Goal: Task Accomplishment & Management: Manage account settings

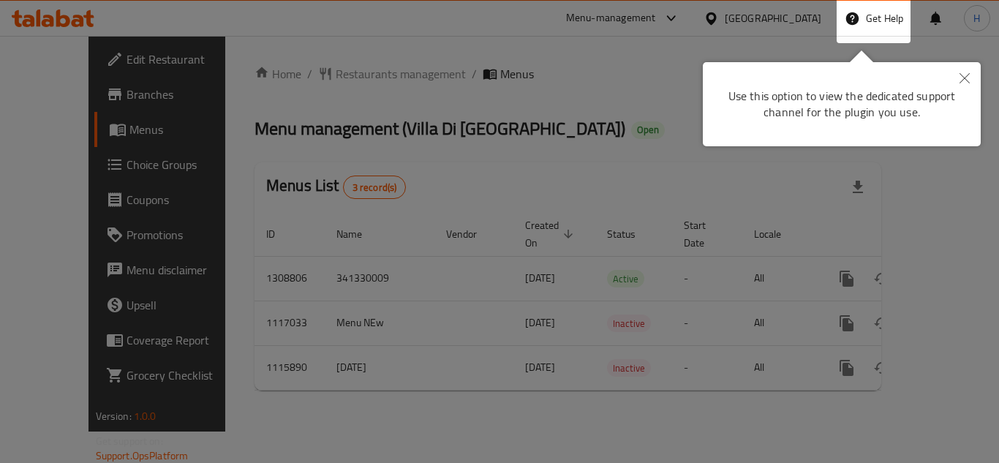
click at [967, 74] on icon "Close" at bounding box center [964, 78] width 10 height 10
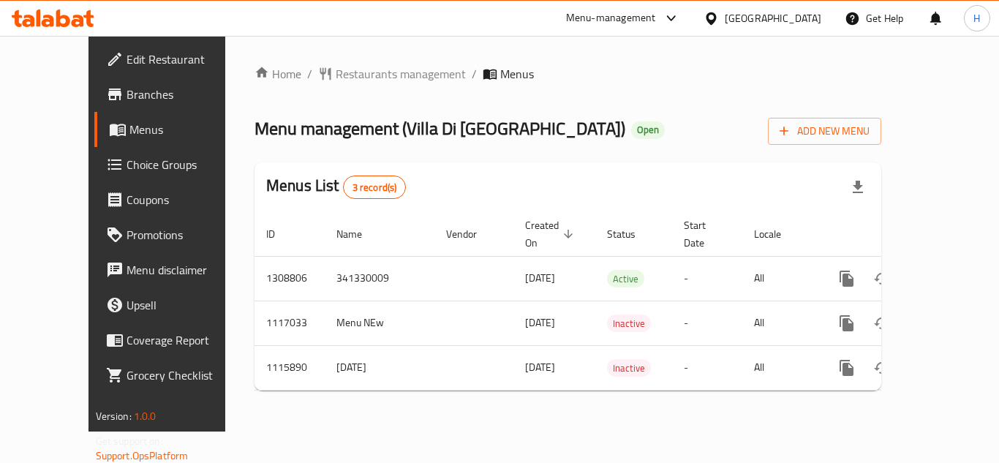
click at [719, 12] on icon at bounding box center [710, 18] width 15 height 15
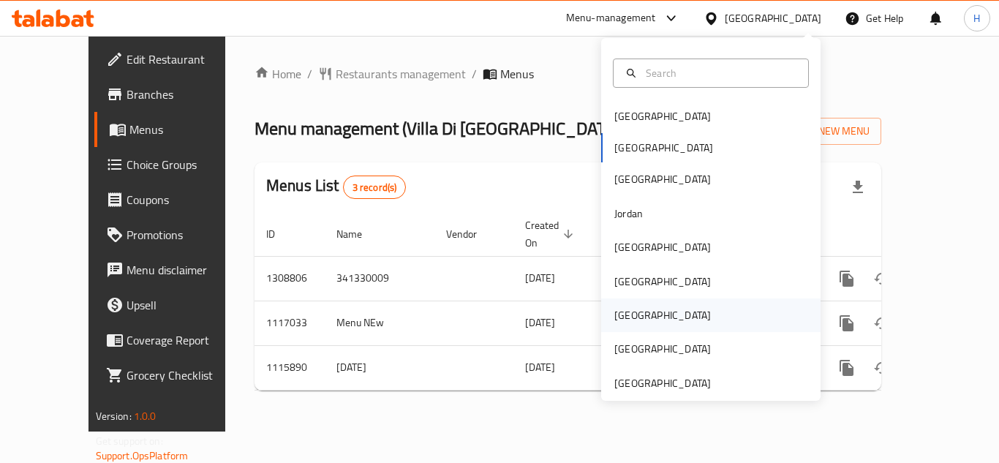
click at [654, 321] on div "[GEOGRAPHIC_DATA]" at bounding box center [710, 315] width 219 height 34
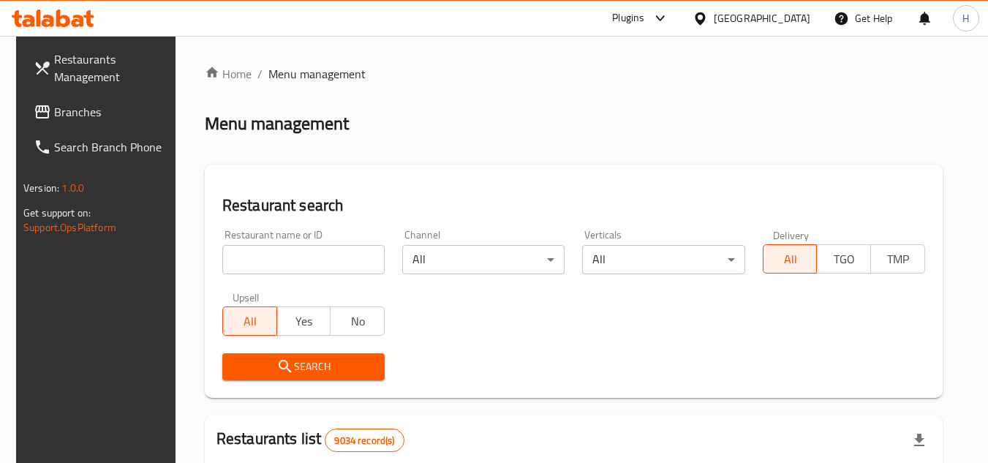
click at [126, 110] on span "Branches" at bounding box center [112, 112] width 116 height 18
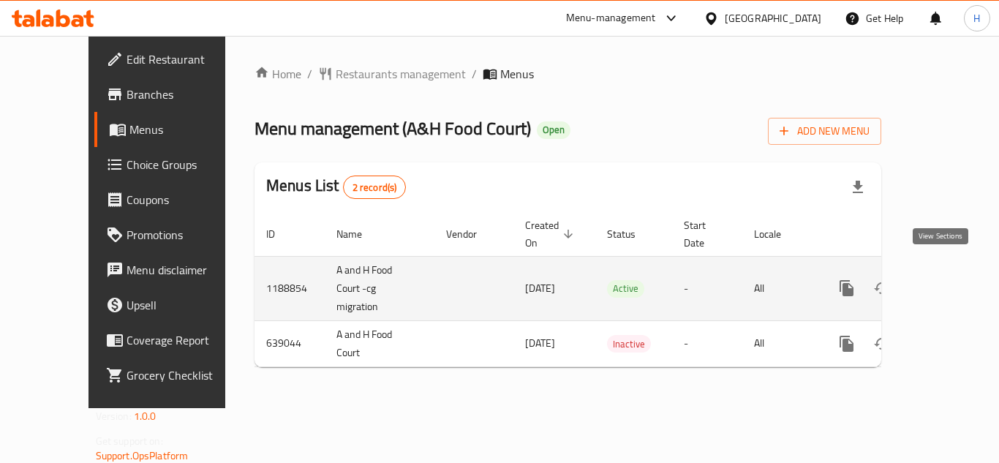
click at [943, 279] on icon "enhanced table" at bounding box center [952, 288] width 18 height 18
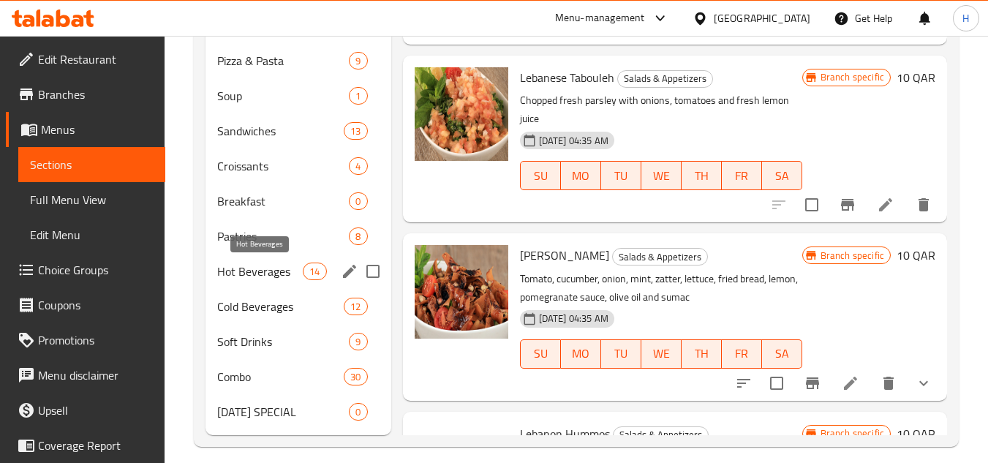
click at [286, 268] on span "Hot Beverages" at bounding box center [260, 271] width 86 height 18
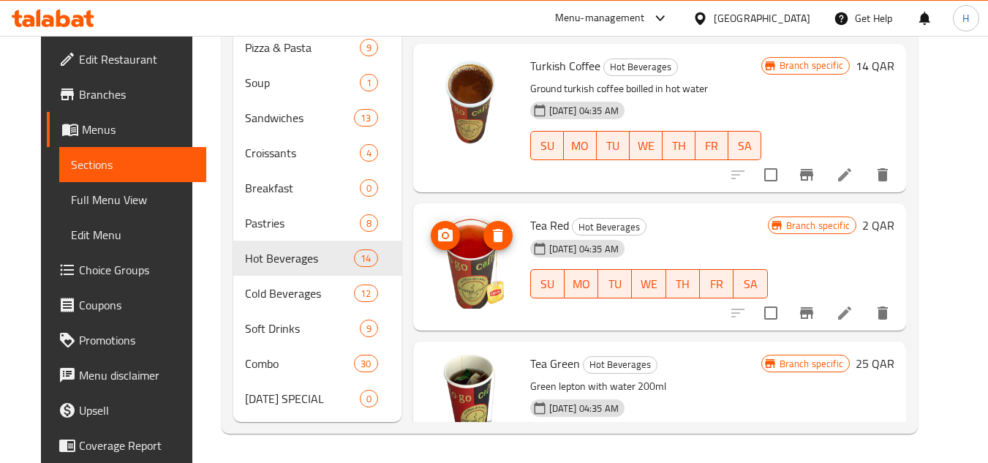
scroll to position [320, 0]
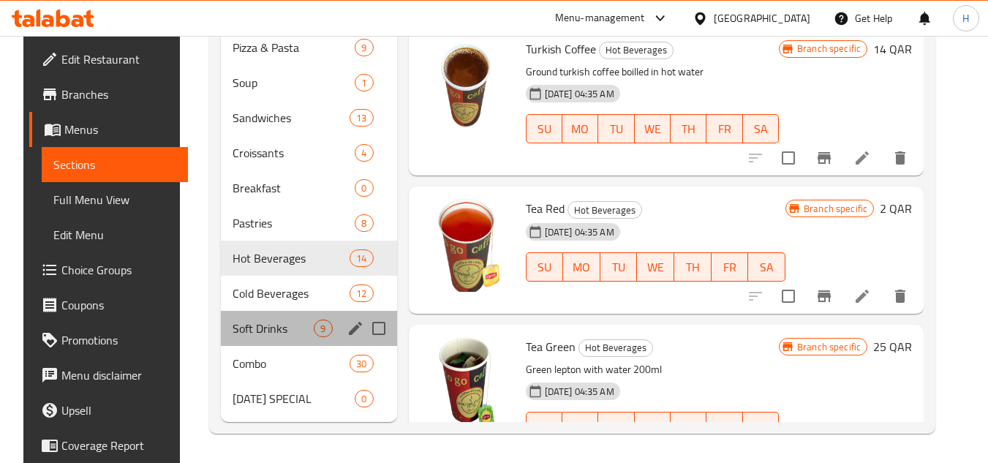
click at [275, 318] on div "Soft Drinks 9" at bounding box center [308, 328] width 175 height 35
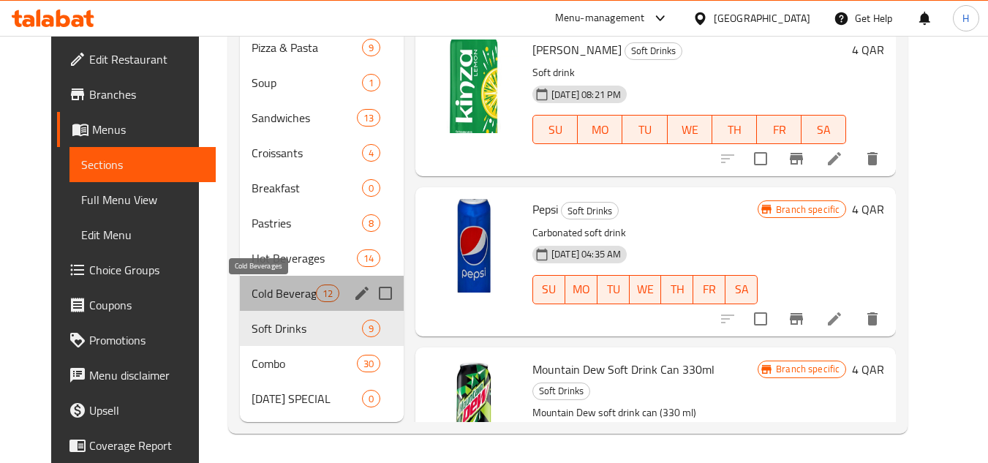
click at [252, 299] on span "Cold Beverages" at bounding box center [284, 293] width 64 height 18
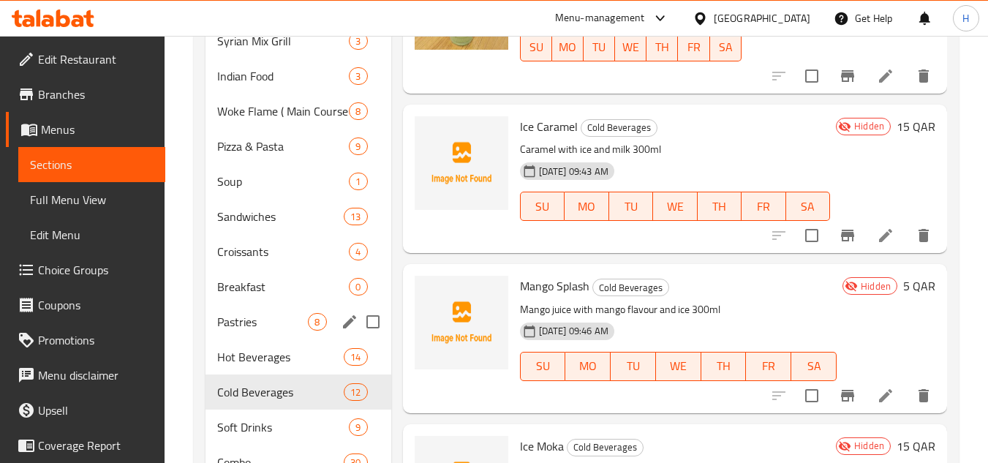
scroll to position [452, 0]
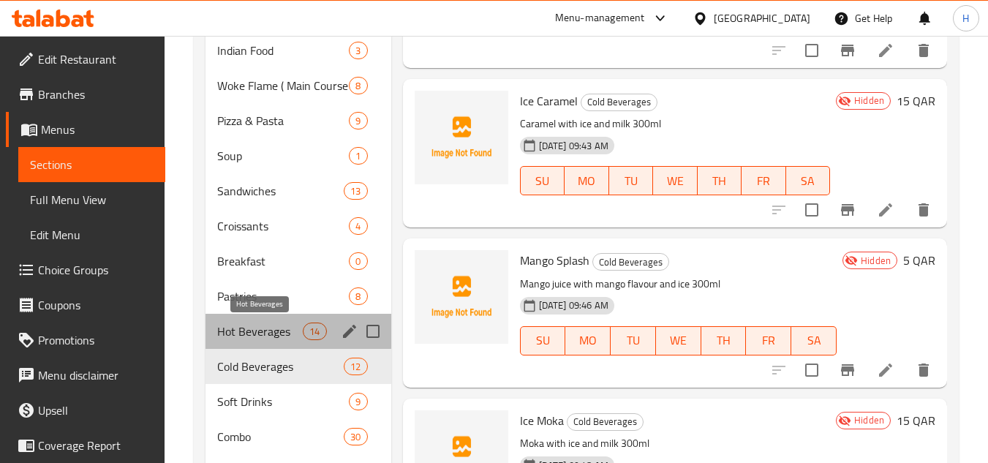
click at [278, 330] on span "Hot Beverages" at bounding box center [260, 331] width 86 height 18
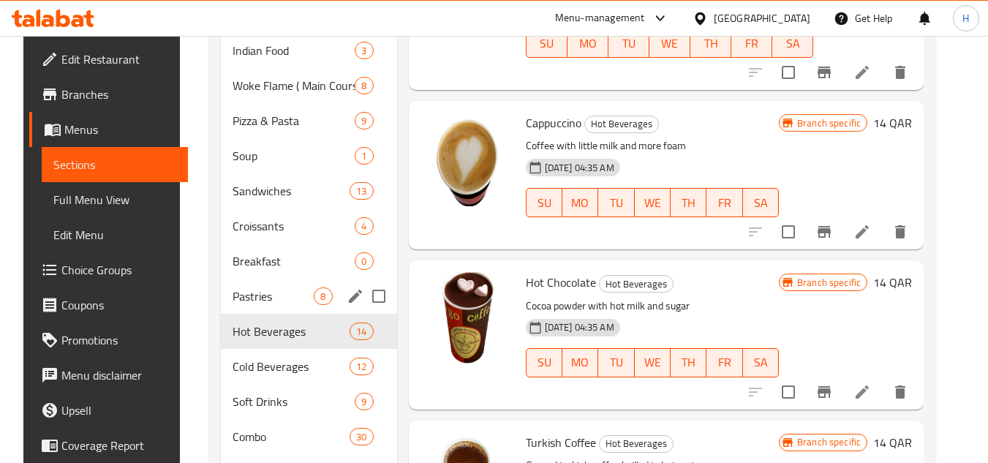
click at [261, 264] on span "Breakfast" at bounding box center [294, 261] width 122 height 18
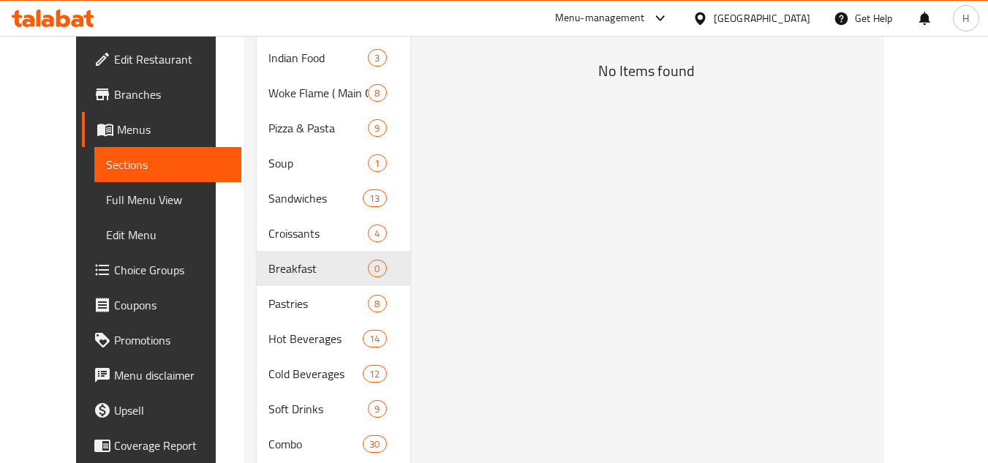
scroll to position [452, 0]
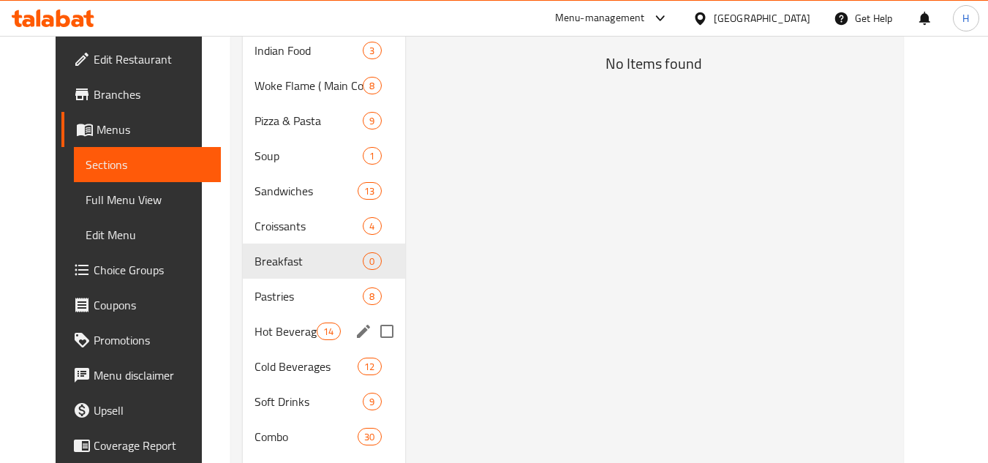
click at [260, 335] on span "Hot Beverages" at bounding box center [285, 331] width 62 height 18
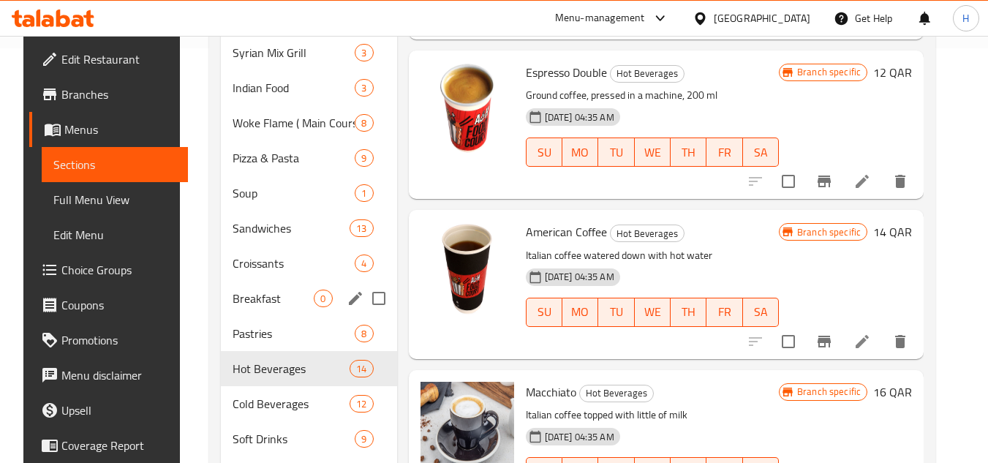
scroll to position [379, 0]
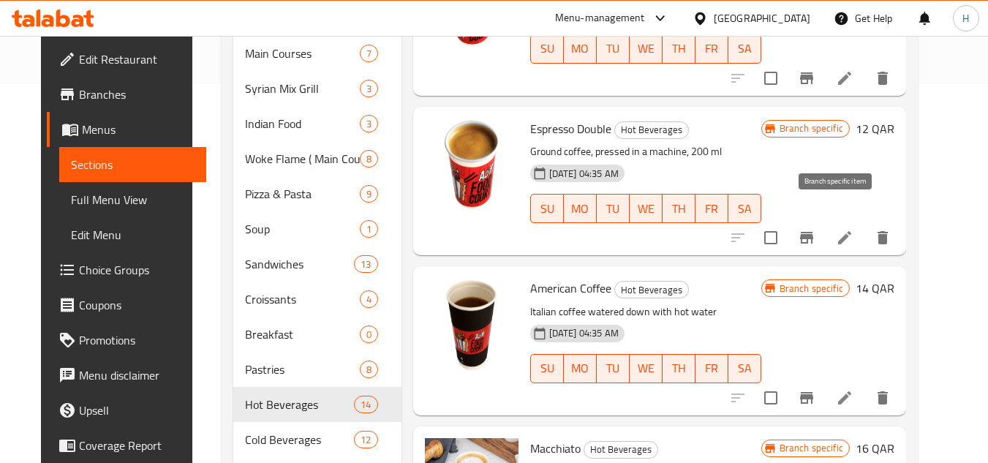
click at [815, 229] on icon "Branch-specific-item" at bounding box center [807, 238] width 18 height 18
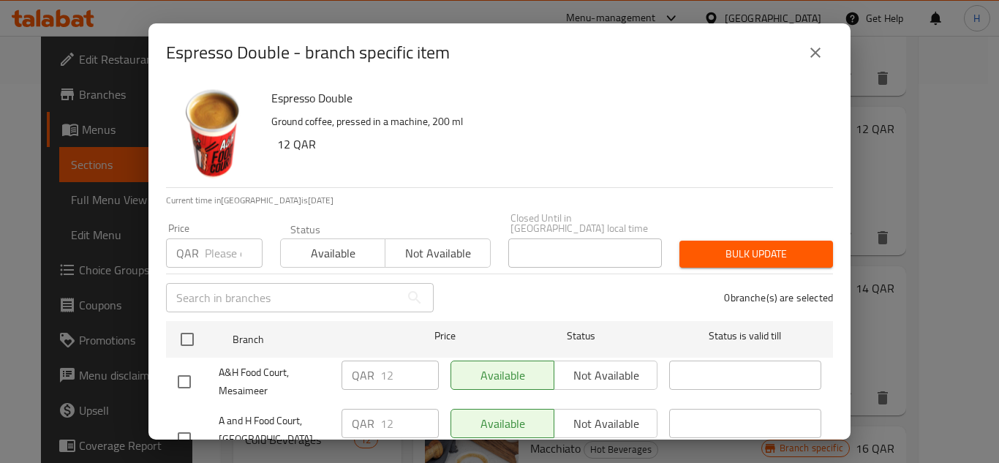
click at [820, 53] on icon "close" at bounding box center [815, 53] width 18 height 18
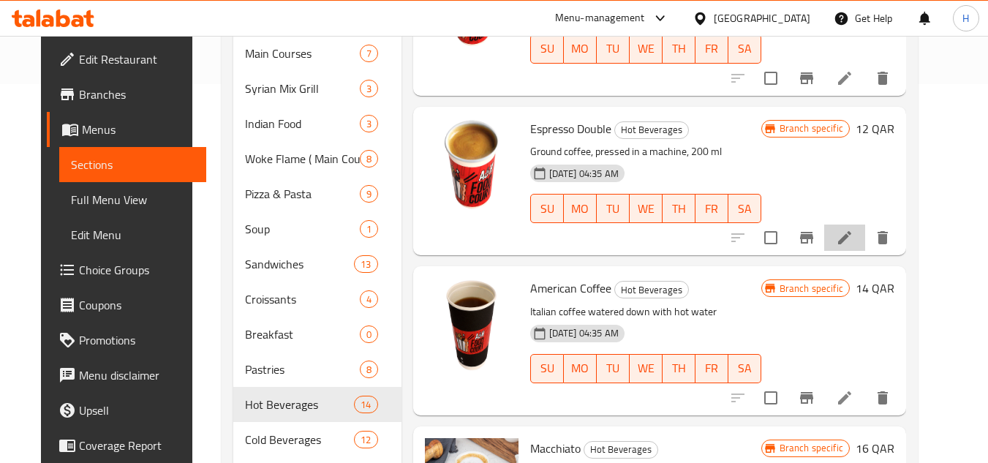
click at [865, 224] on li at bounding box center [844, 237] width 41 height 26
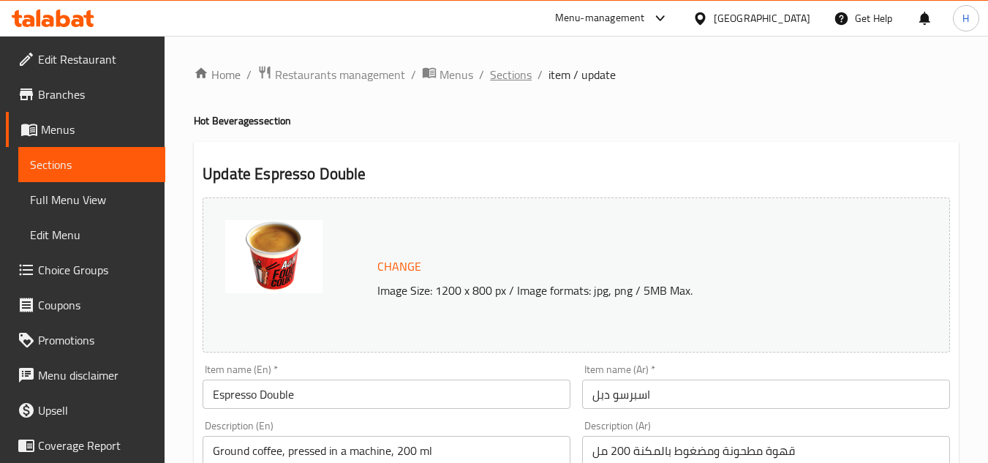
click at [520, 67] on span "Sections" at bounding box center [511, 75] width 42 height 18
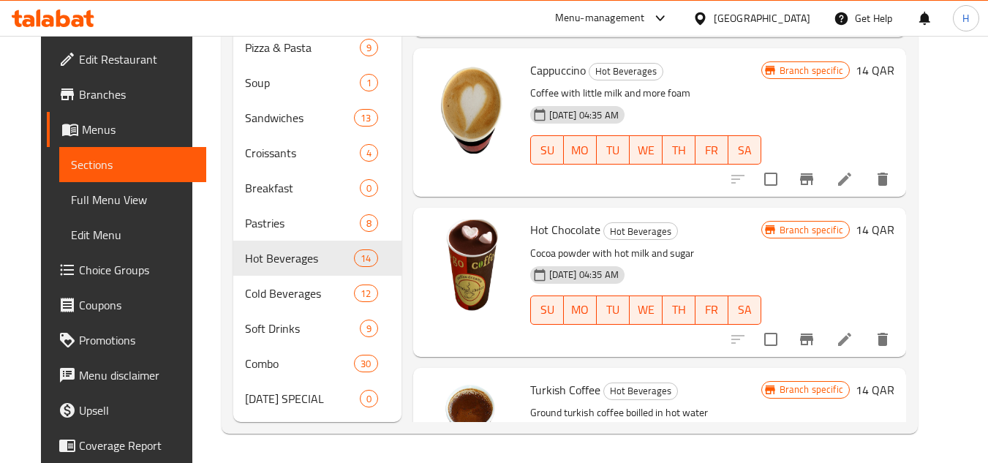
click at [120, 188] on link "Full Menu View" at bounding box center [132, 199] width 147 height 35
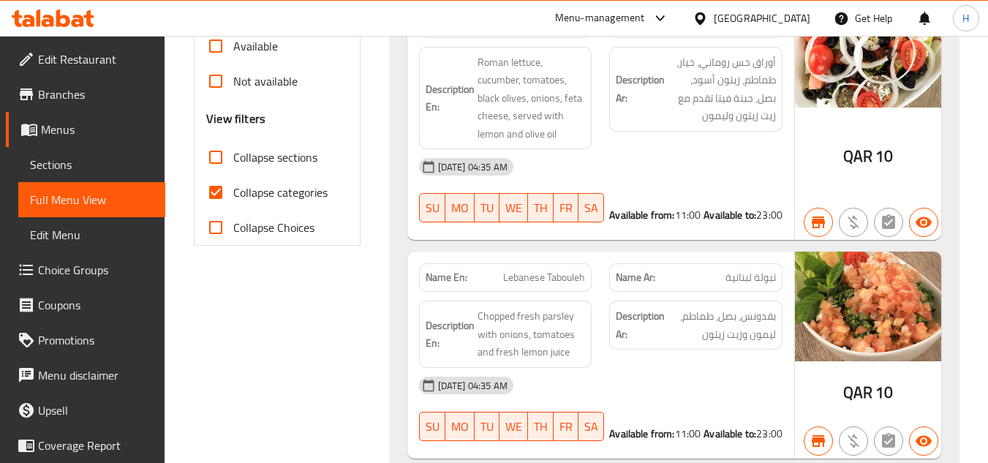
scroll to position [452, 0]
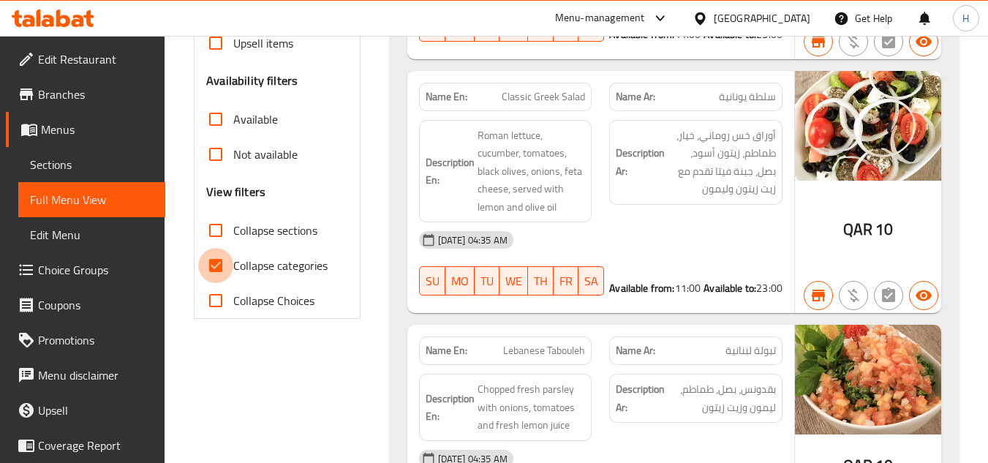
click at [215, 267] on input "Collapse categories" at bounding box center [215, 265] width 35 height 35
checkbox input "false"
click at [216, 237] on input "Collapse sections" at bounding box center [215, 230] width 35 height 35
checkbox input "true"
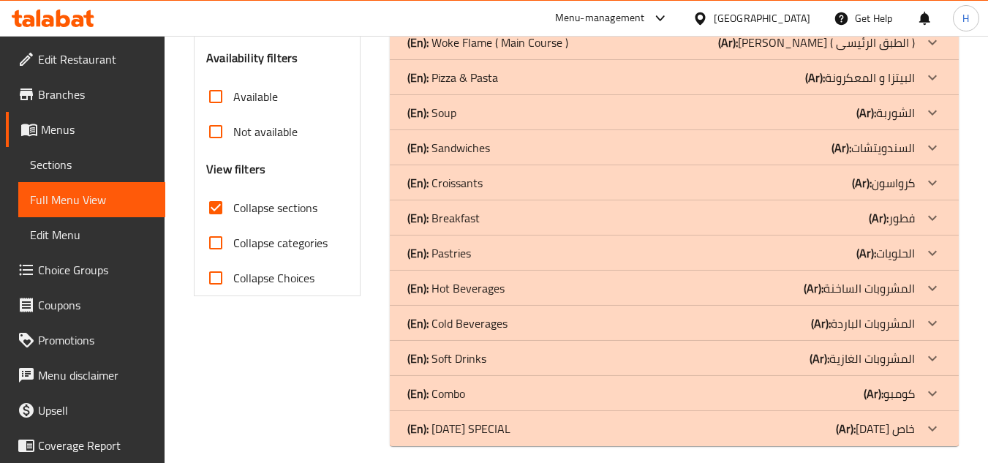
scroll to position [487, 0]
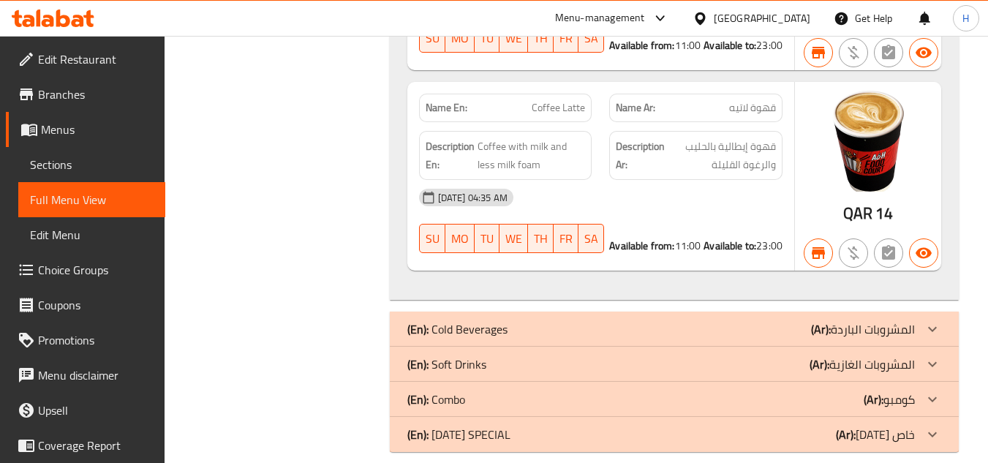
scroll to position [3350, 0]
drag, startPoint x: 636, startPoint y: 224, endPoint x: 613, endPoint y: 231, distance: 24.5
click at [613, 238] on div "Available from: 11:00" at bounding box center [654, 245] width 91 height 15
click at [126, 166] on span "Sections" at bounding box center [92, 165] width 124 height 18
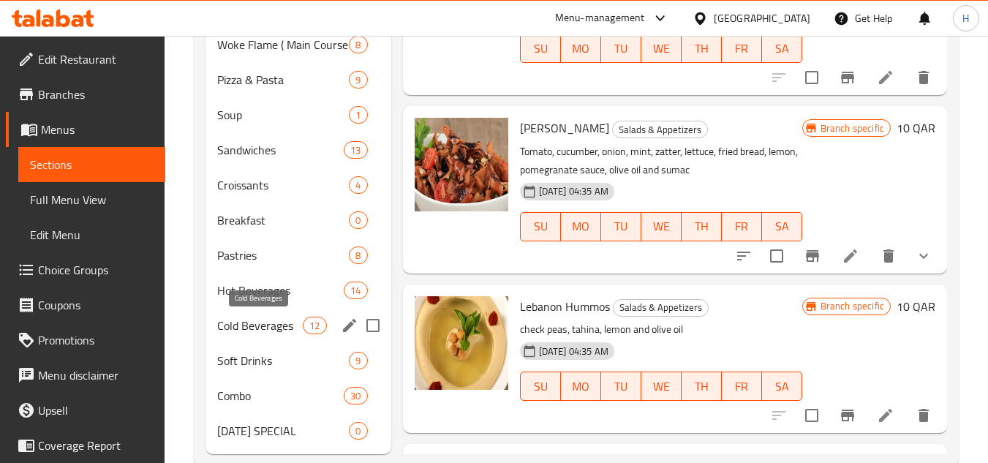
scroll to position [525, 0]
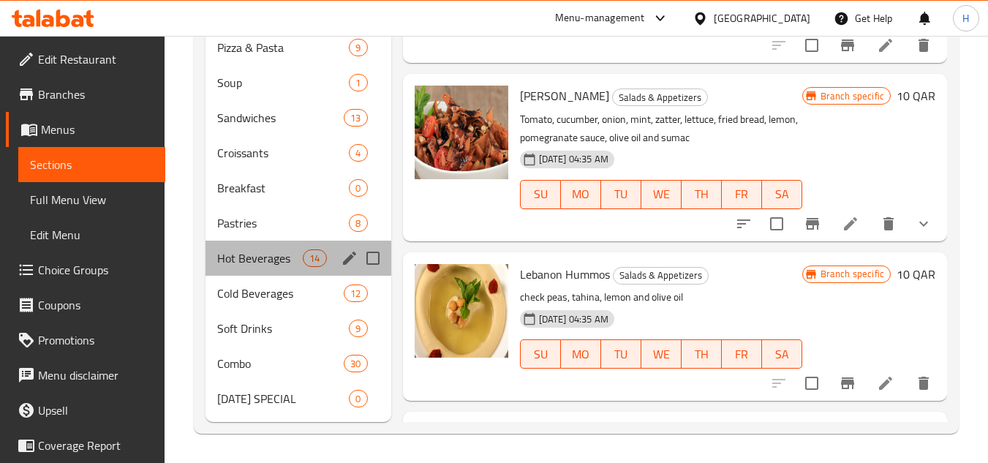
click at [268, 271] on div "Hot Beverages 14" at bounding box center [297, 258] width 185 height 35
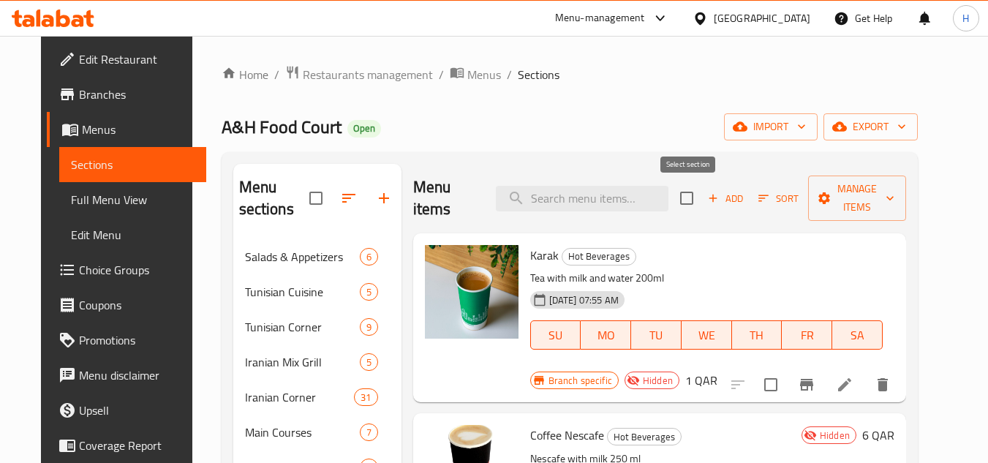
click at [695, 205] on input "checkbox" at bounding box center [686, 198] width 31 height 31
checkbox input "true"
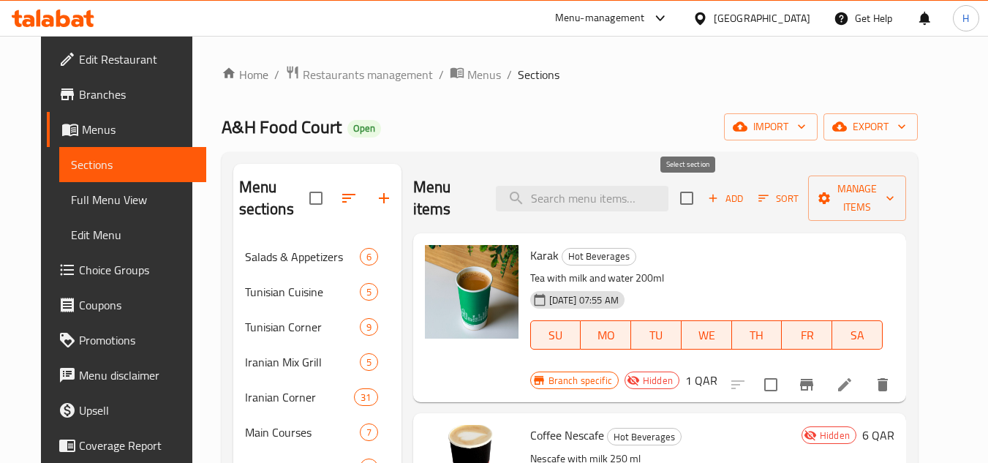
checkbox input "true"
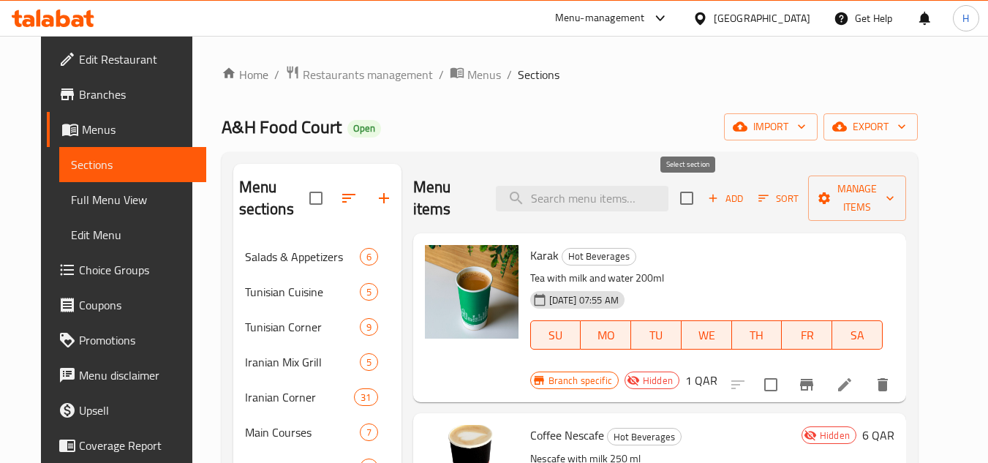
checkbox input "true"
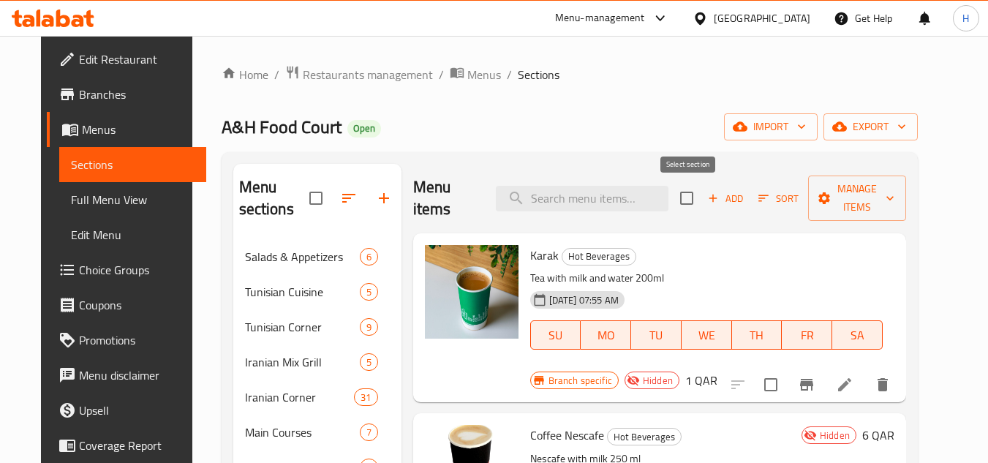
checkbox input "true"
click at [863, 205] on span "Manage items" at bounding box center [857, 198] width 75 height 37
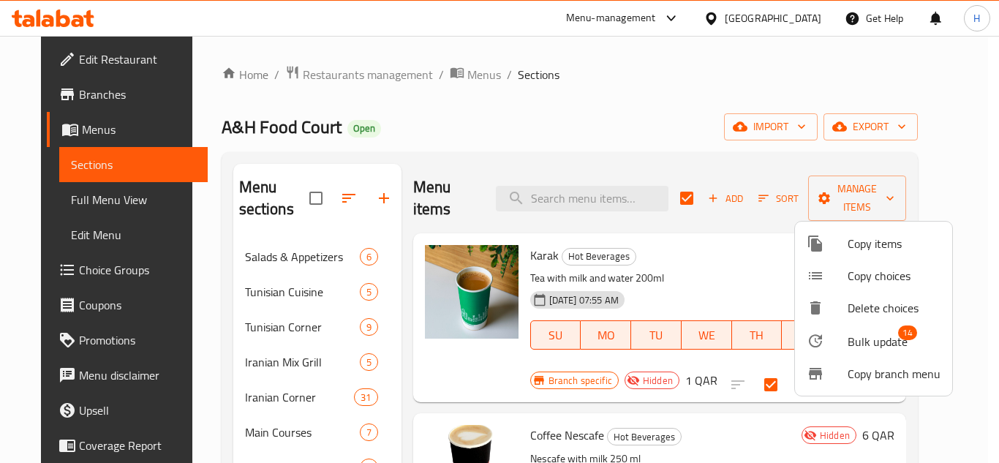
click at [866, 336] on span "Bulk update" at bounding box center [877, 342] width 60 height 18
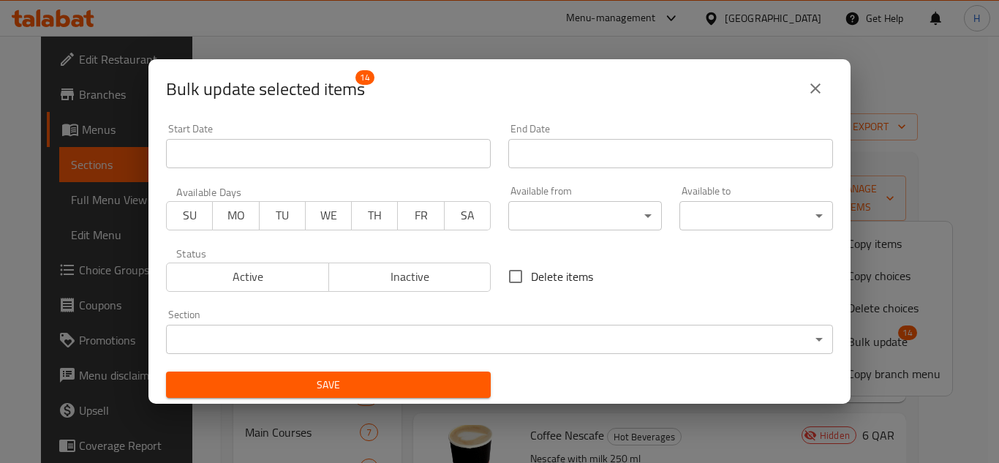
click at [538, 235] on div "Available from ​ ​" at bounding box center [584, 208] width 171 height 62
click at [541, 220] on body "​ Menu-management Qatar Get Help H Edit Restaurant Branches Menus Sections Full…" at bounding box center [499, 249] width 999 height 427
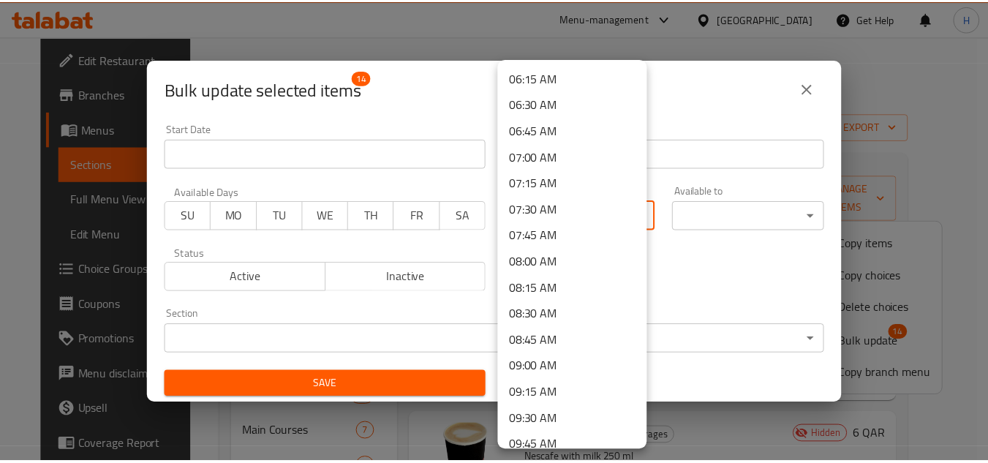
scroll to position [731, 0]
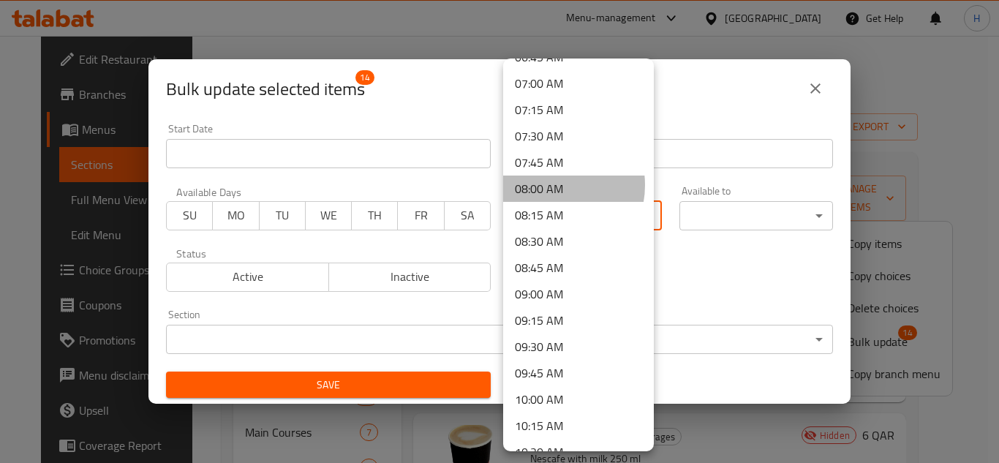
click at [547, 185] on li "08:00 AM" at bounding box center [578, 188] width 151 height 26
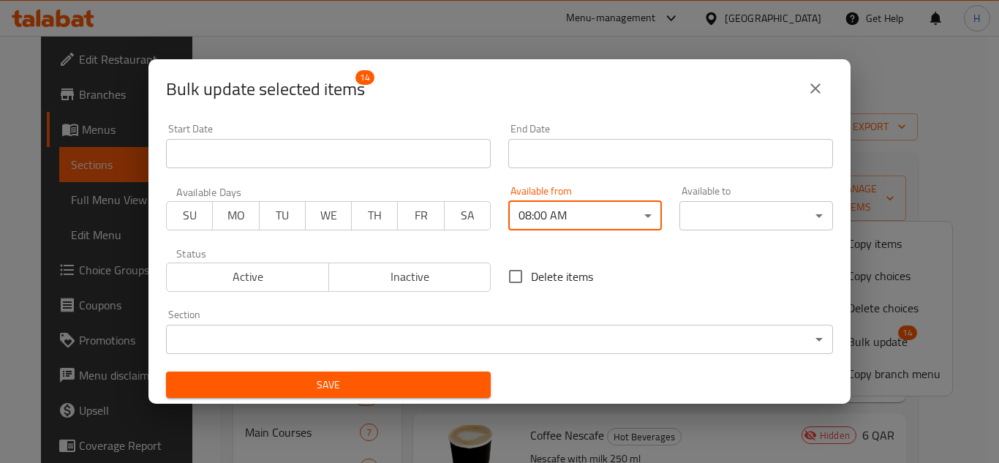
click at [812, 84] on icon "close" at bounding box center [815, 89] width 18 height 18
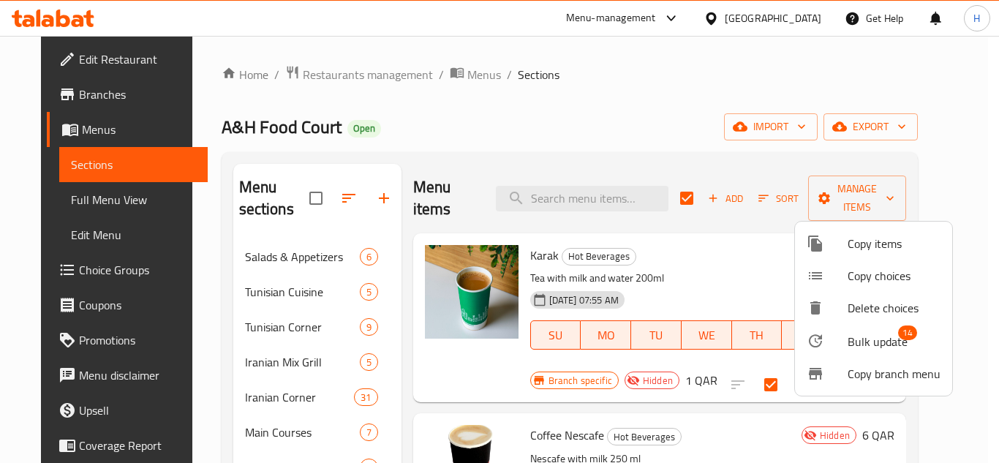
click at [72, 85] on div at bounding box center [499, 231] width 999 height 463
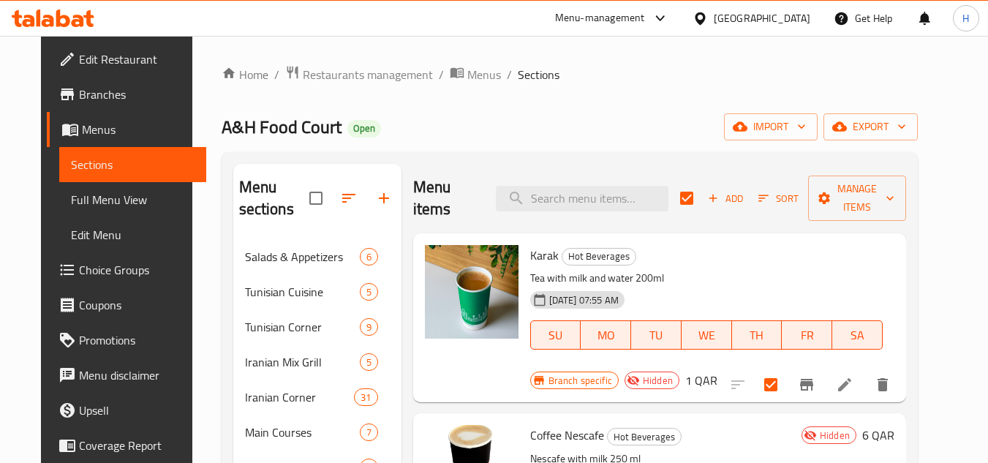
click at [79, 93] on span "Branches" at bounding box center [137, 95] width 116 height 18
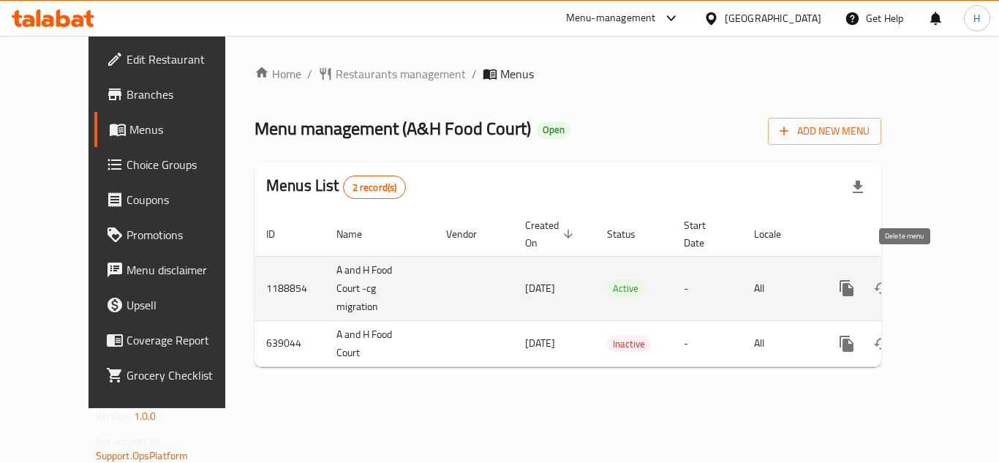
click at [921, 271] on button "enhanced table" at bounding box center [916, 288] width 35 height 35
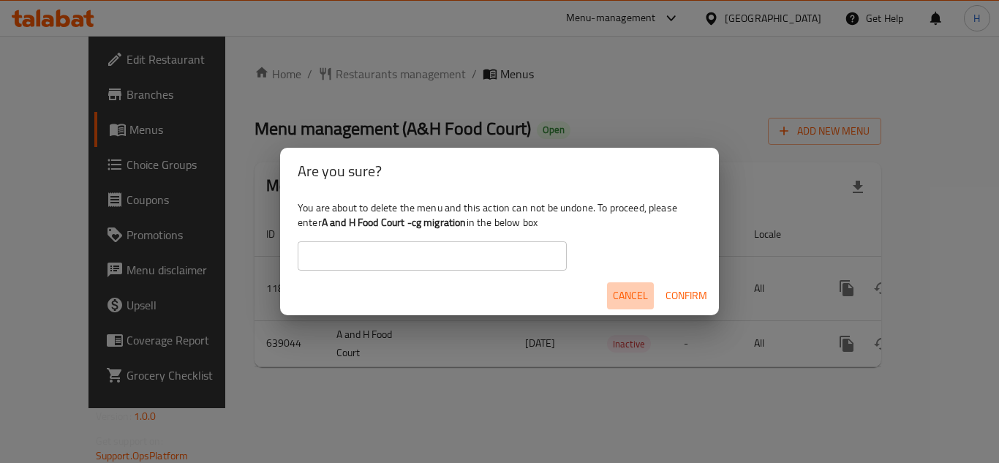
click at [616, 287] on span "Cancel" at bounding box center [630, 296] width 35 height 18
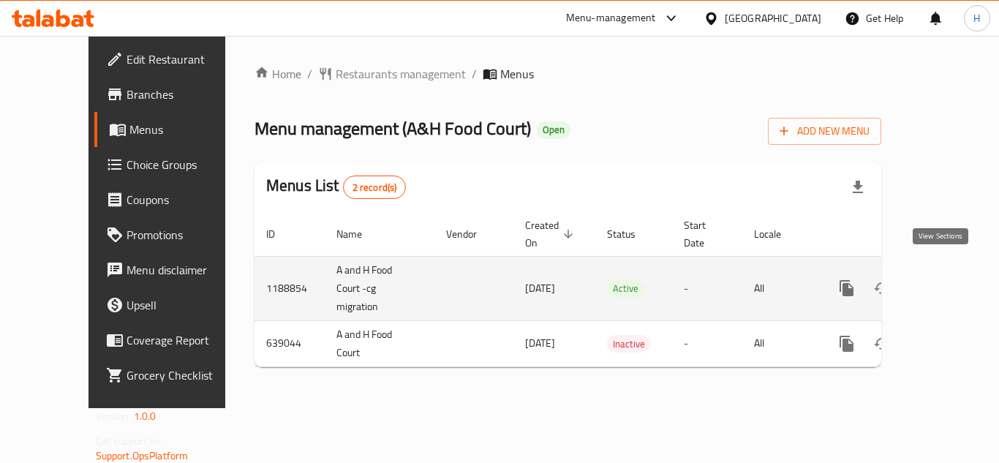
click at [944, 279] on icon "enhanced table" at bounding box center [952, 288] width 18 height 18
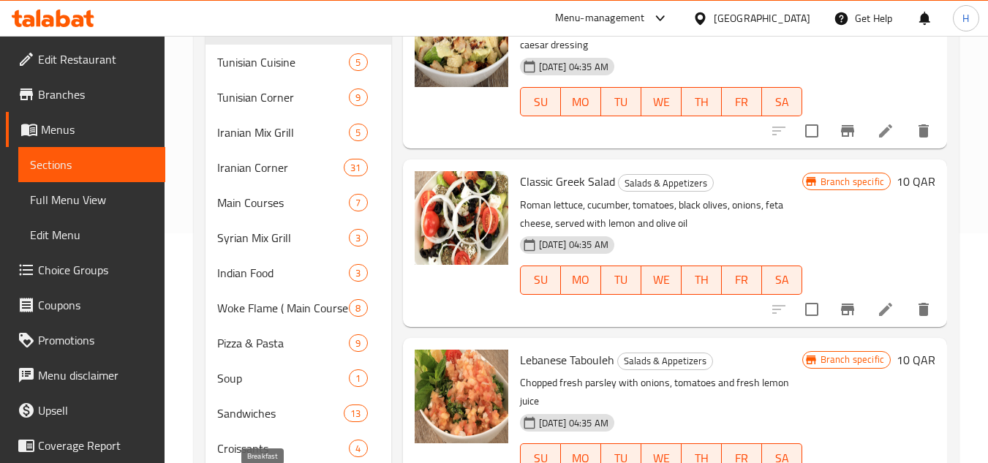
scroll to position [439, 0]
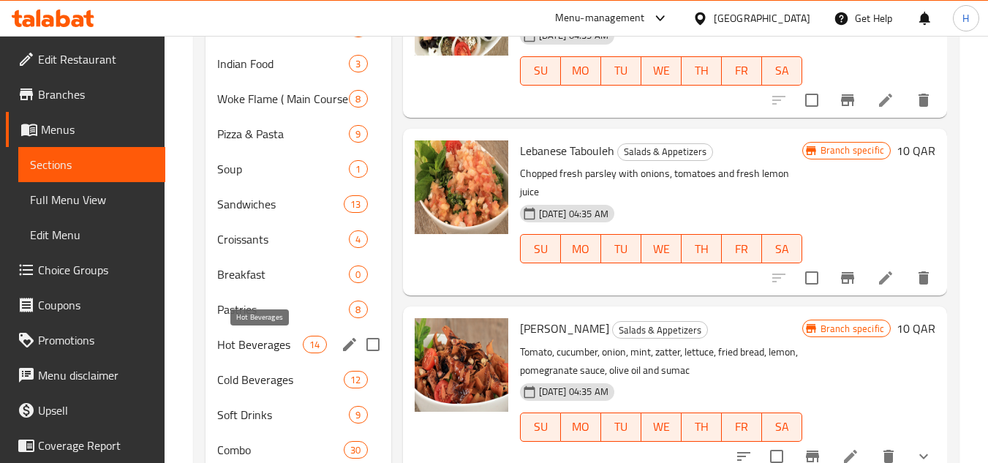
click at [262, 340] on span "Hot Beverages" at bounding box center [260, 345] width 86 height 18
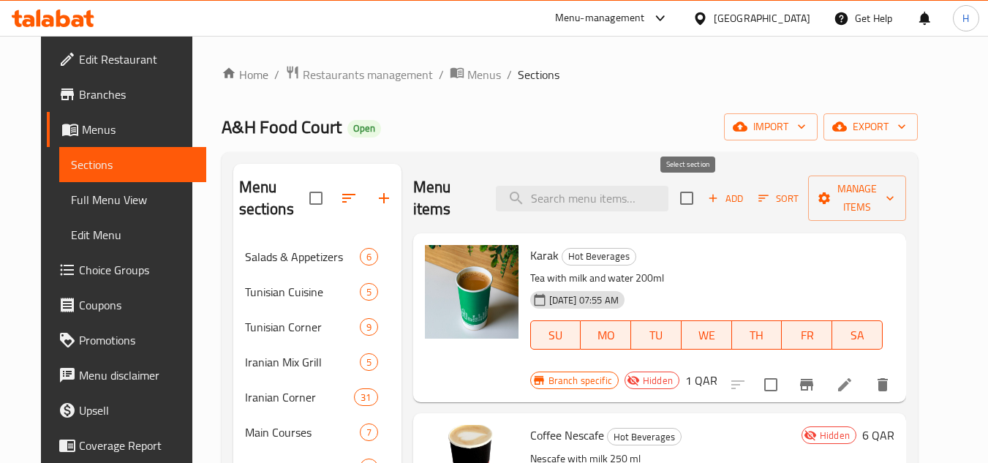
click at [697, 198] on input "checkbox" at bounding box center [686, 198] width 31 height 31
checkbox input "true"
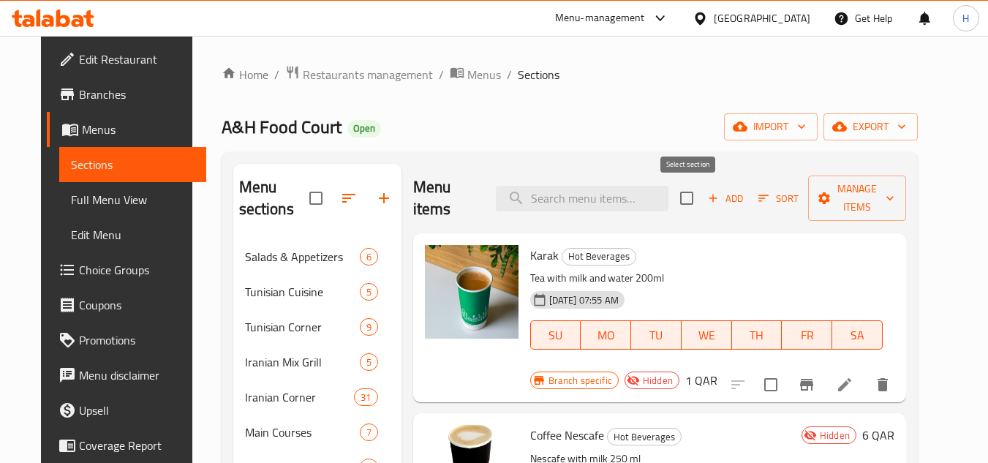
checkbox input "true"
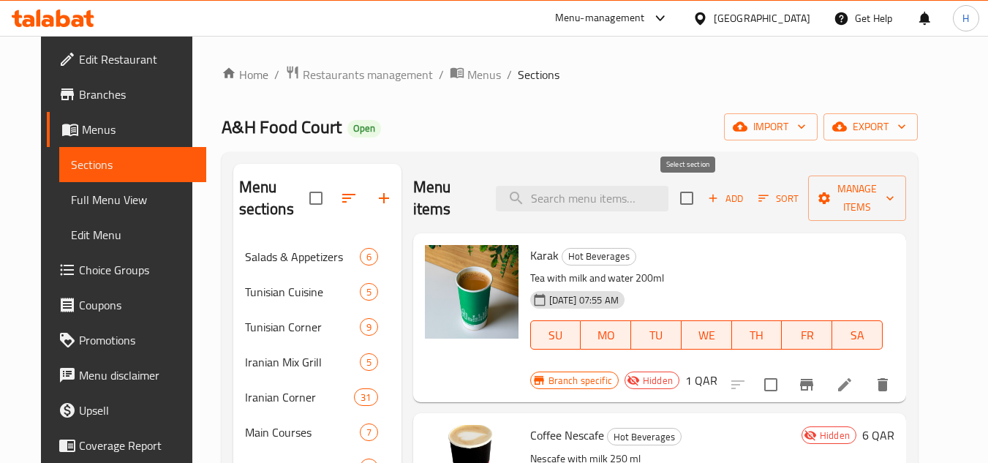
checkbox input "true"
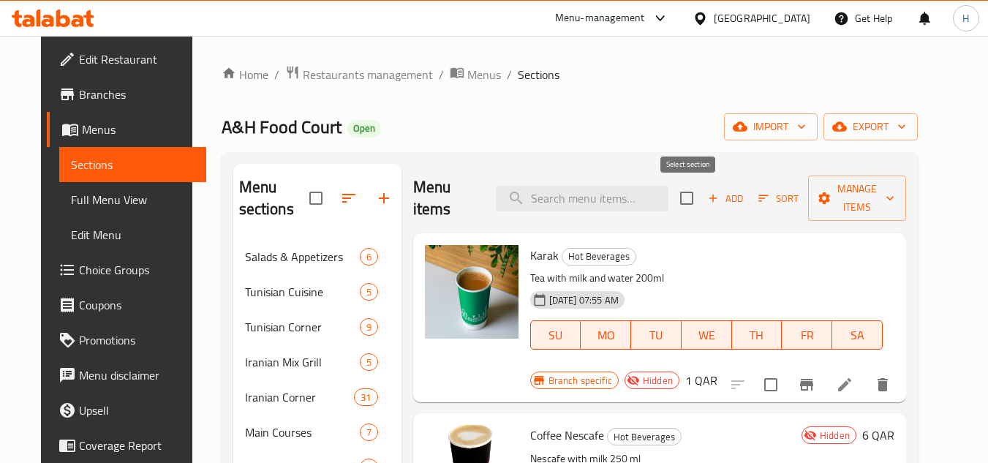
checkbox input "true"
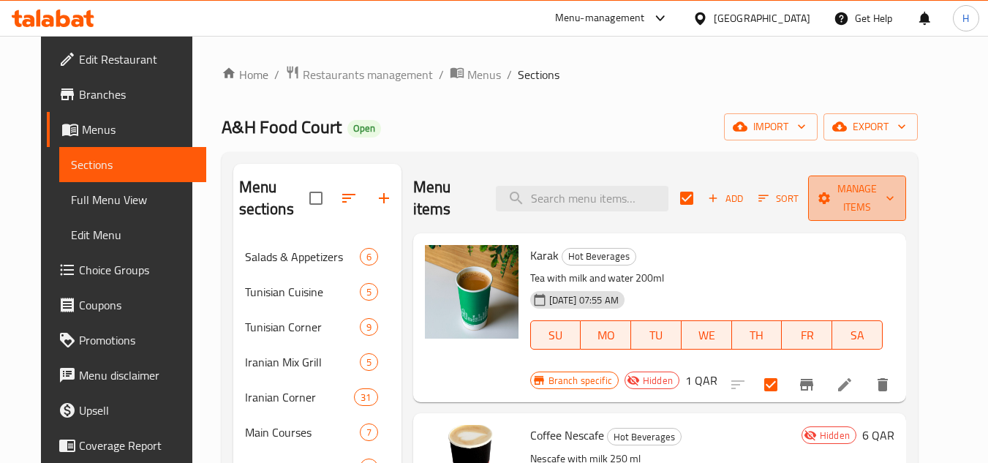
click at [823, 189] on span "Manage items" at bounding box center [857, 198] width 75 height 37
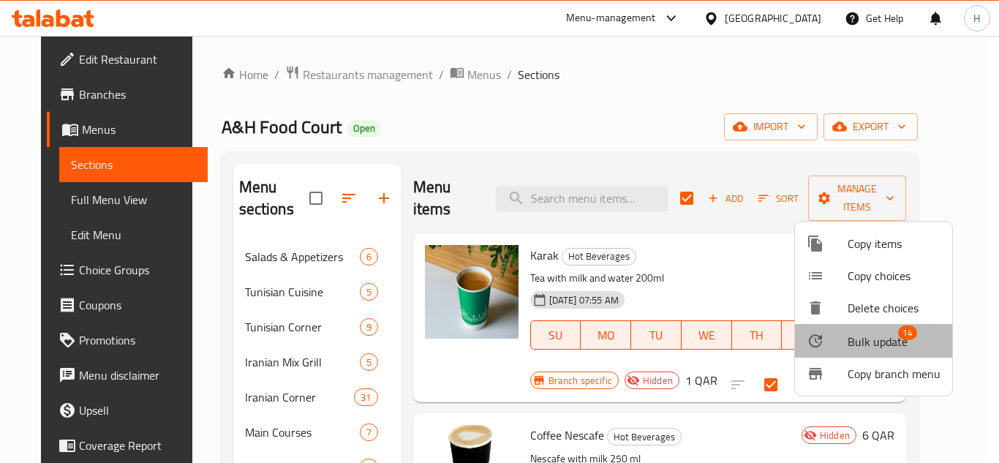
click at [878, 333] on span "Bulk update" at bounding box center [877, 342] width 60 height 18
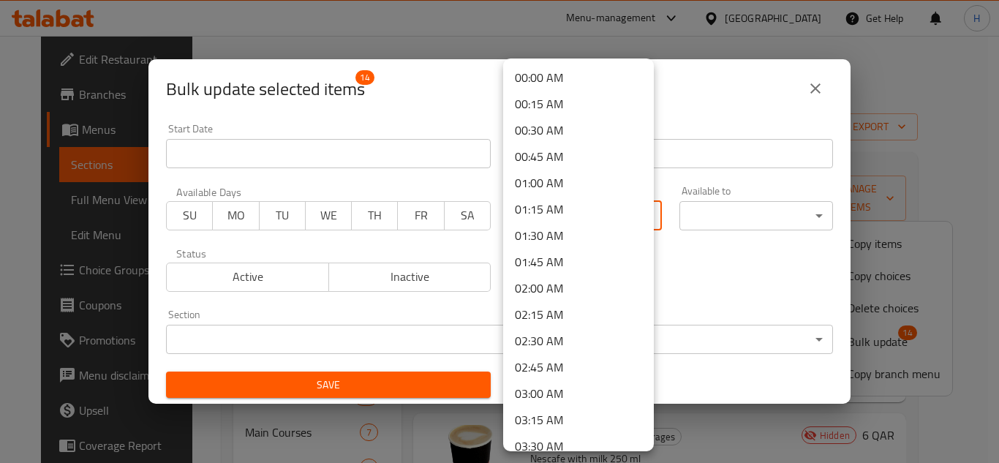
click at [540, 216] on body "​ Menu-management Qatar Get Help H Edit Restaurant Branches Menus Sections Full…" at bounding box center [499, 249] width 999 height 427
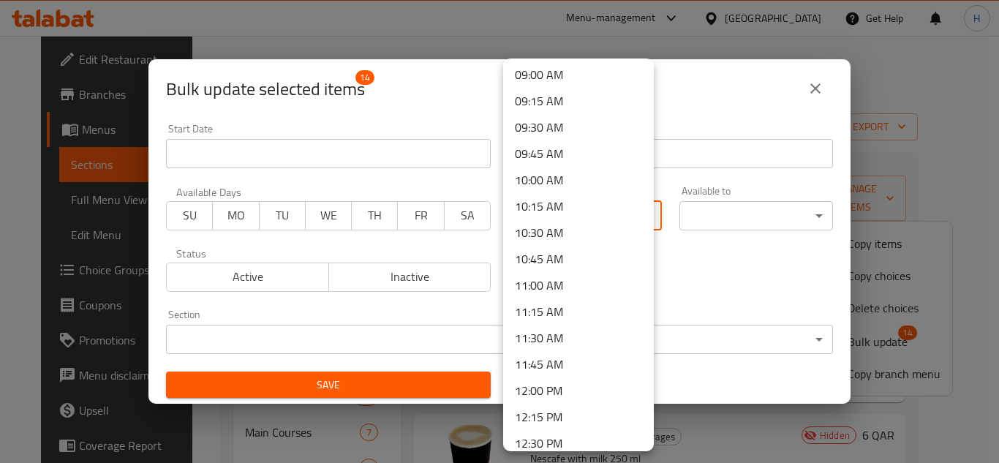
scroll to position [804, 0]
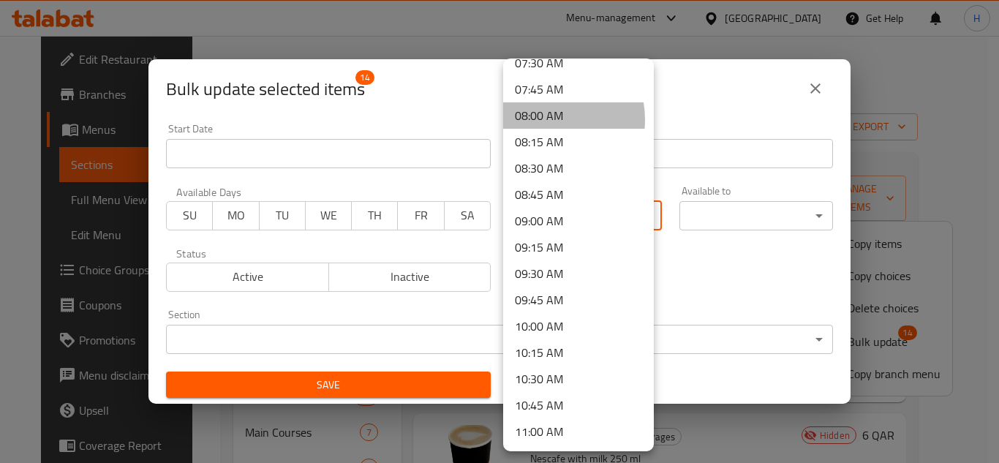
click at [539, 120] on li "08:00 AM" at bounding box center [578, 115] width 151 height 26
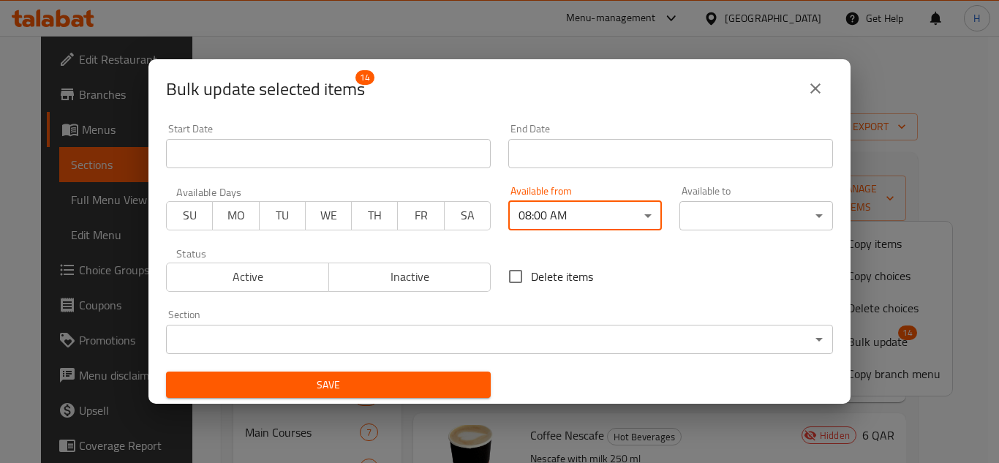
click at [703, 208] on body "​ Menu-management Qatar Get Help H Edit Restaurant Branches Menus Sections Full…" at bounding box center [499, 249] width 999 height 427
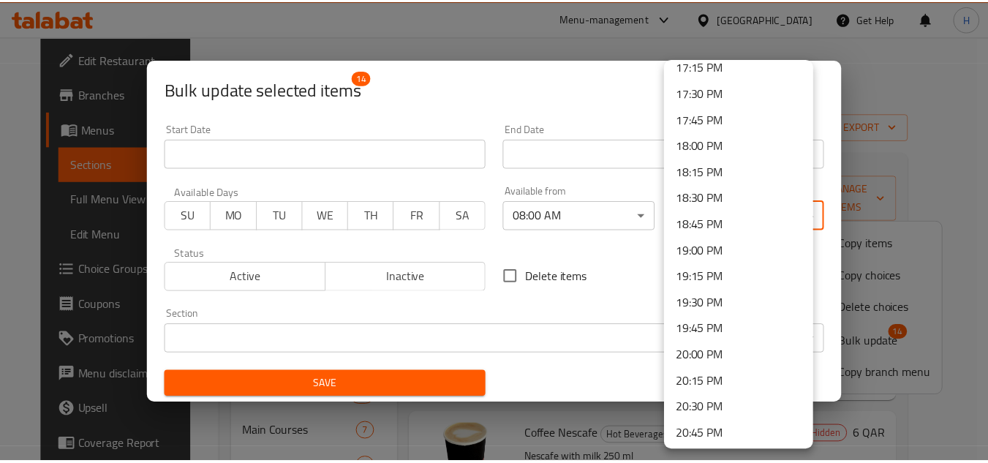
scroll to position [2172, 0]
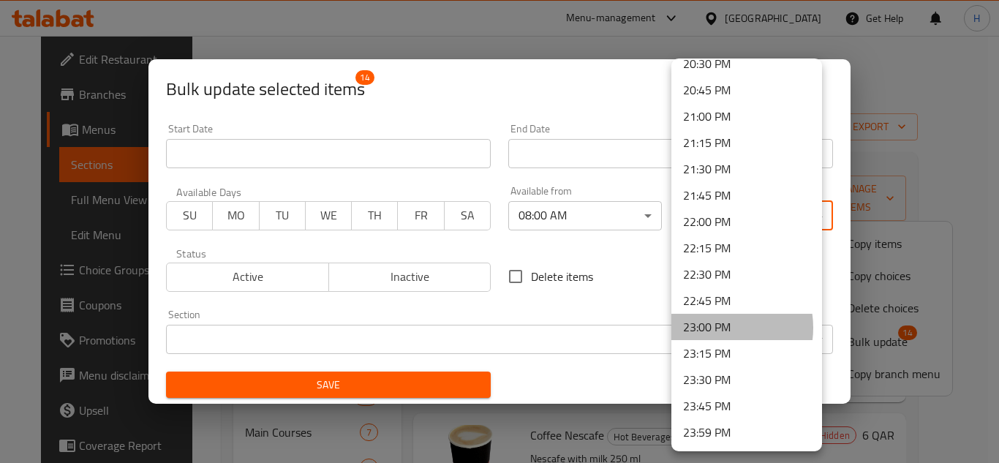
click at [718, 328] on li "23:00 PM" at bounding box center [746, 327] width 151 height 26
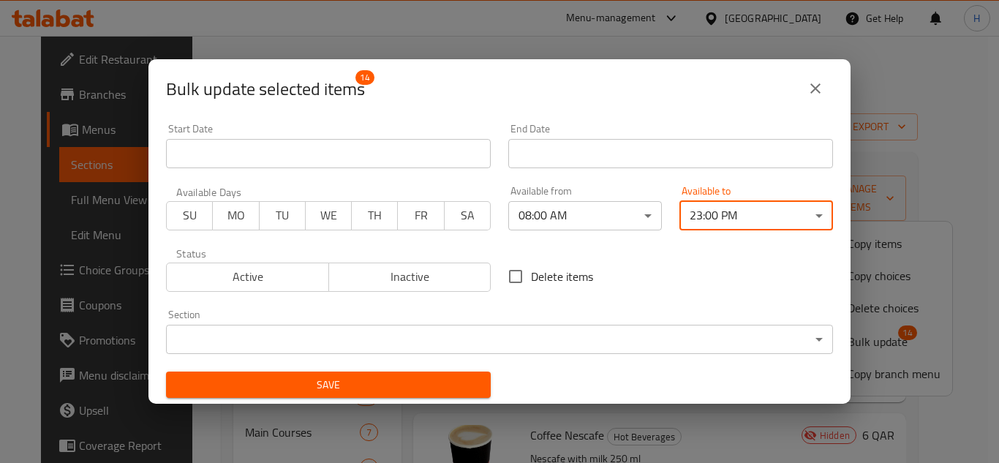
click at [416, 383] on span "Save" at bounding box center [328, 385] width 301 height 18
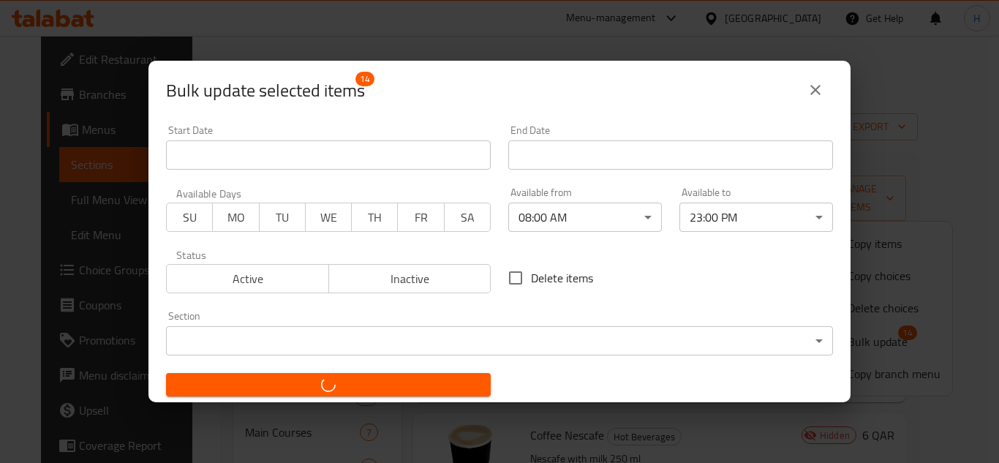
checkbox input "false"
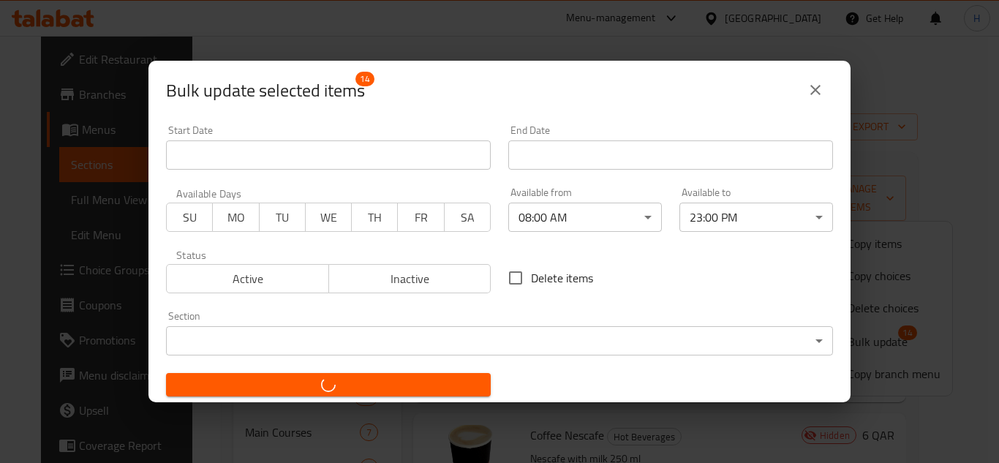
checkbox input "false"
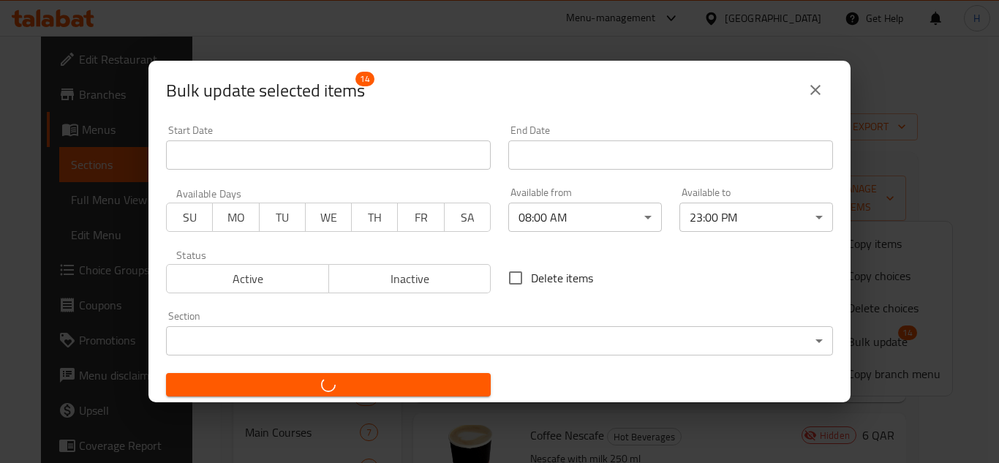
checkbox input "false"
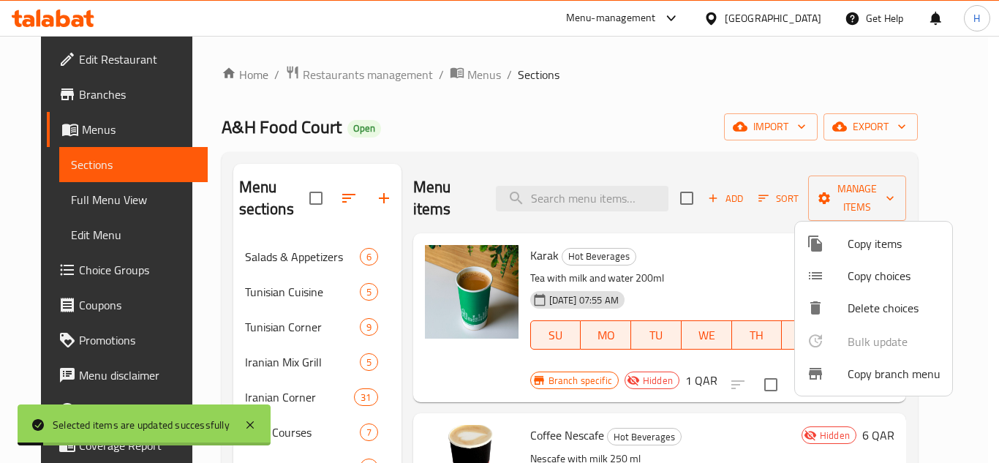
click at [478, 159] on div at bounding box center [499, 231] width 999 height 463
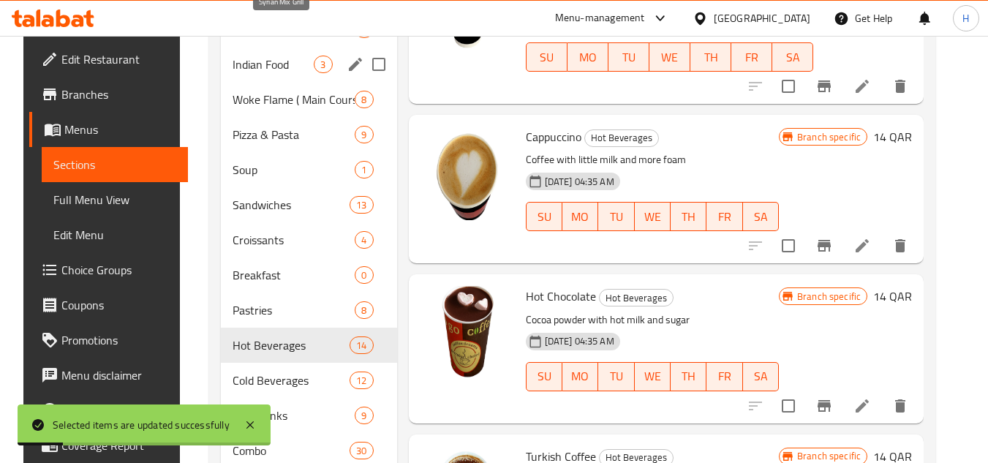
scroll to position [439, 0]
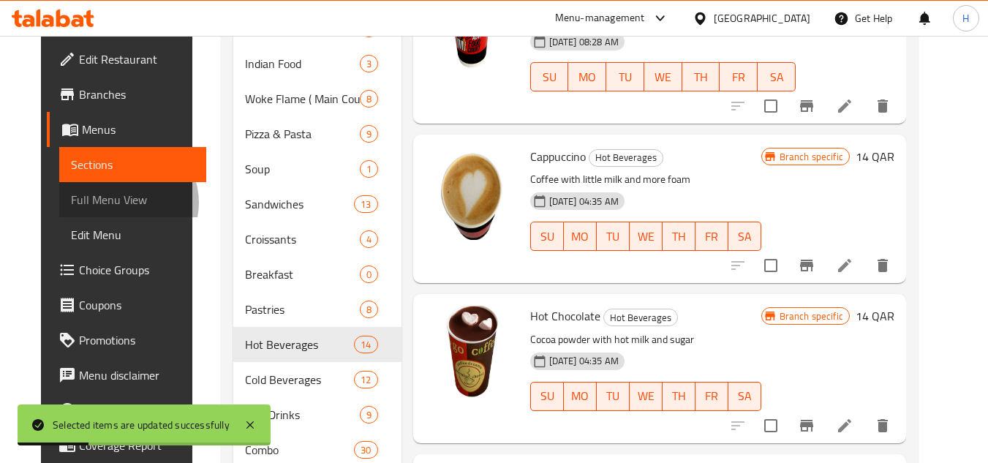
click at [83, 203] on span "Full Menu View" at bounding box center [133, 200] width 124 height 18
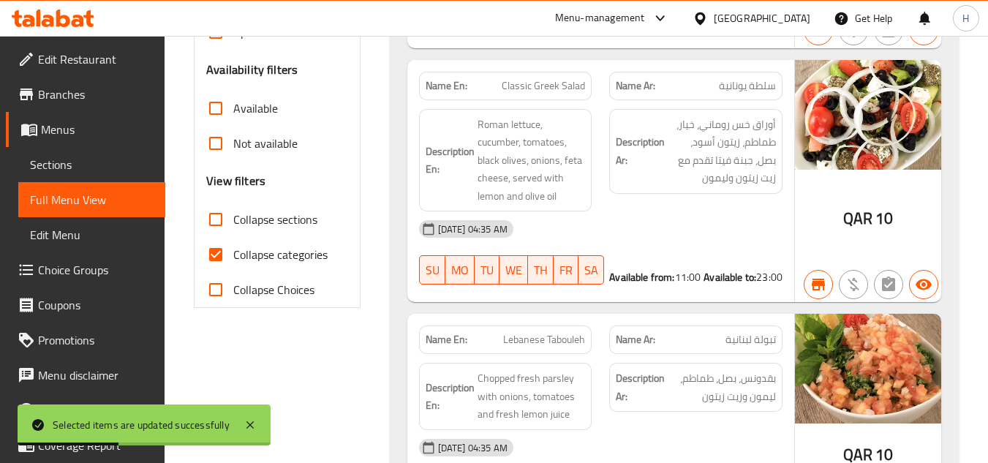
scroll to position [366, 0]
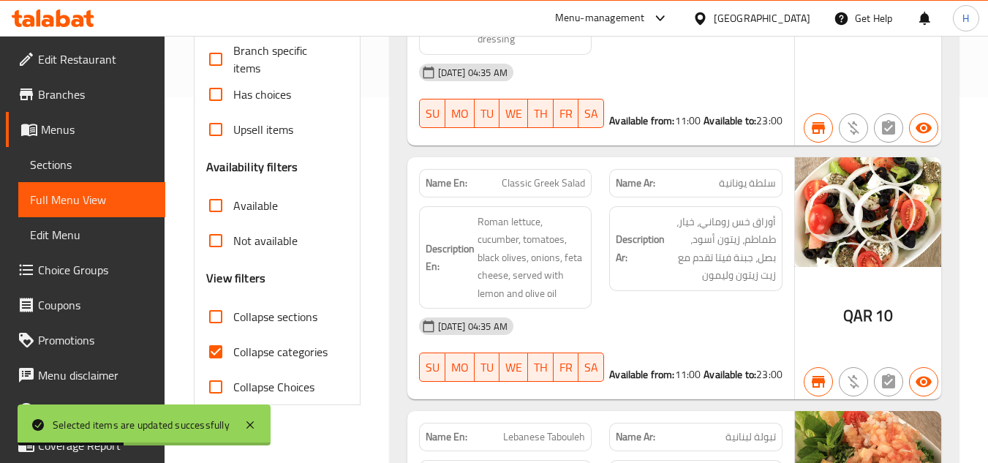
click at [223, 350] on input "Collapse categories" at bounding box center [215, 351] width 35 height 35
checkbox input "false"
click at [224, 322] on input "Collapse sections" at bounding box center [215, 316] width 35 height 35
checkbox input "true"
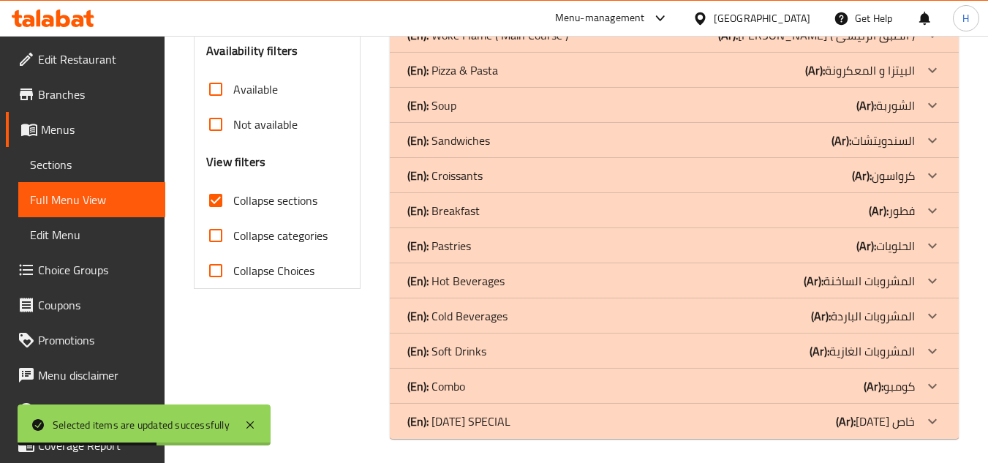
scroll to position [487, 0]
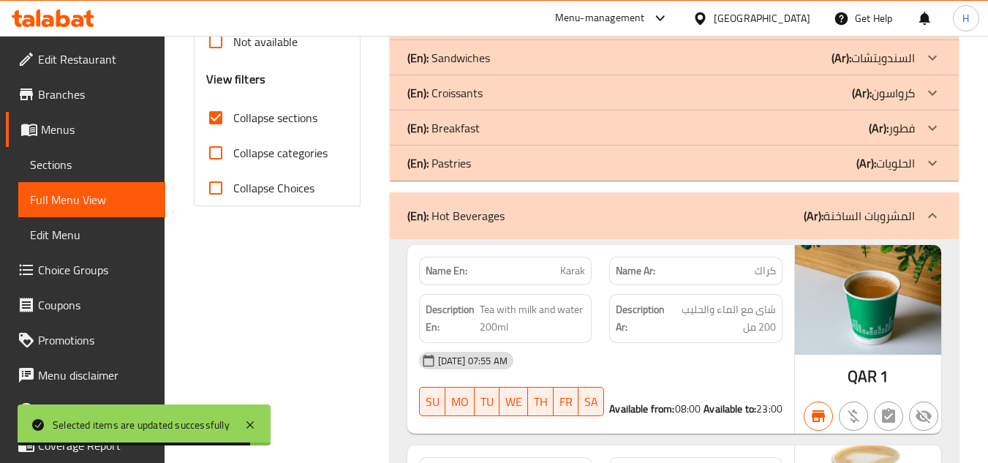
click at [103, 167] on span "Sections" at bounding box center [92, 165] width 124 height 18
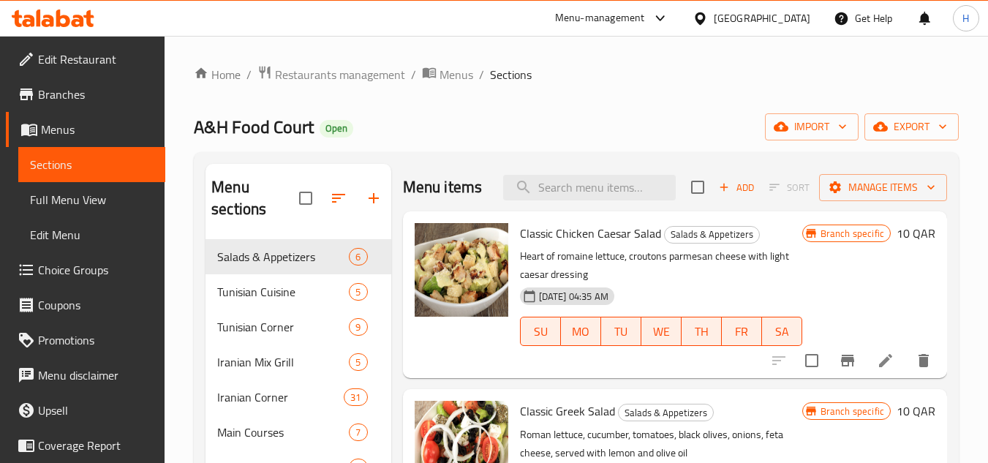
click at [64, 208] on span "Full Menu View" at bounding box center [92, 200] width 124 height 18
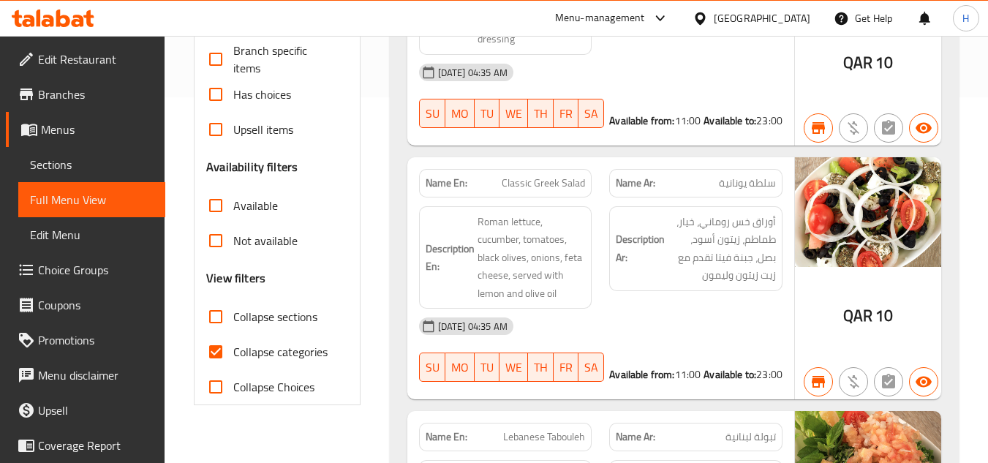
scroll to position [512, 0]
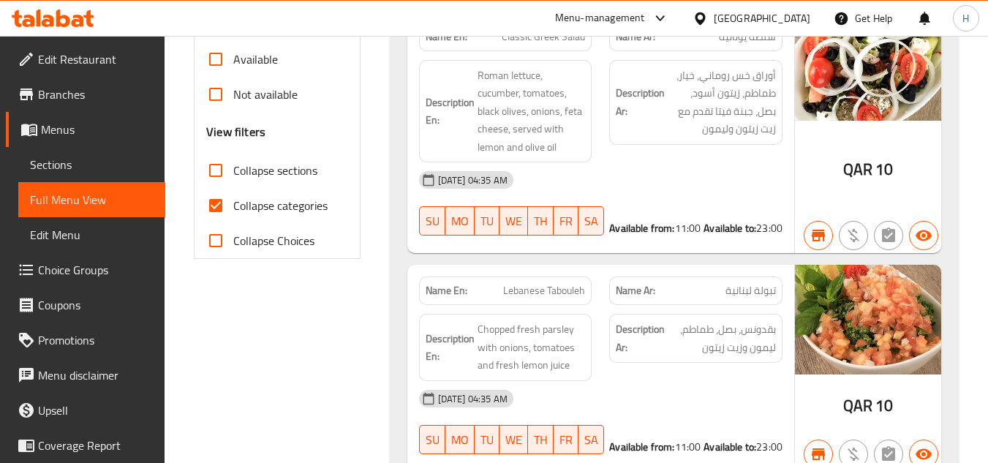
click at [221, 200] on input "Collapse categories" at bounding box center [215, 205] width 35 height 35
checkbox input "false"
click at [222, 174] on input "Collapse sections" at bounding box center [215, 170] width 35 height 35
checkbox input "true"
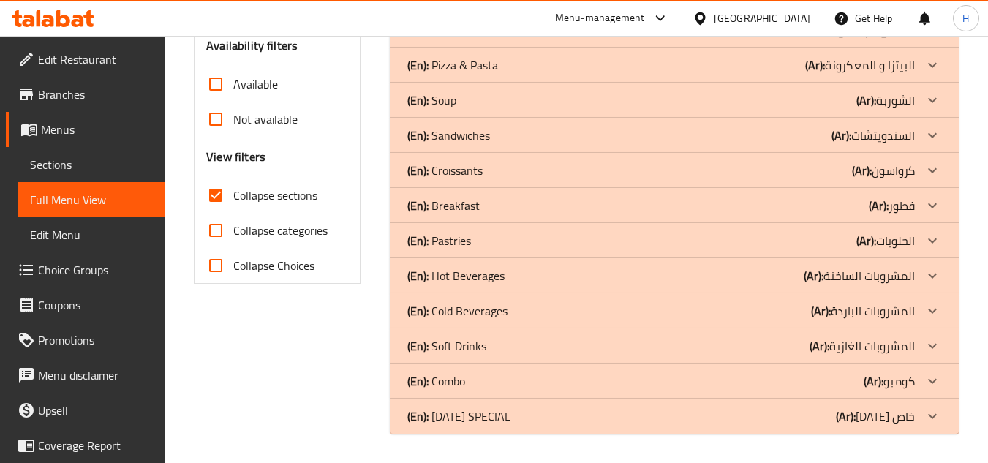
scroll to position [487, 0]
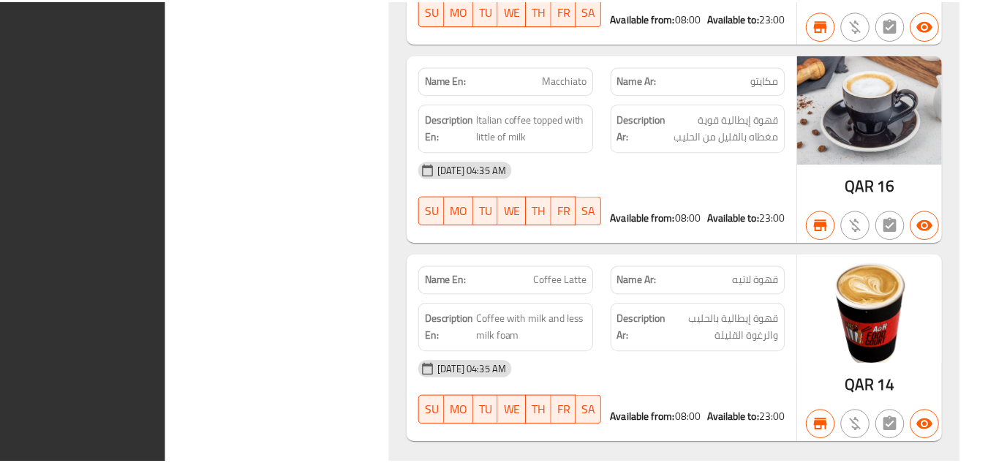
scroll to position [3332, 0]
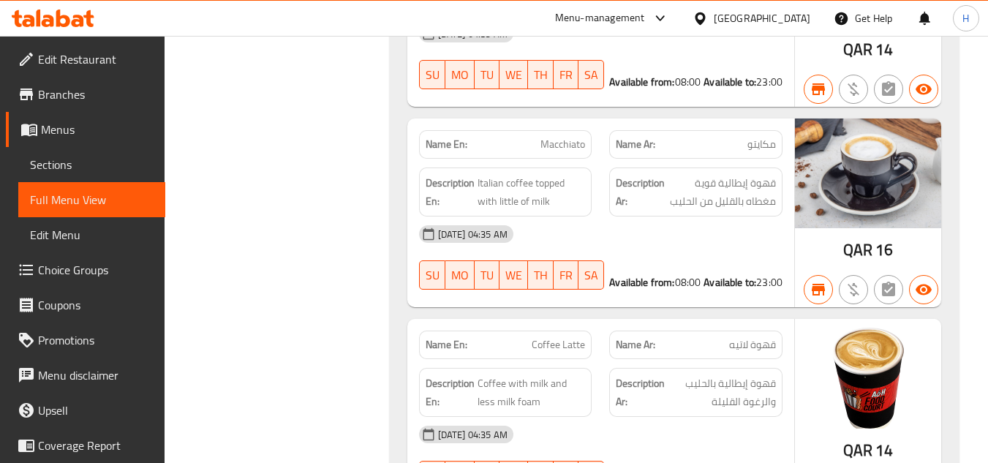
click at [48, 171] on span "Sections" at bounding box center [92, 165] width 124 height 18
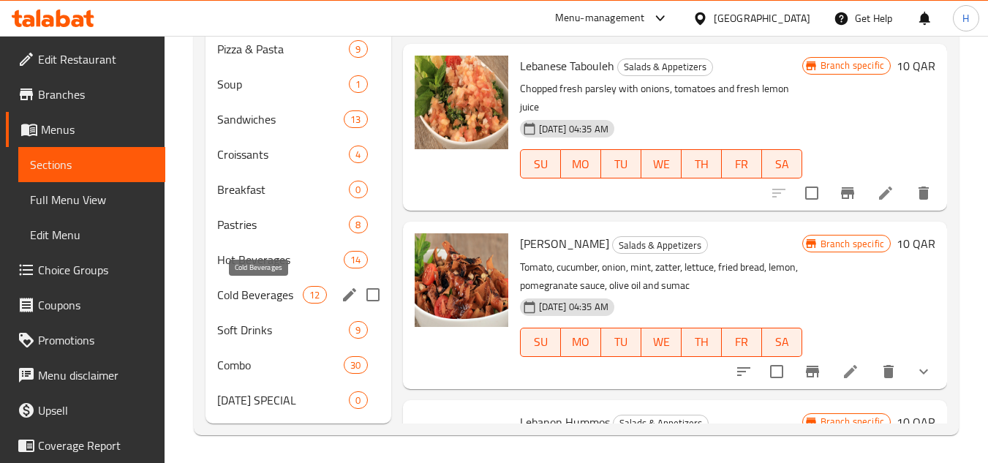
scroll to position [525, 0]
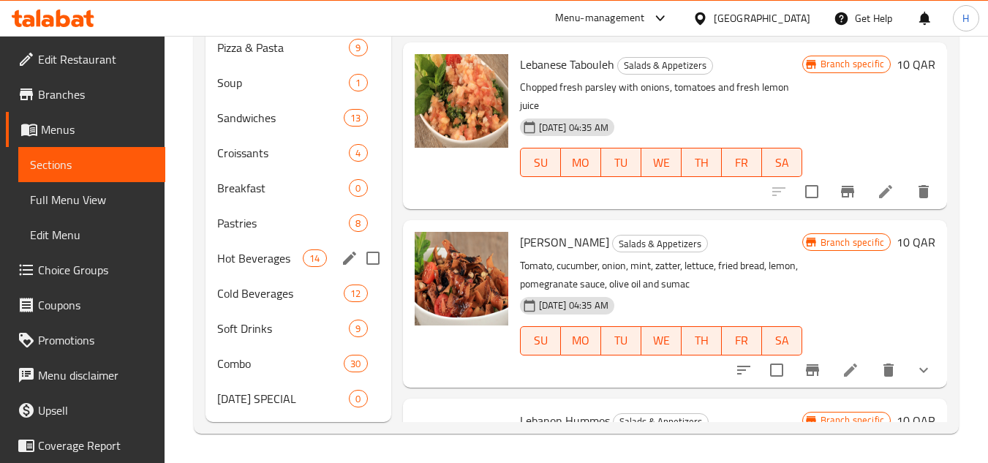
click at [278, 269] on div "Hot Beverages 14" at bounding box center [297, 258] width 185 height 35
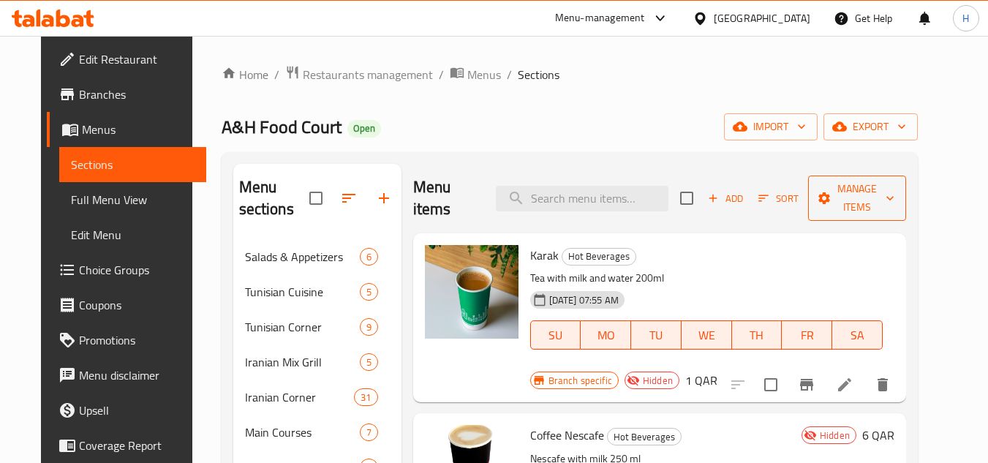
click at [837, 208] on span "Manage items" at bounding box center [857, 198] width 75 height 37
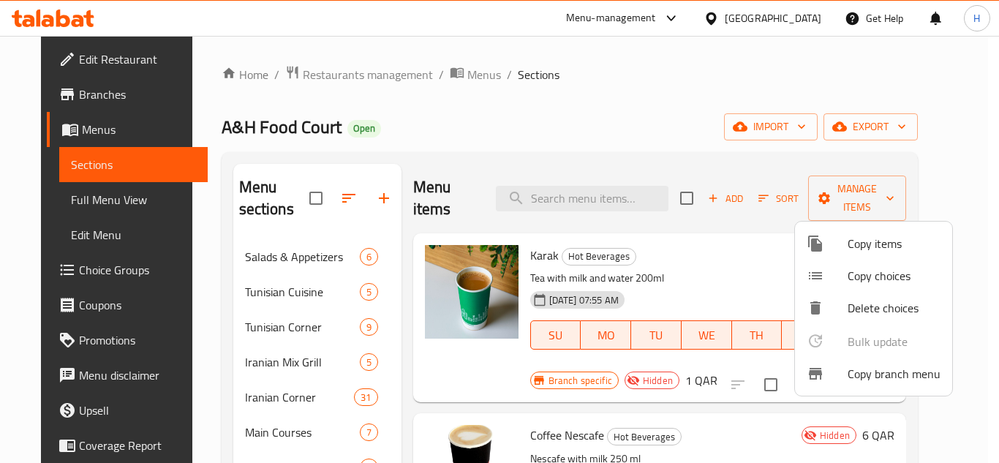
click at [692, 209] on div at bounding box center [499, 231] width 999 height 463
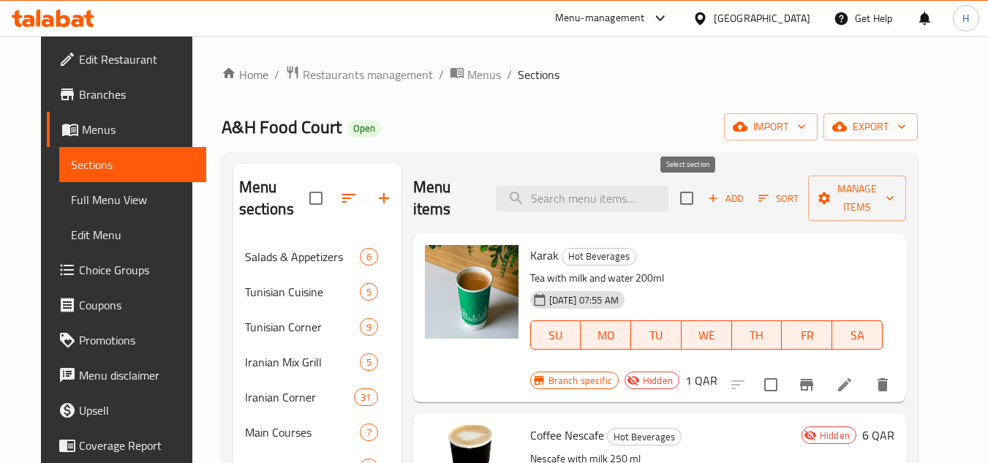
click at [692, 203] on input "checkbox" at bounding box center [686, 198] width 31 height 31
checkbox input "true"
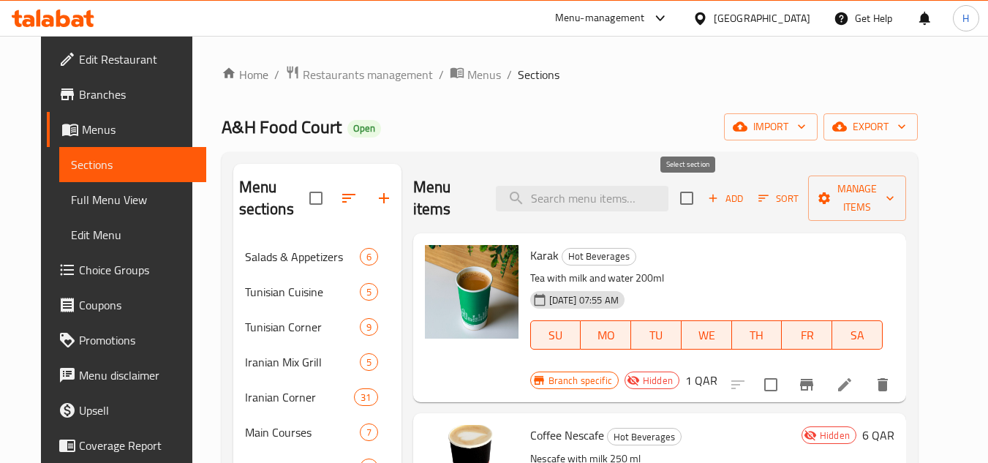
checkbox input "true"
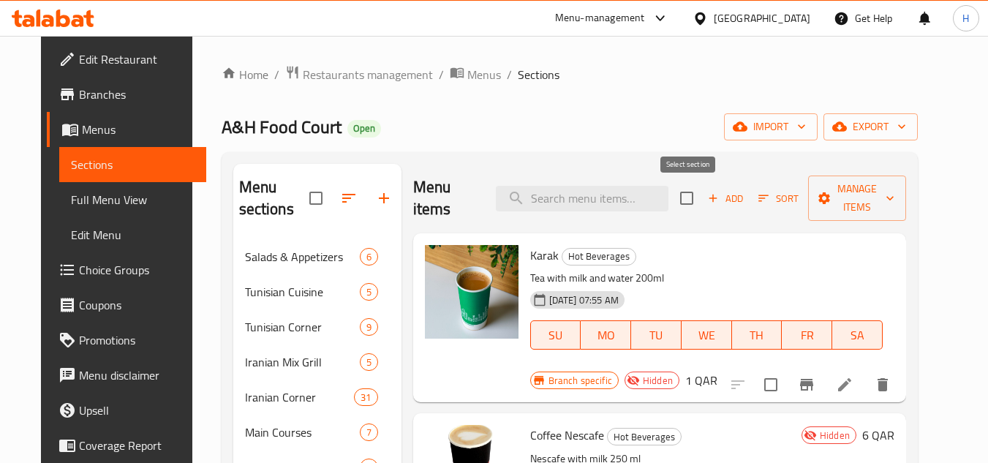
checkbox input "true"
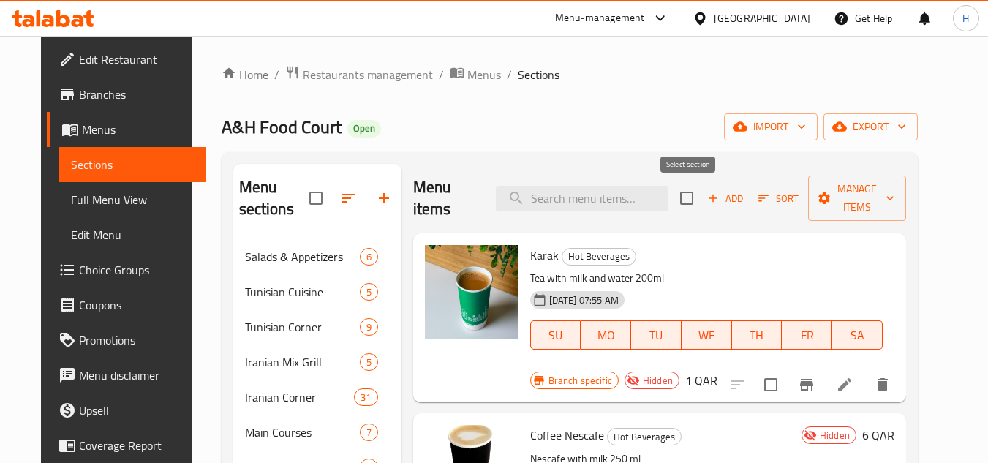
checkbox input "true"
click at [818, 201] on icon "button" at bounding box center [824, 198] width 15 height 15
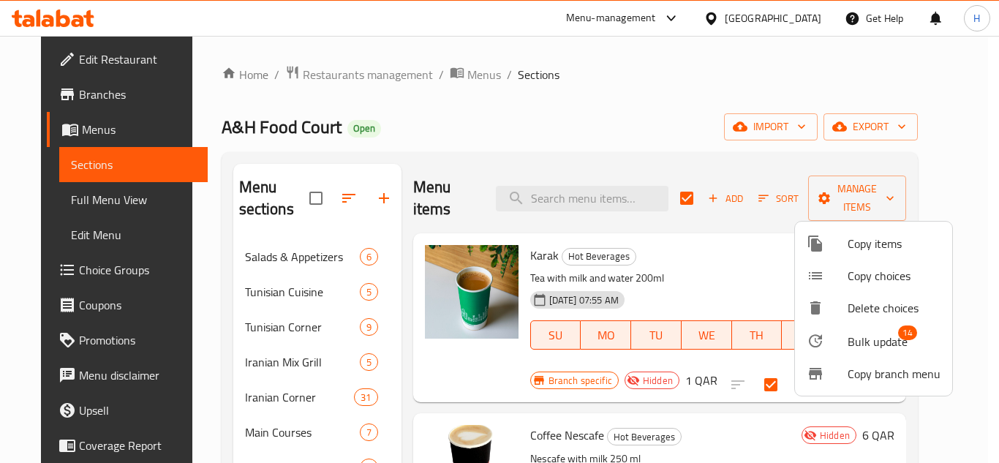
click at [809, 337] on icon at bounding box center [815, 341] width 18 height 18
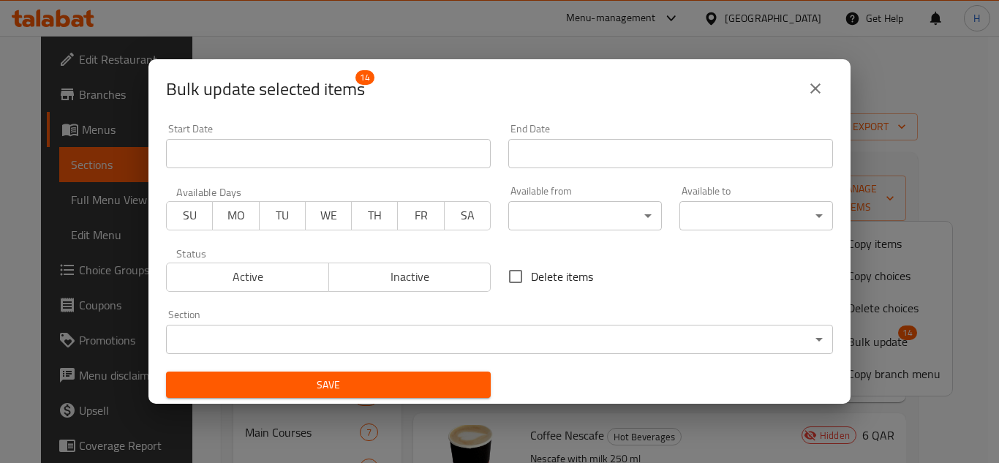
click at [445, 346] on body "​ Menu-management Qatar Get Help H Edit Restaurant Branches Menus Sections Full…" at bounding box center [499, 249] width 999 height 427
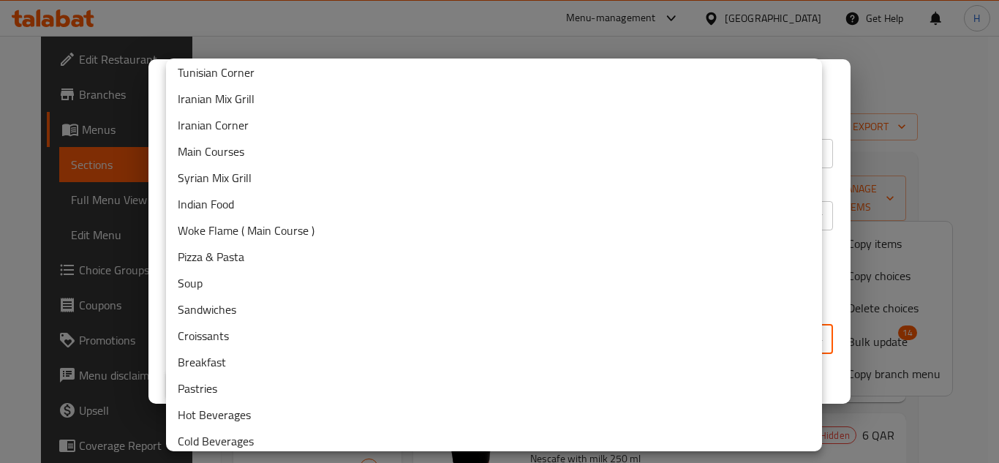
scroll to position [146, 0]
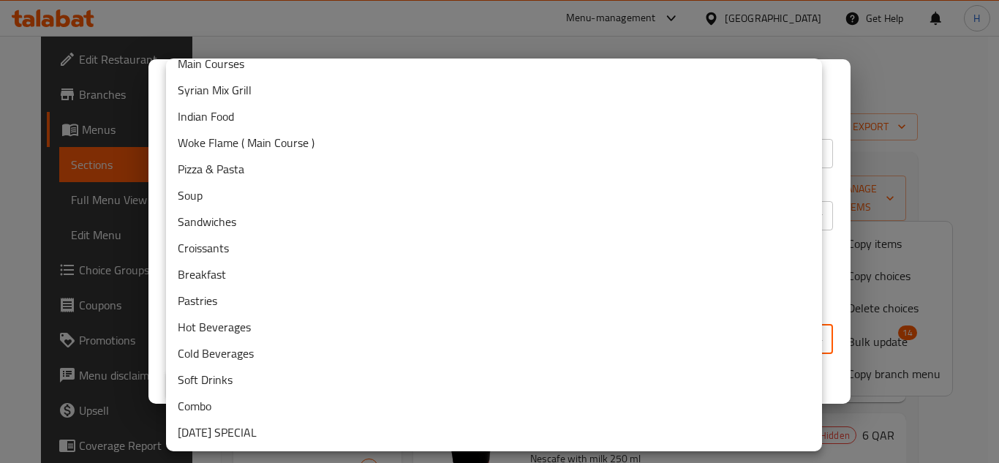
click at [224, 290] on li "Pastries" at bounding box center [494, 300] width 656 height 26
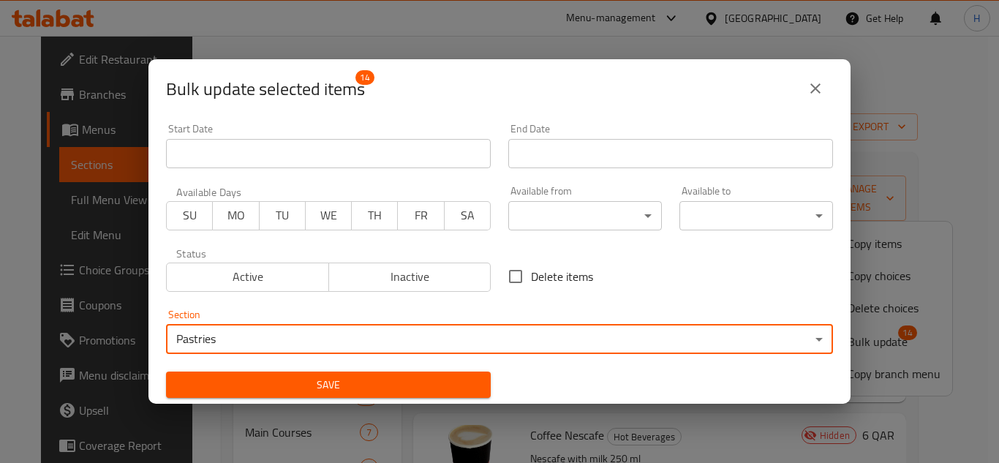
click at [254, 338] on body "​ Menu-management Qatar Get Help H Edit Restaurant Branches Menus Sections Full…" at bounding box center [499, 249] width 999 height 427
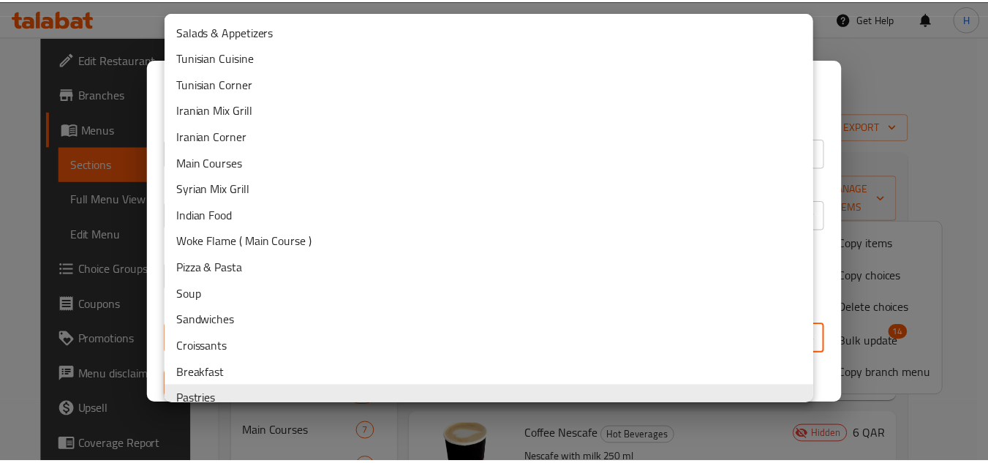
scroll to position [8, 0]
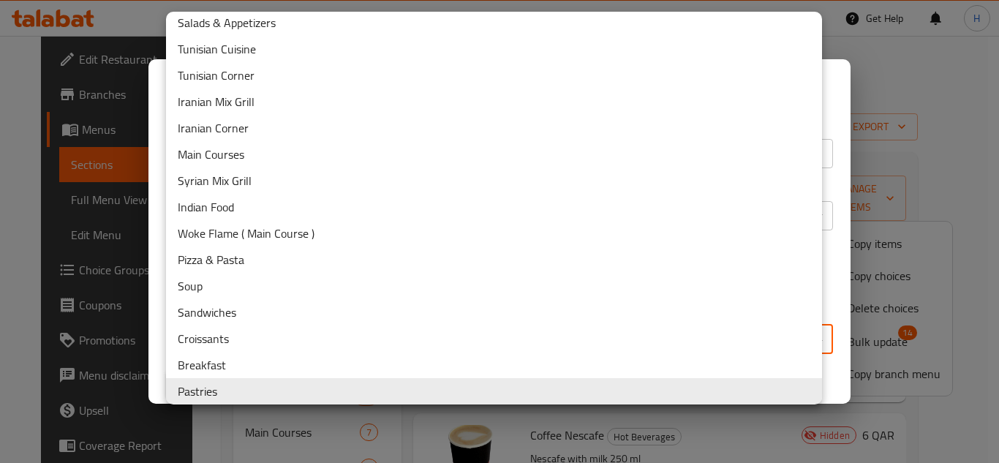
click at [224, 360] on li "Breakfast" at bounding box center [494, 365] width 656 height 26
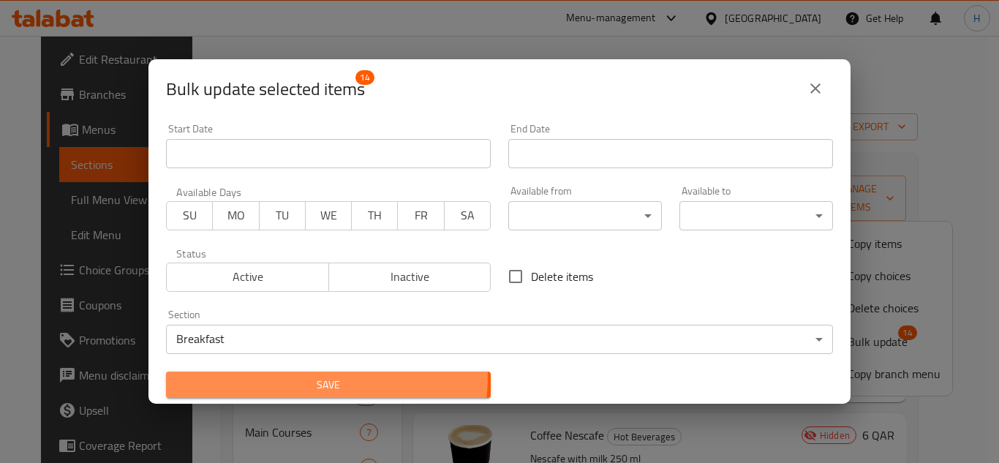
click at [234, 374] on button "Save" at bounding box center [328, 384] width 325 height 27
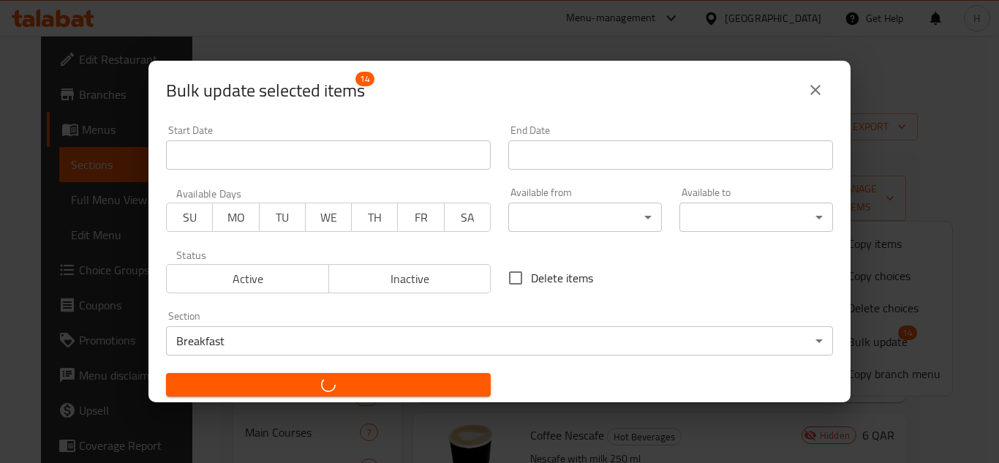
checkbox input "false"
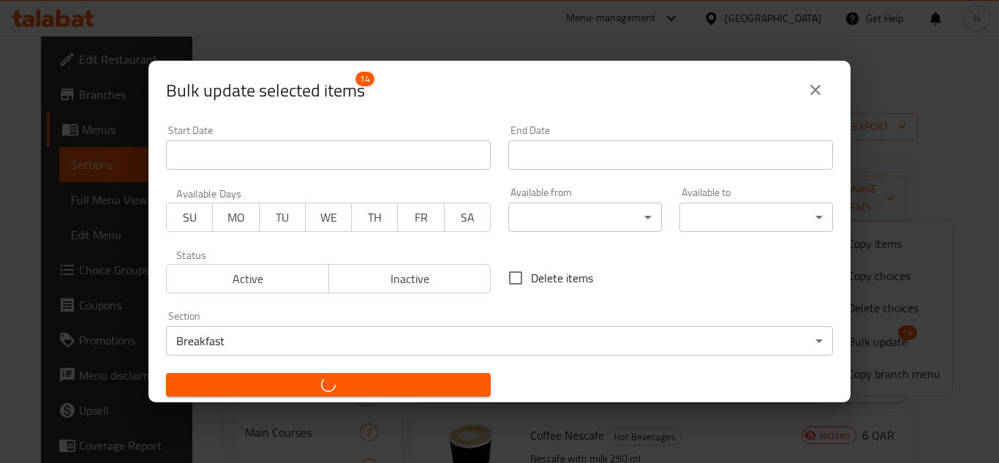
checkbox input "false"
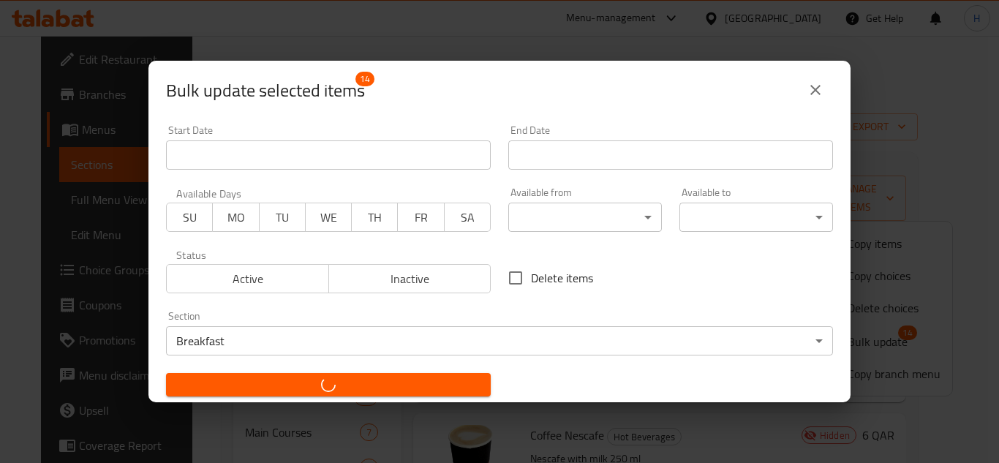
checkbox input "false"
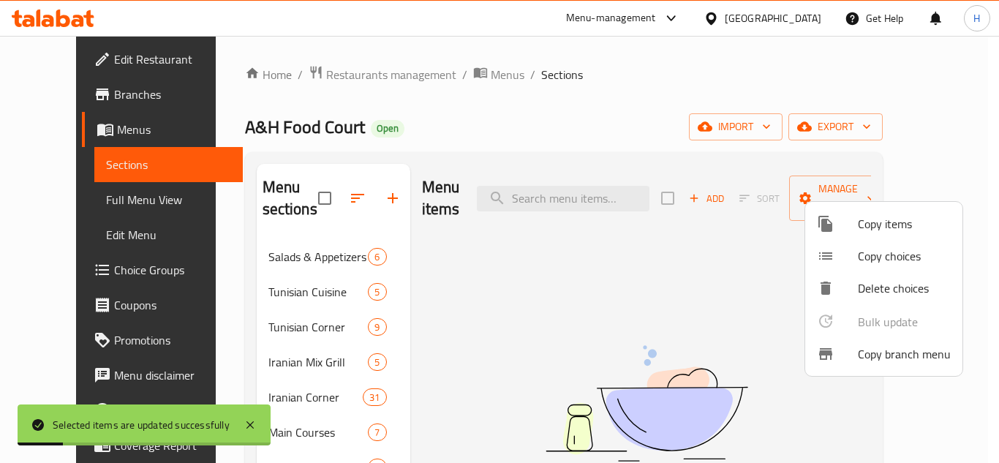
click at [459, 146] on div at bounding box center [499, 231] width 999 height 463
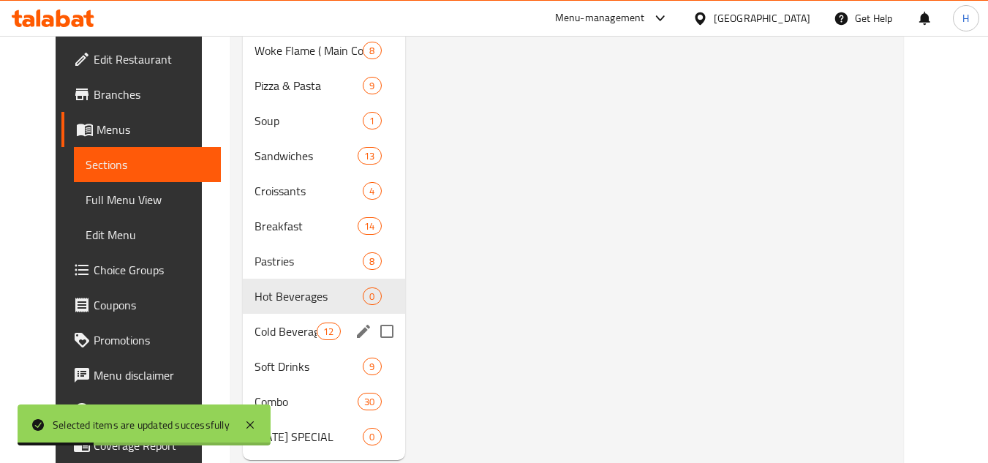
scroll to position [512, 0]
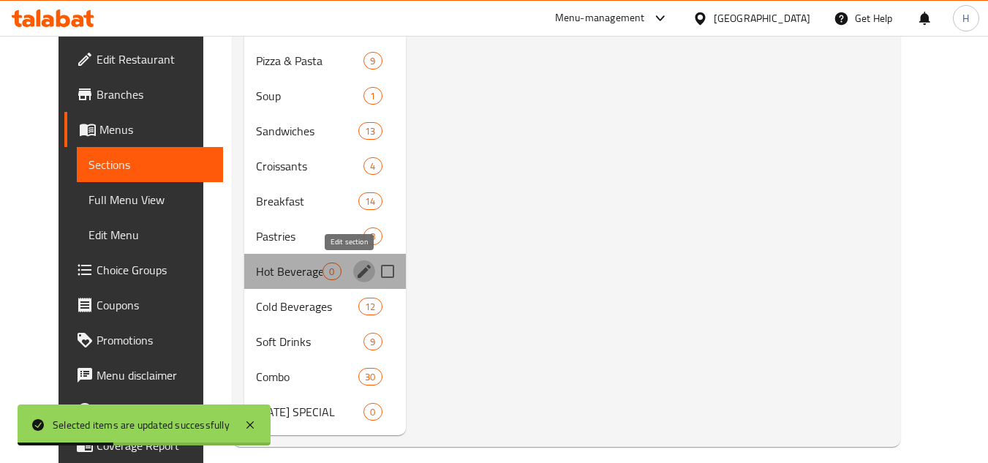
click at [358, 274] on icon "edit" at bounding box center [364, 271] width 13 height 13
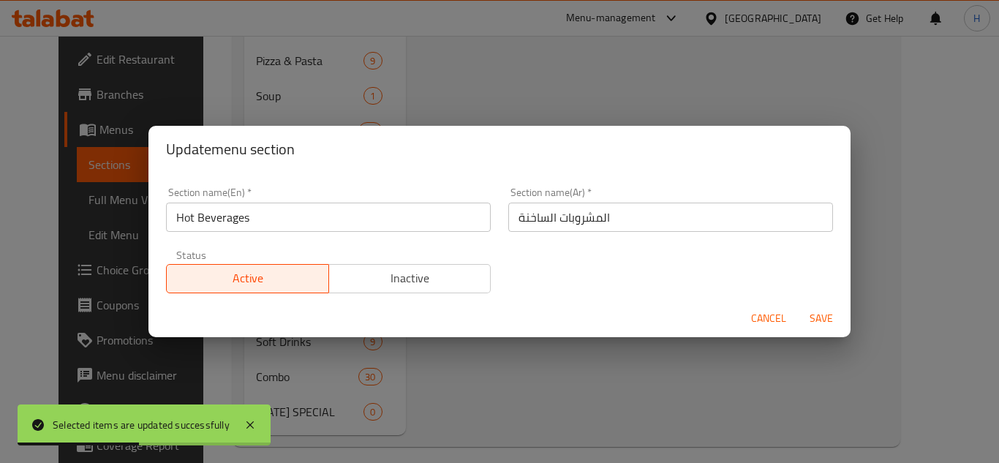
click at [366, 281] on span "Inactive" at bounding box center [410, 278] width 151 height 21
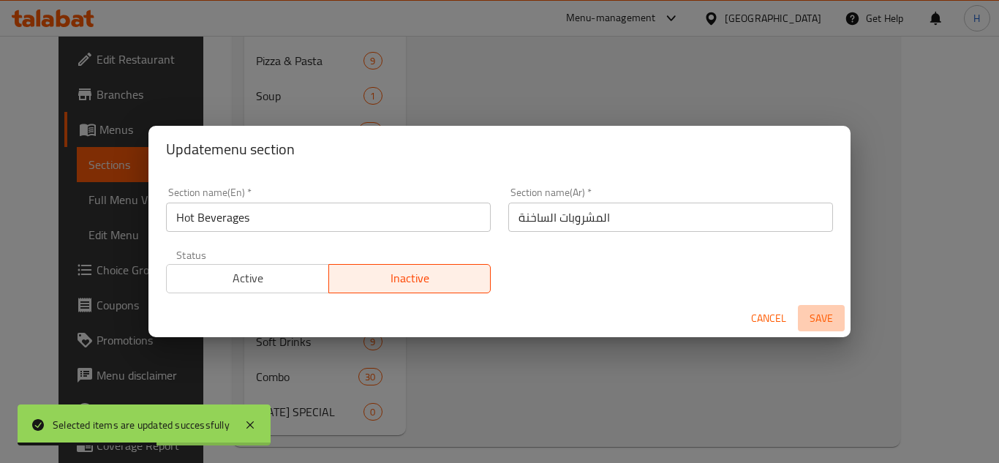
click at [822, 320] on span "Save" at bounding box center [821, 318] width 35 height 18
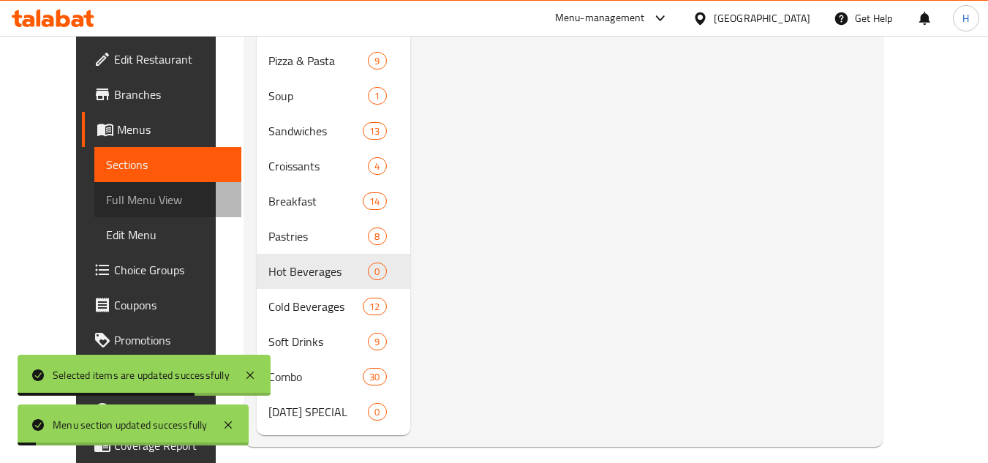
click at [115, 201] on span "Full Menu View" at bounding box center [168, 200] width 124 height 18
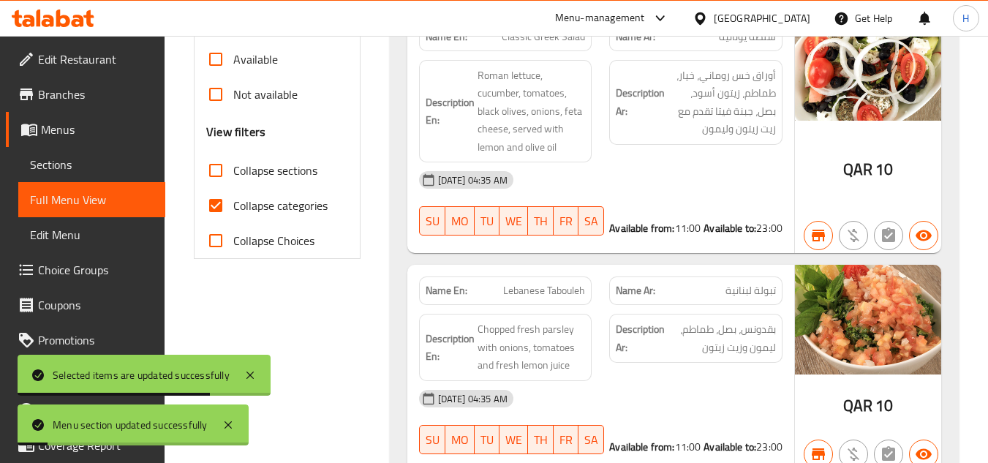
click at [226, 203] on input "Collapse categories" at bounding box center [215, 205] width 35 height 35
checkbox input "false"
click at [226, 155] on input "Collapse sections" at bounding box center [215, 170] width 35 height 35
checkbox input "true"
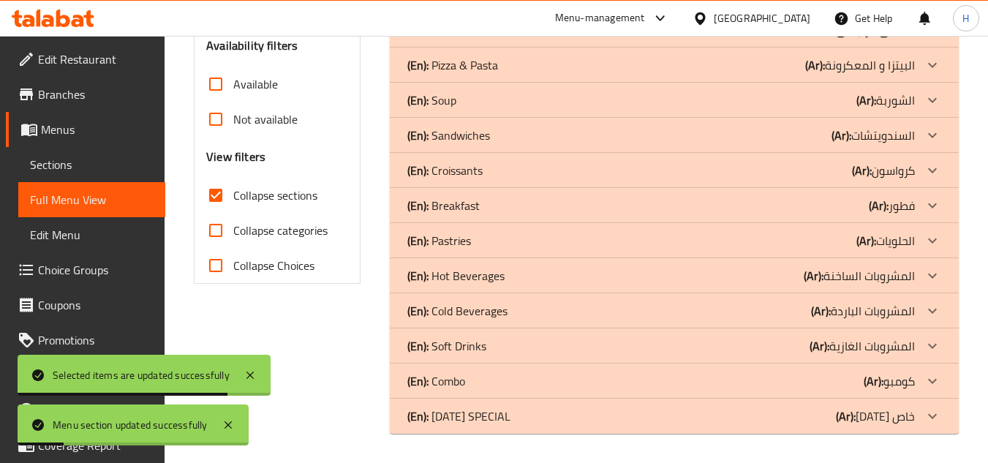
scroll to position [487, 0]
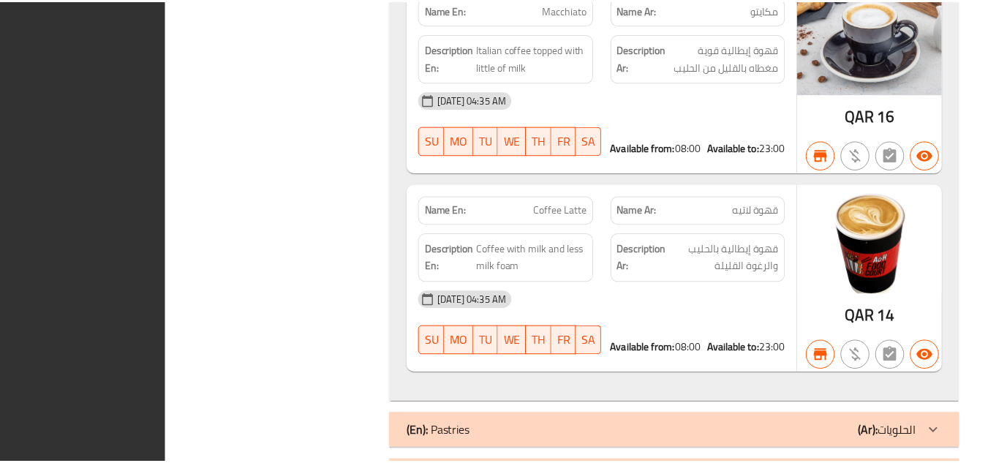
scroll to position [3390, 0]
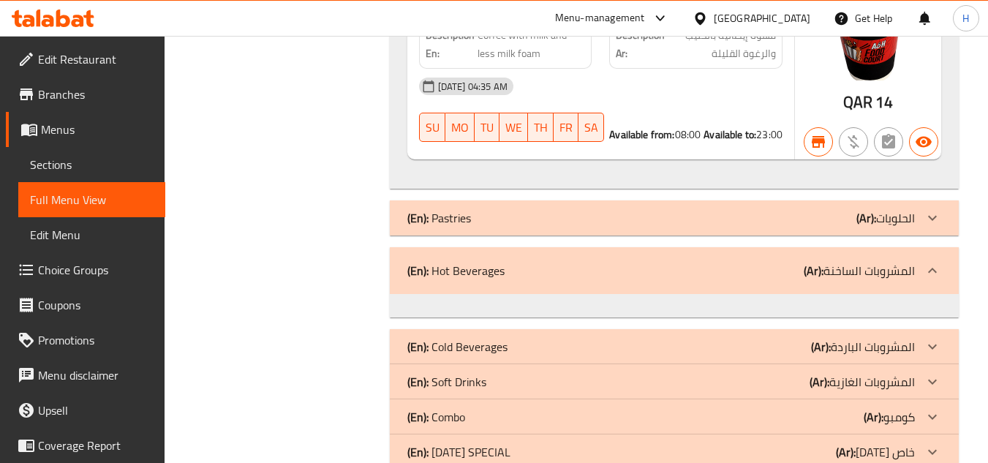
click at [790, 26] on div "[GEOGRAPHIC_DATA]" at bounding box center [762, 18] width 97 height 16
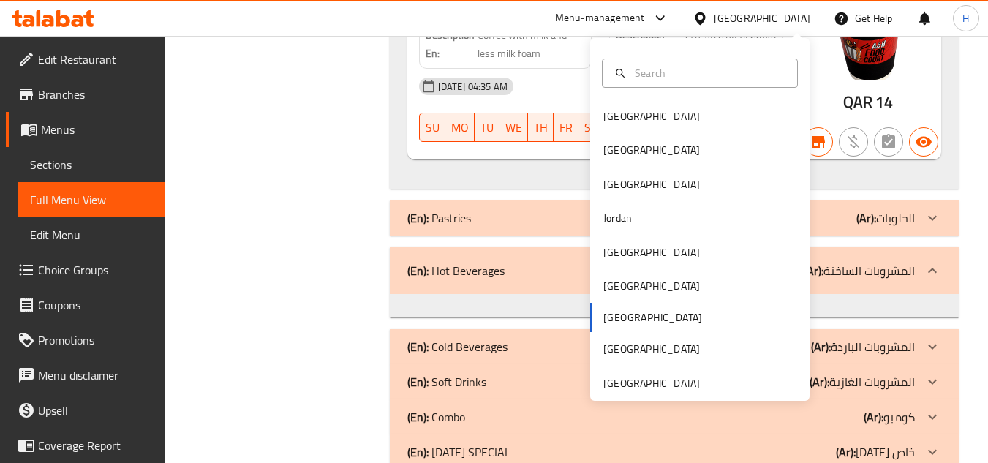
click at [42, 10] on icon at bounding box center [53, 19] width 83 height 18
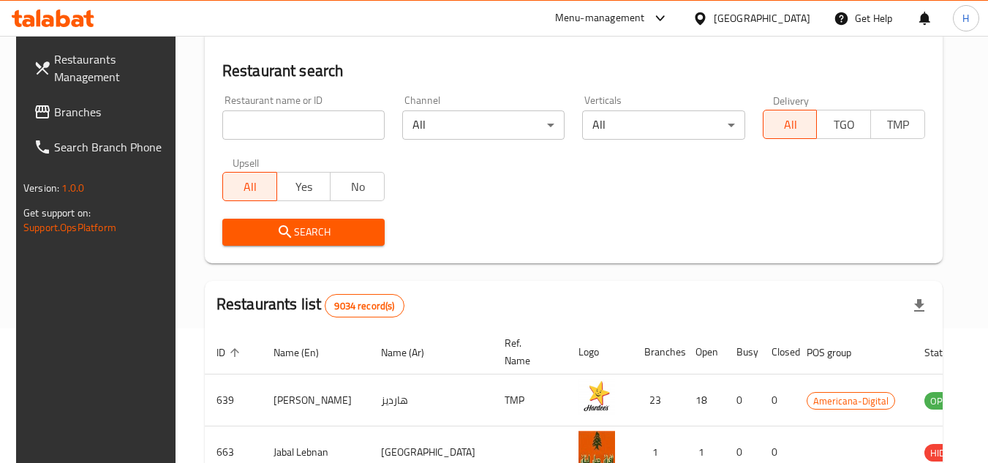
scroll to position [293, 0]
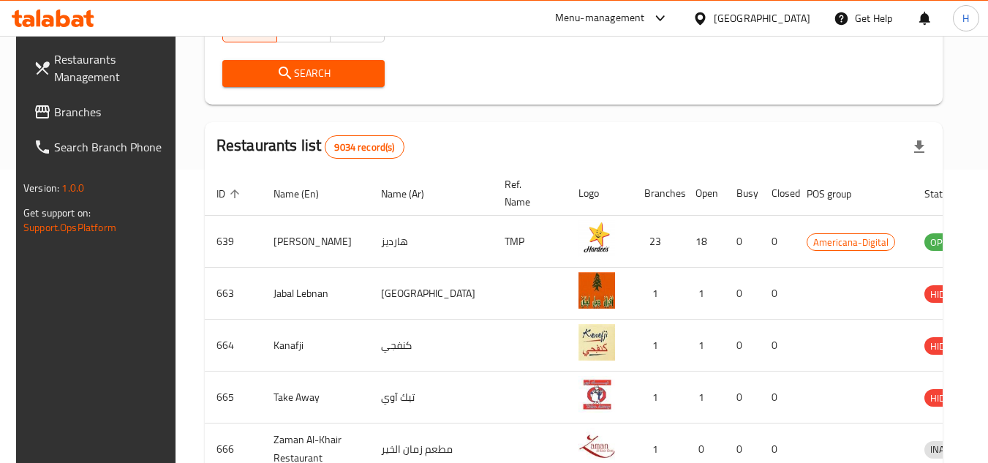
click at [97, 112] on span "Branches" at bounding box center [112, 112] width 116 height 18
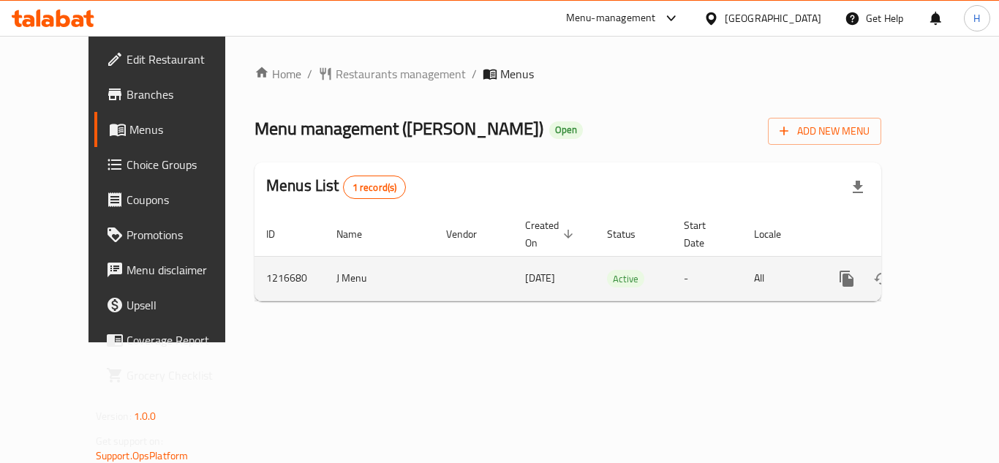
click at [945, 270] on icon "enhanced table" at bounding box center [952, 279] width 18 height 18
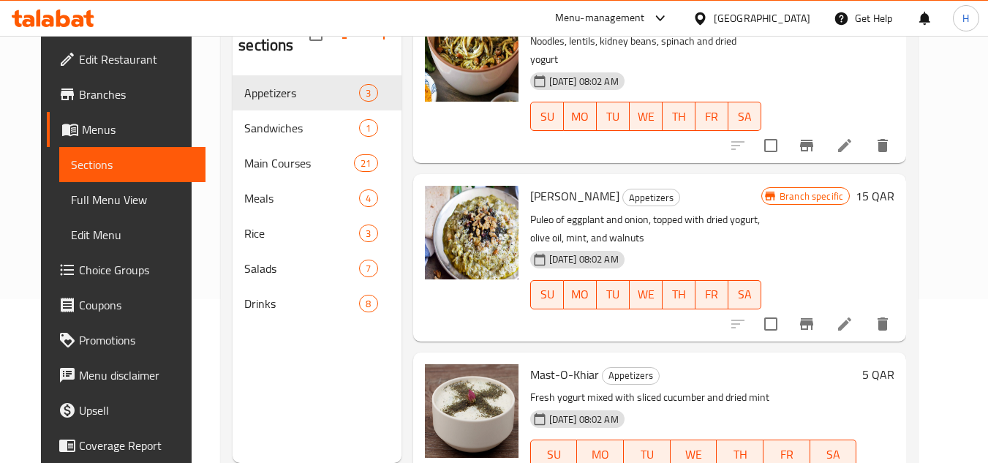
scroll to position [132, 0]
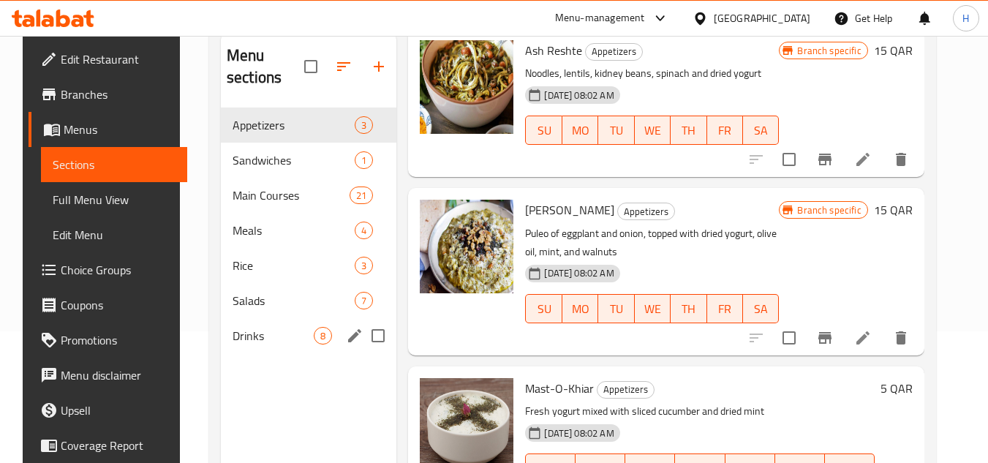
click at [267, 329] on span "Drinks" at bounding box center [273, 336] width 81 height 18
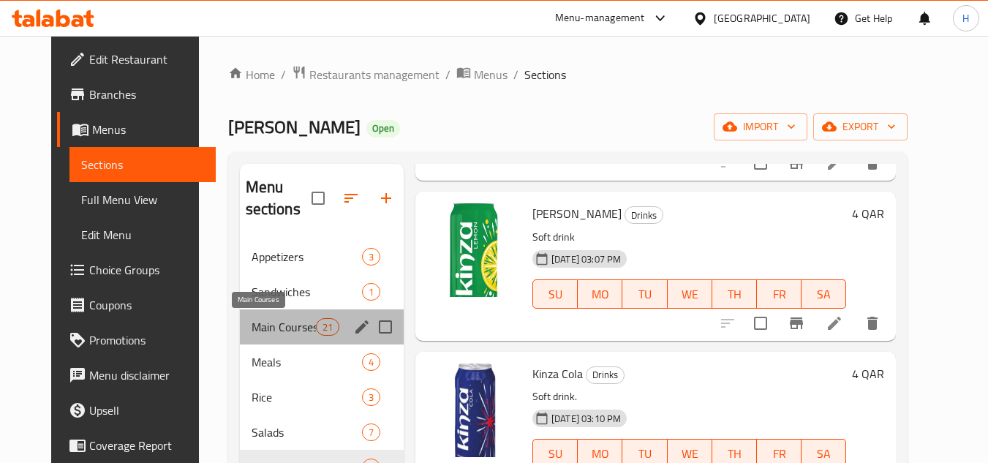
click at [265, 319] on span "Main Courses" at bounding box center [284, 327] width 64 height 18
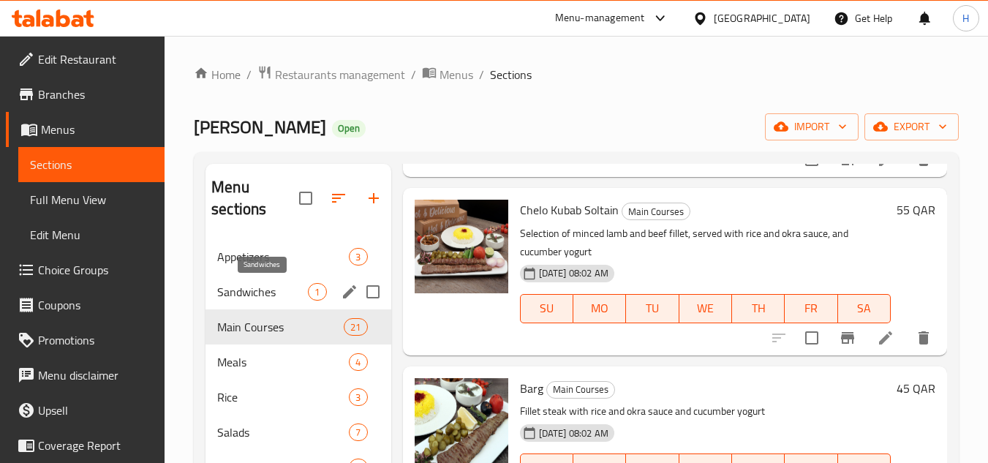
click at [265, 298] on span "Sandwiches" at bounding box center [262, 292] width 91 height 18
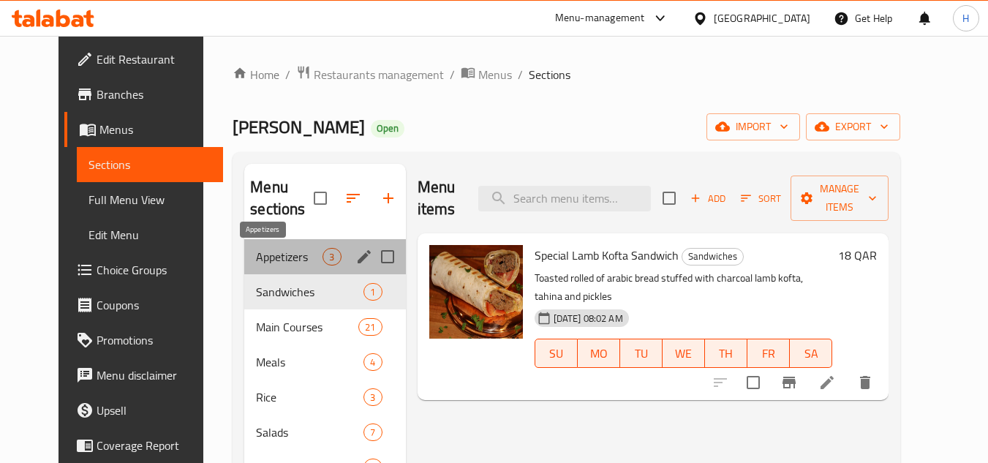
click at [273, 262] on span "Appetizers" at bounding box center [289, 257] width 67 height 18
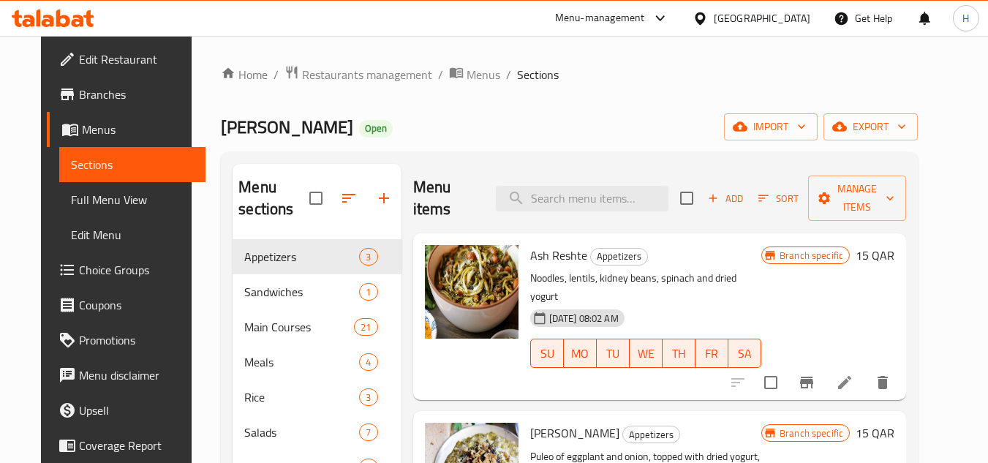
click at [71, 194] on span "Full Menu View" at bounding box center [133, 200] width 124 height 18
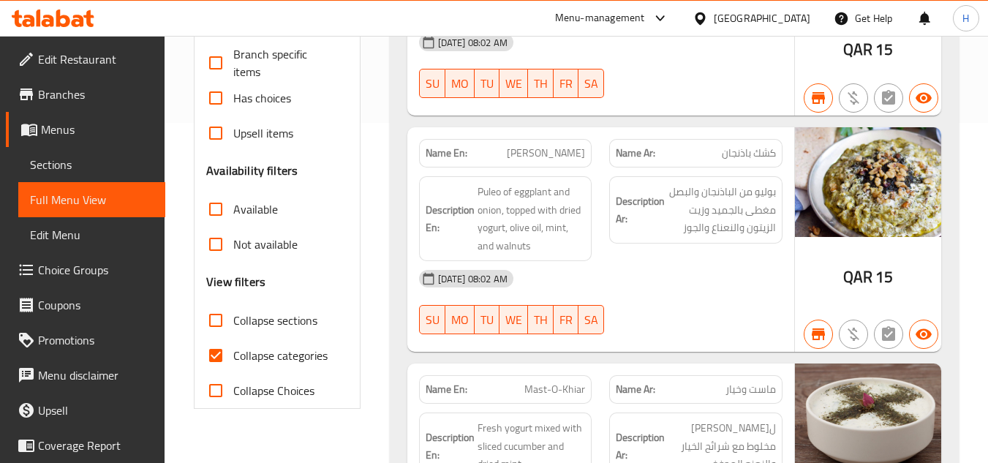
scroll to position [366, 0]
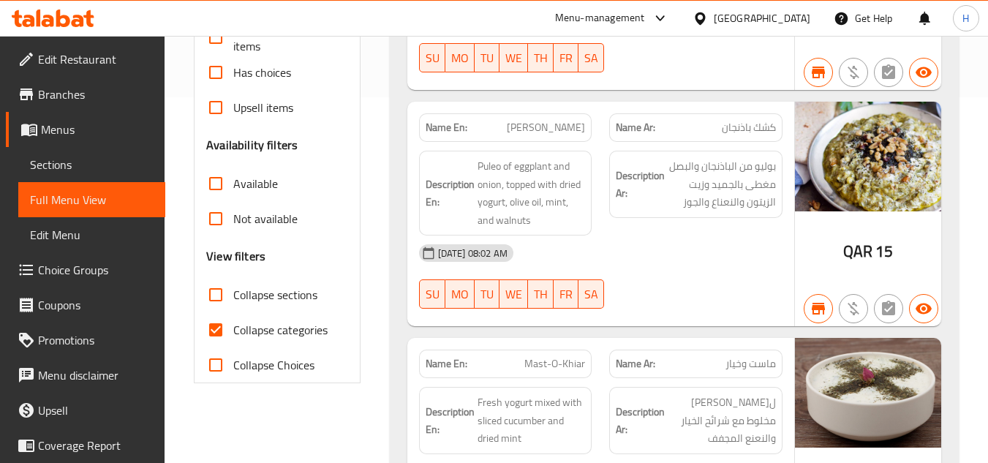
click at [226, 321] on input "Collapse categories" at bounding box center [215, 329] width 35 height 35
checkbox input "false"
click at [211, 301] on input "Collapse sections" at bounding box center [215, 294] width 35 height 35
checkbox input "true"
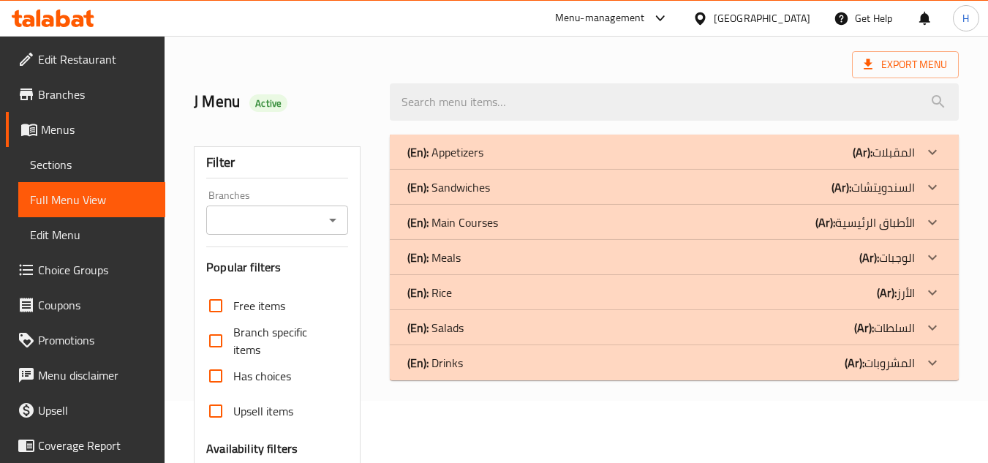
scroll to position [146, 0]
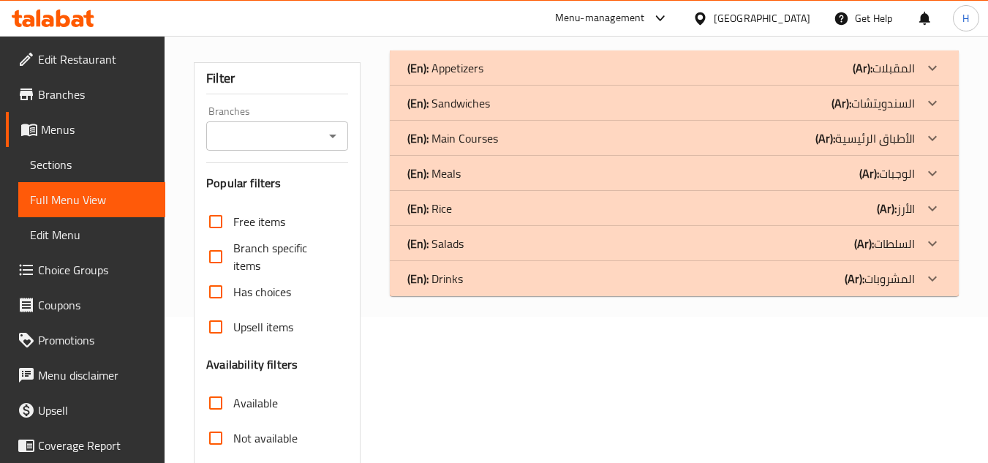
click at [93, 10] on icon at bounding box center [53, 19] width 83 height 18
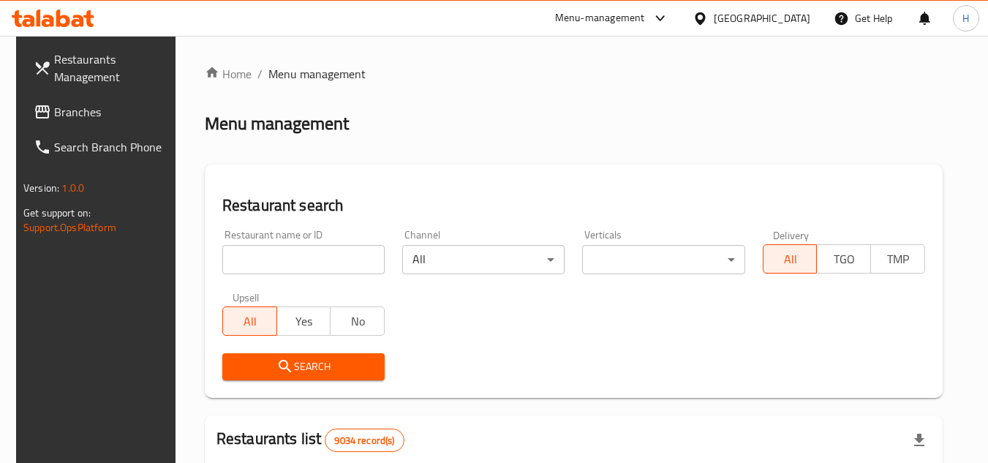
scroll to position [146, 0]
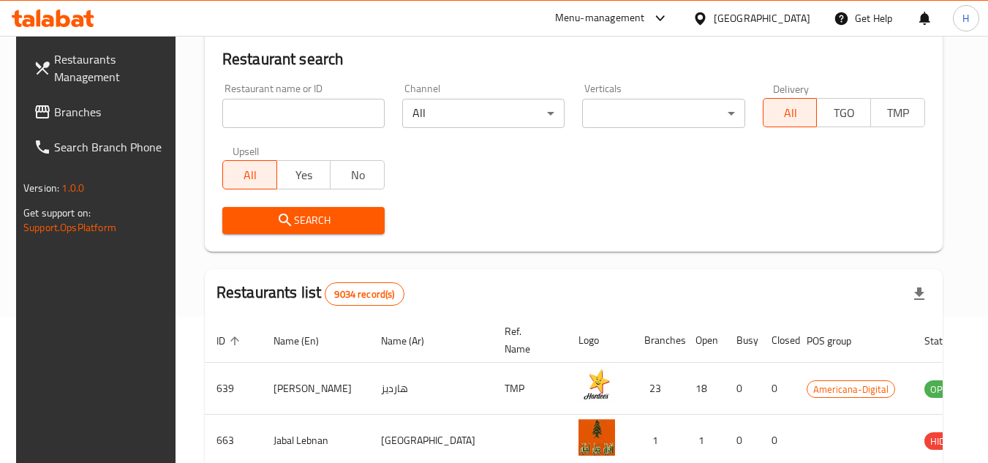
click at [39, 97] on link "Branches" at bounding box center [101, 111] width 159 height 35
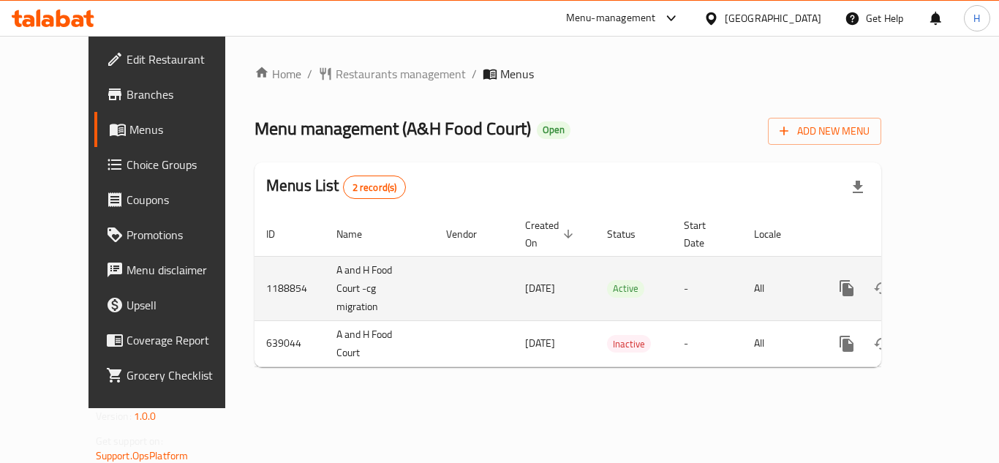
click at [943, 280] on icon "enhanced table" at bounding box center [952, 288] width 18 height 18
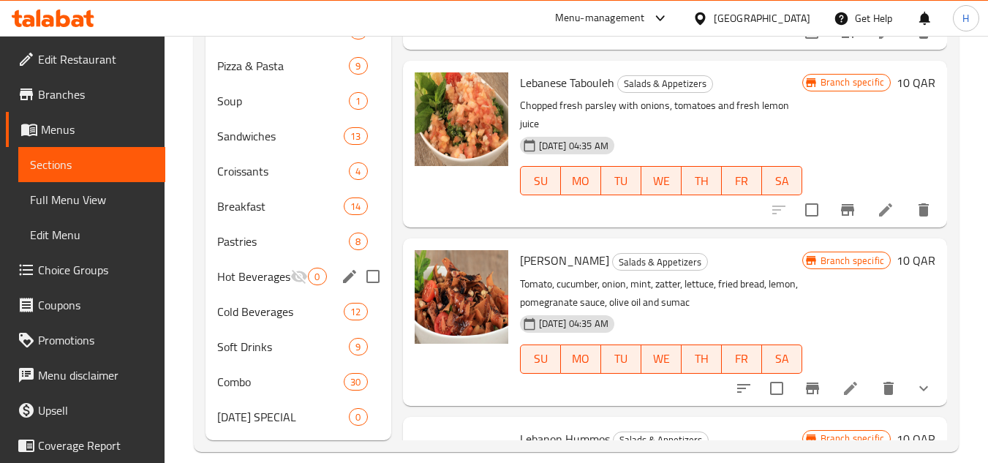
scroll to position [512, 0]
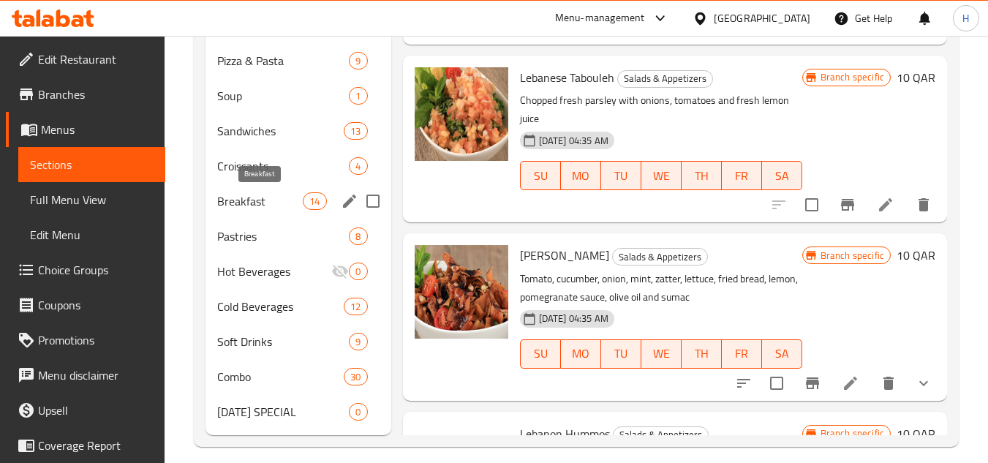
click at [252, 204] on span "Breakfast" at bounding box center [260, 201] width 86 height 18
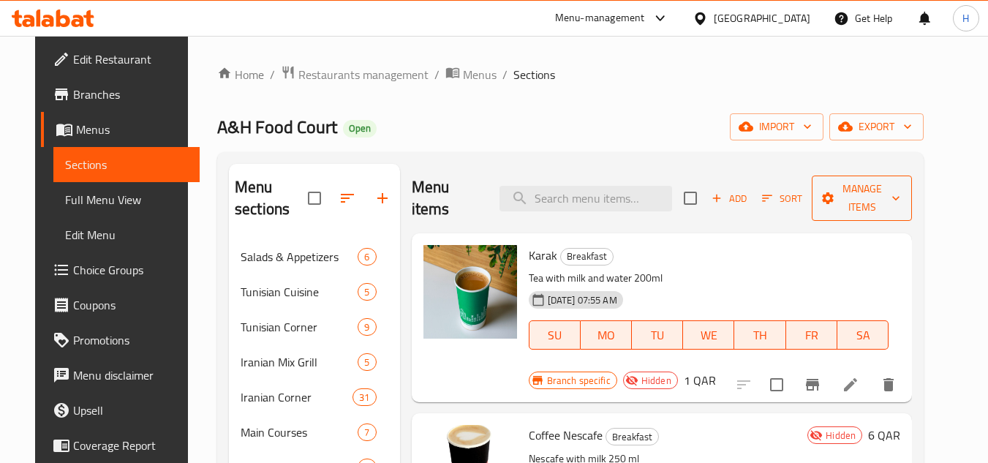
click at [855, 195] on span "Manage items" at bounding box center [861, 198] width 77 height 37
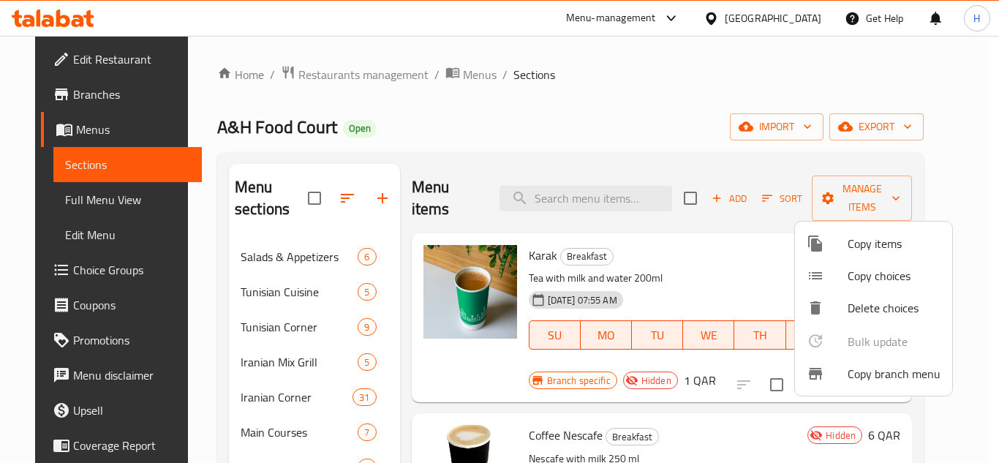
click at [690, 198] on div at bounding box center [499, 231] width 999 height 463
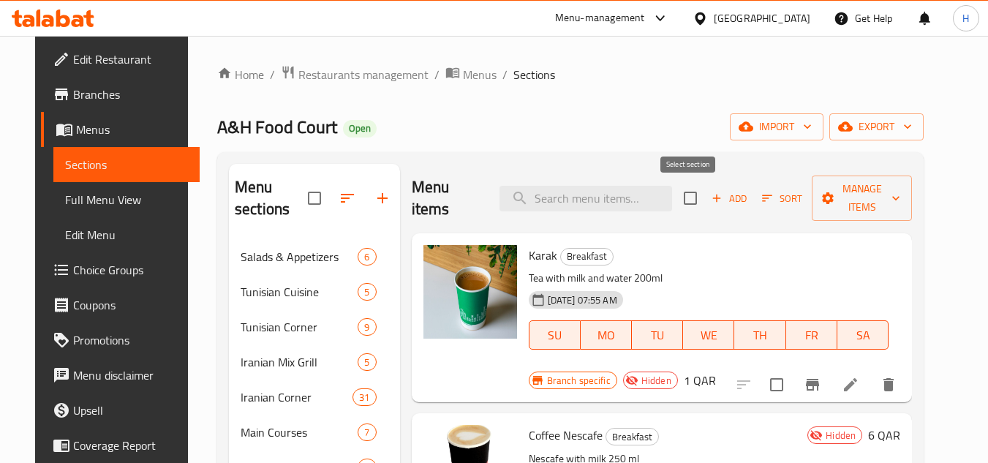
click at [694, 200] on input "checkbox" at bounding box center [690, 198] width 31 height 31
checkbox input "true"
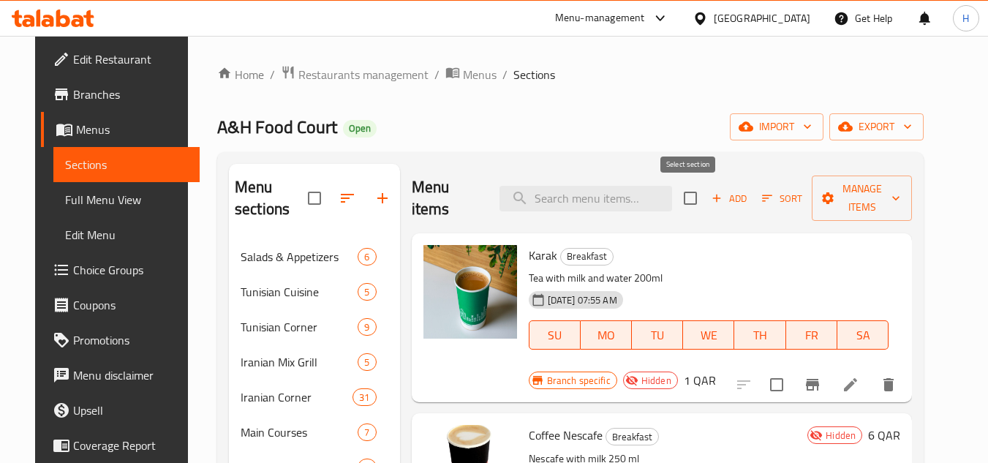
checkbox input "true"
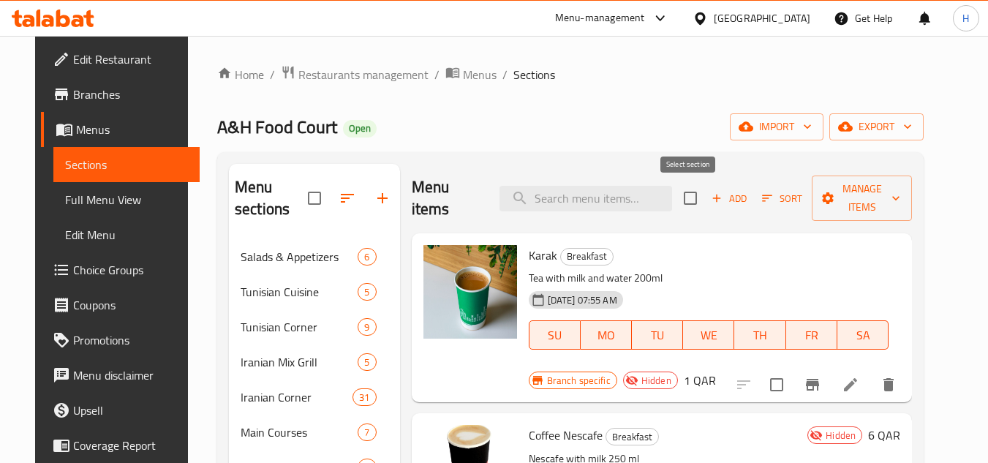
checkbox input "true"
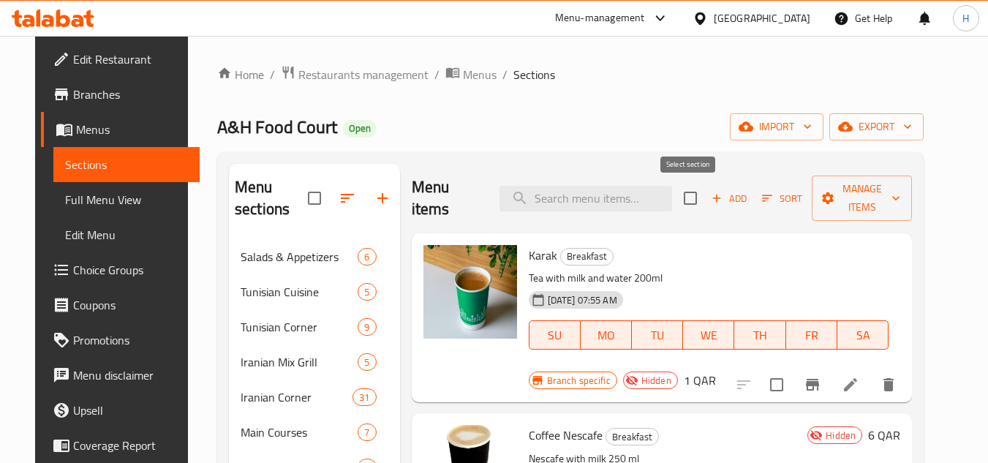
checkbox input "true"
click at [866, 211] on span "Manage items" at bounding box center [861, 198] width 77 height 37
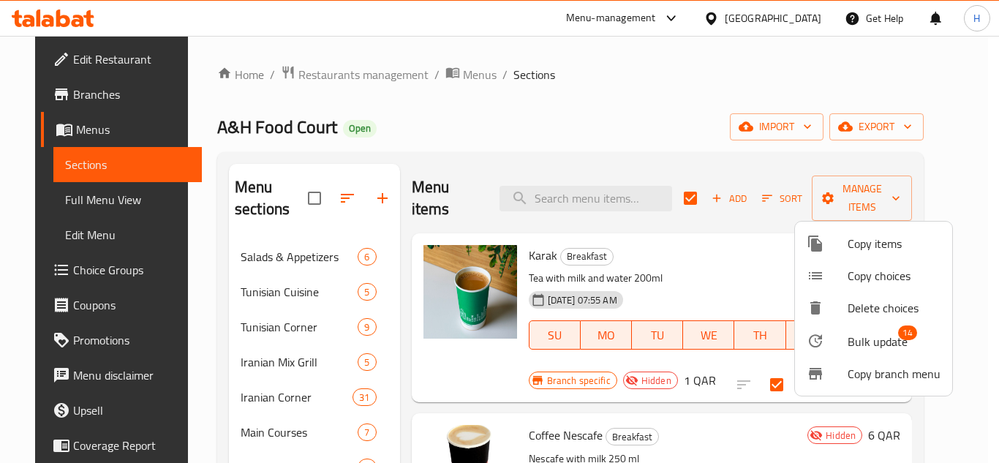
click at [684, 193] on div at bounding box center [499, 231] width 999 height 463
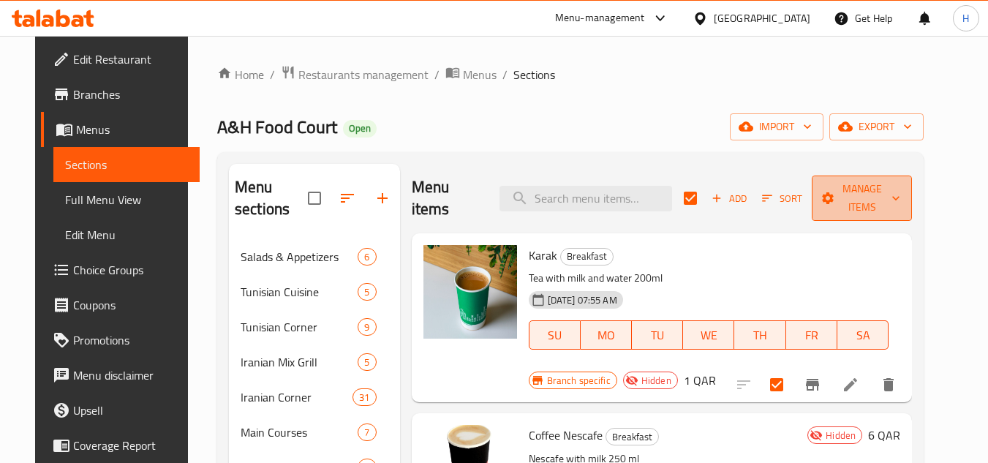
click at [836, 197] on span "Manage items" at bounding box center [861, 198] width 77 height 37
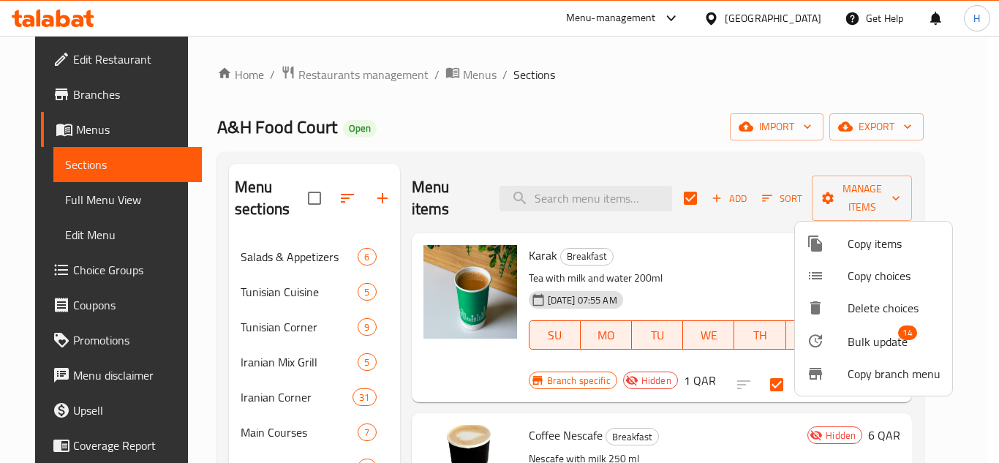
click at [867, 367] on span "Copy branch menu" at bounding box center [893, 374] width 93 height 18
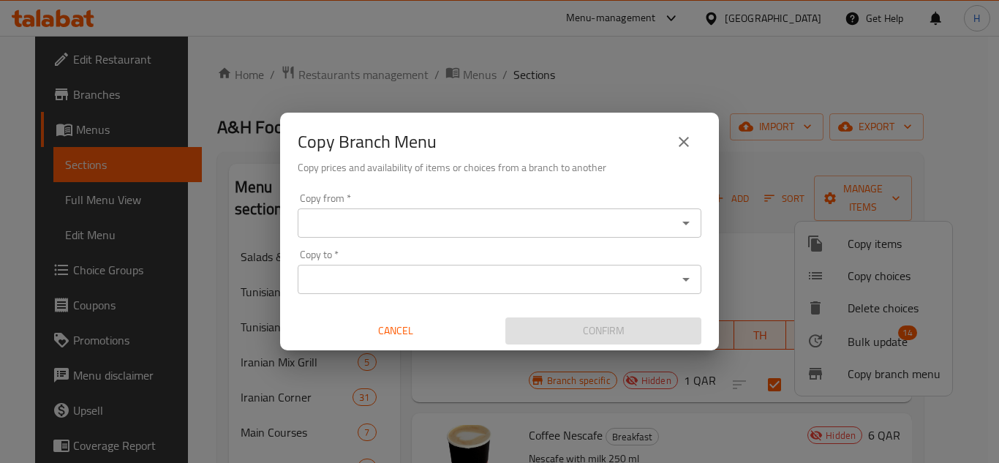
click at [671, 137] on button "close" at bounding box center [683, 141] width 35 height 35
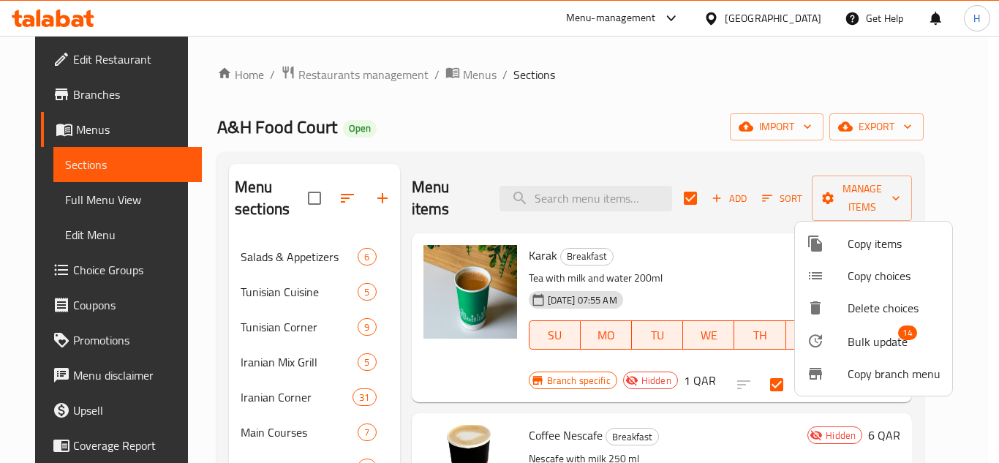
click at [915, 241] on span "Copy items" at bounding box center [893, 244] width 93 height 18
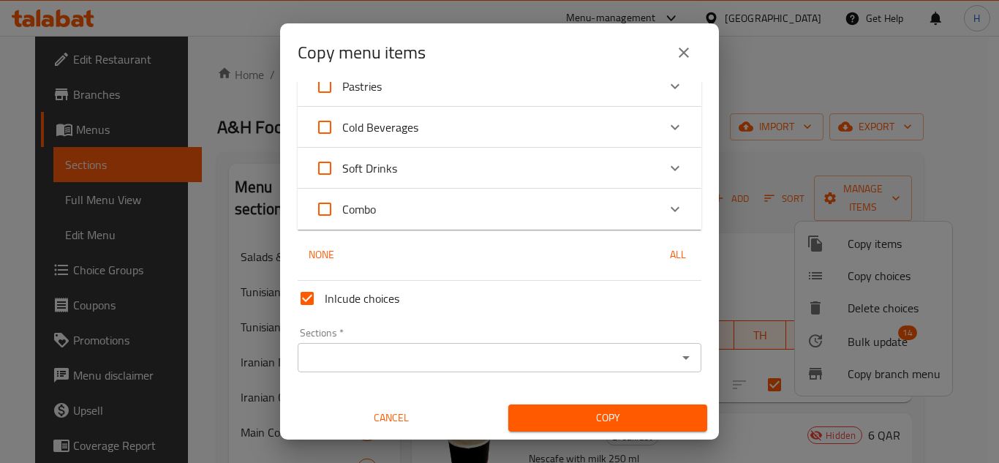
scroll to position [636, 0]
click at [439, 355] on input "Sections   *" at bounding box center [487, 357] width 371 height 20
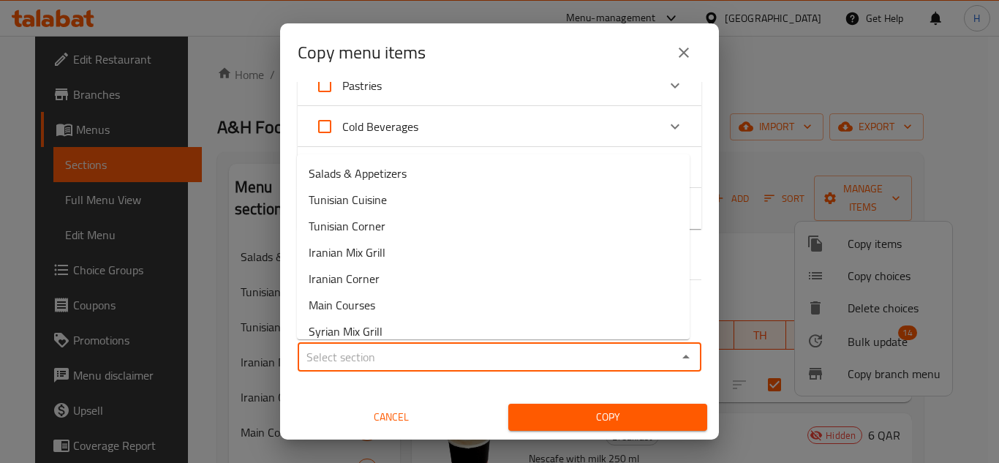
click at [407, 401] on div "Cancel" at bounding box center [391, 417] width 216 height 45
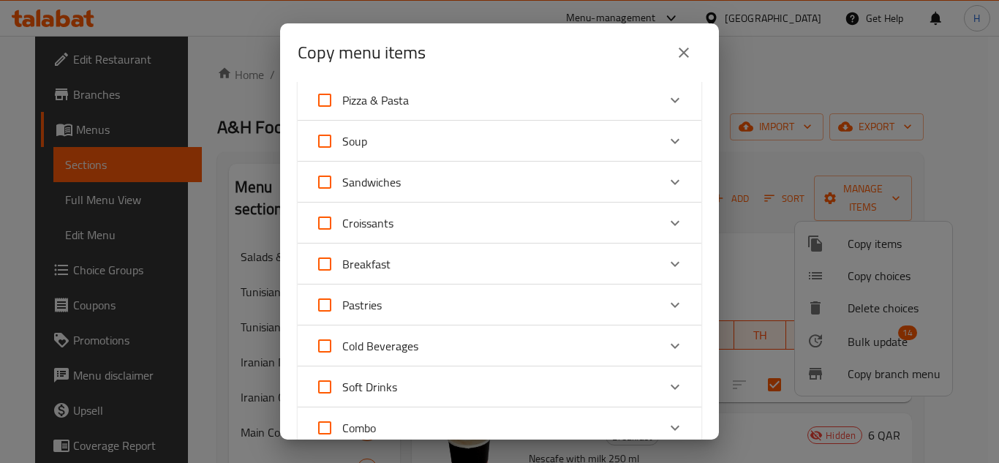
click at [332, 265] on input "Breakfast" at bounding box center [324, 263] width 35 height 35
checkbox input "true"
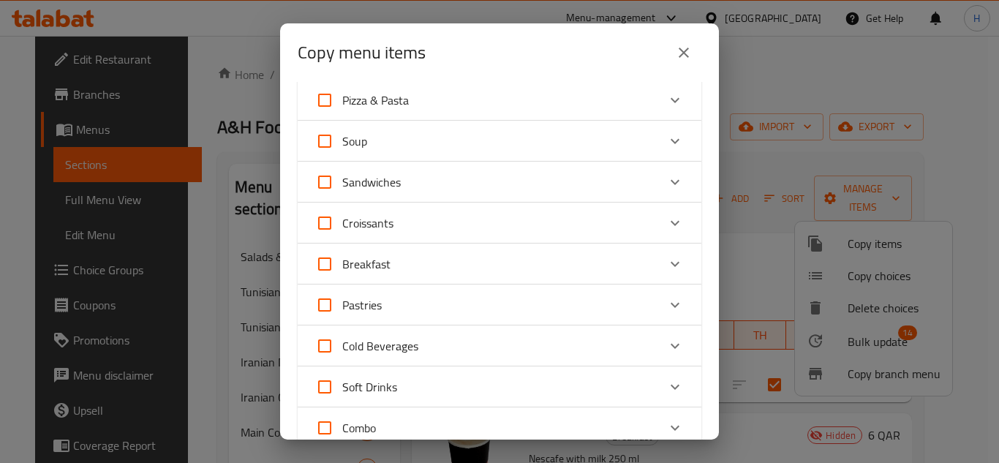
checkbox input "true"
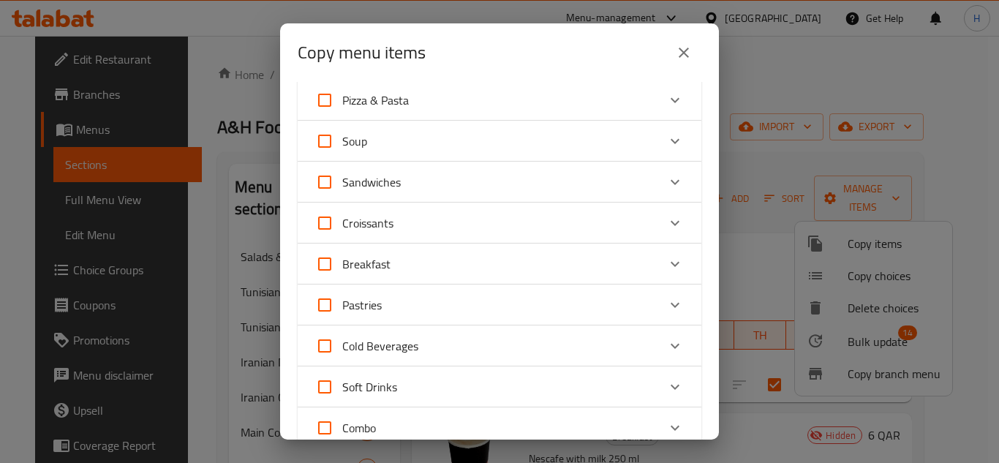
checkbox input "true"
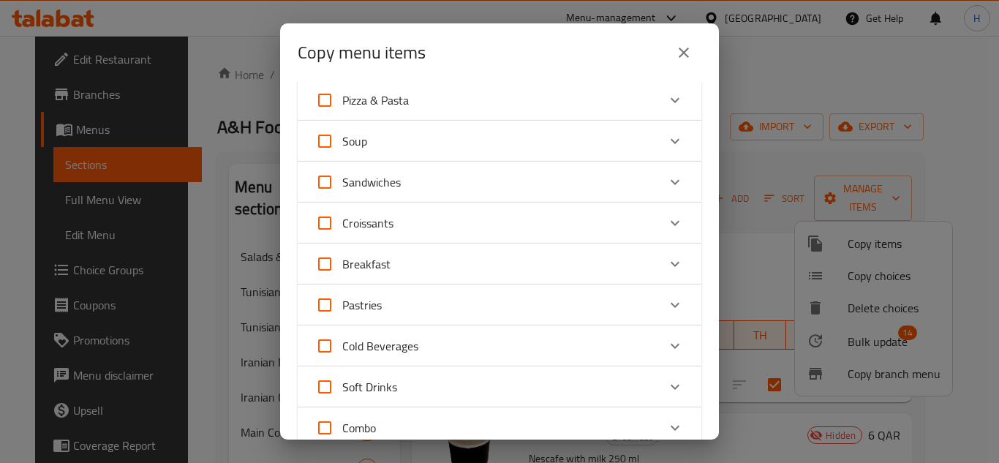
checkbox input "true"
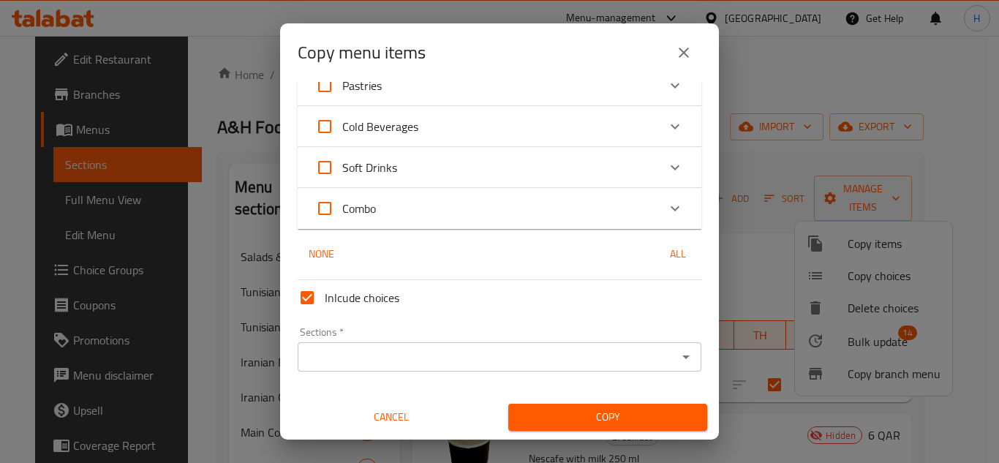
click at [439, 344] on div "Sections *" at bounding box center [500, 356] width 404 height 29
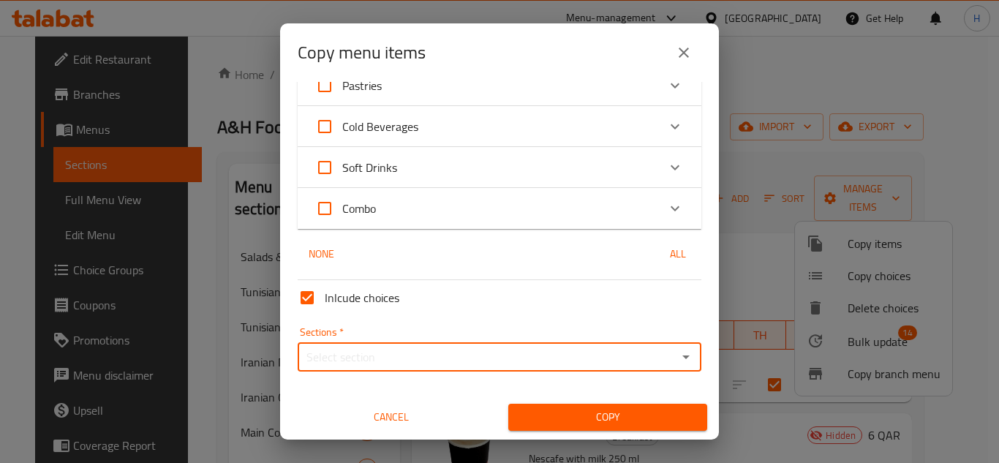
click at [486, 365] on input "Sections   *" at bounding box center [487, 357] width 371 height 20
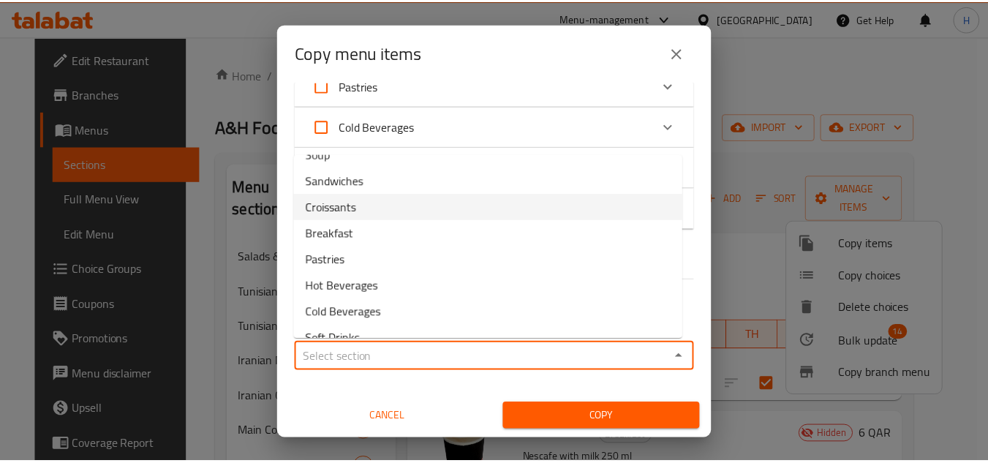
scroll to position [353, 0]
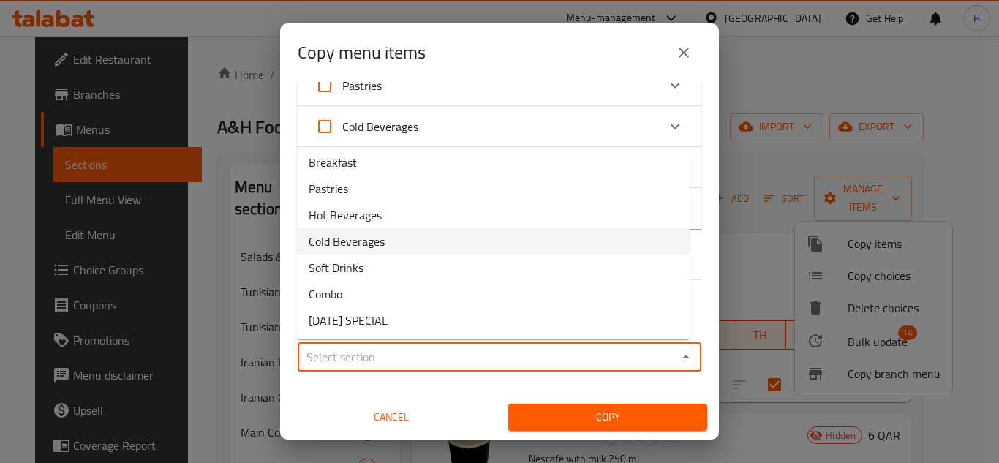
click at [404, 219] on li "Hot Beverages" at bounding box center [493, 215] width 393 height 26
type input "Hot Beverages"
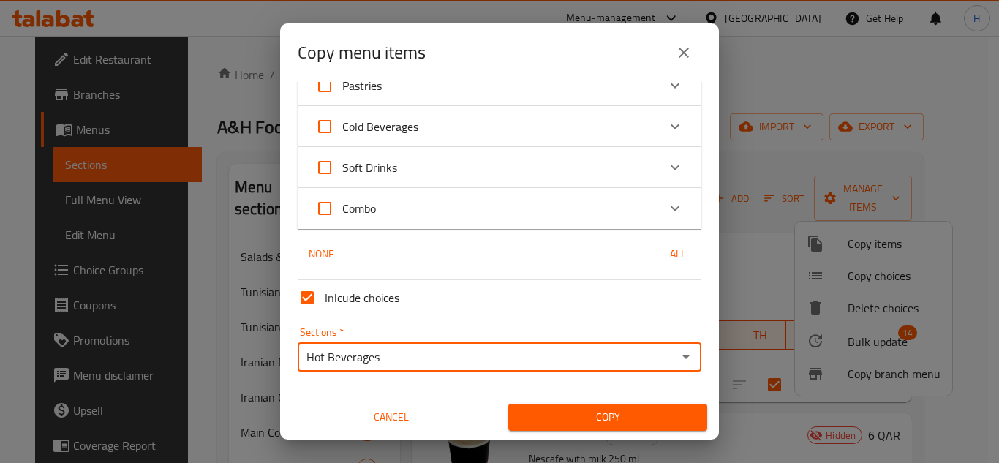
click at [564, 409] on span "Copy" at bounding box center [607, 417] width 175 height 18
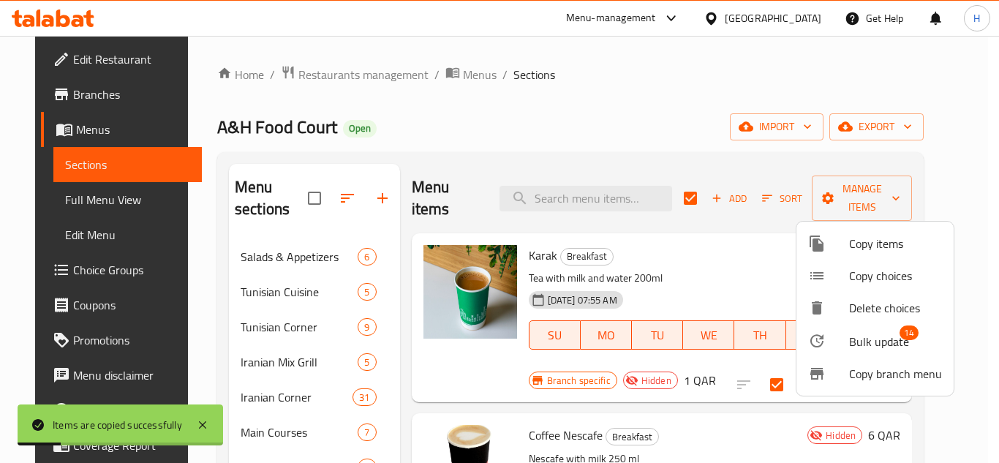
click at [391, 367] on div at bounding box center [499, 231] width 999 height 463
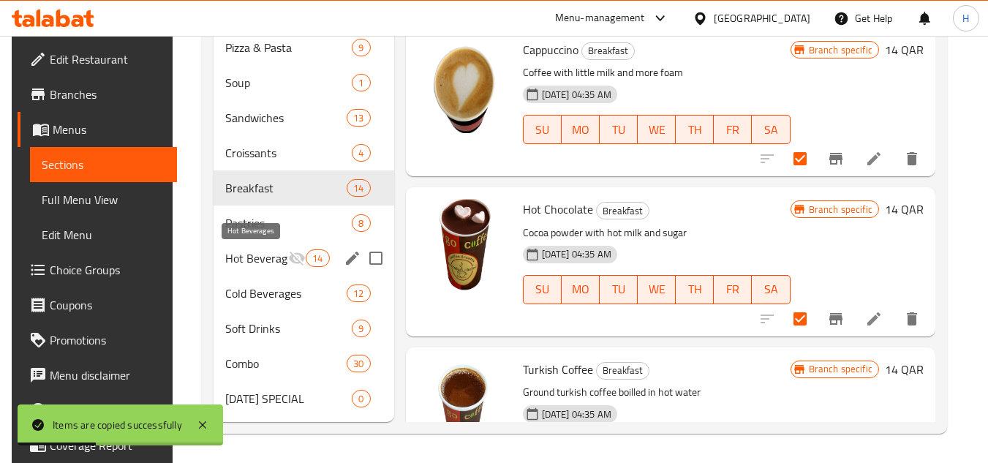
click at [270, 251] on span "Hot Beverages" at bounding box center [256, 258] width 63 height 18
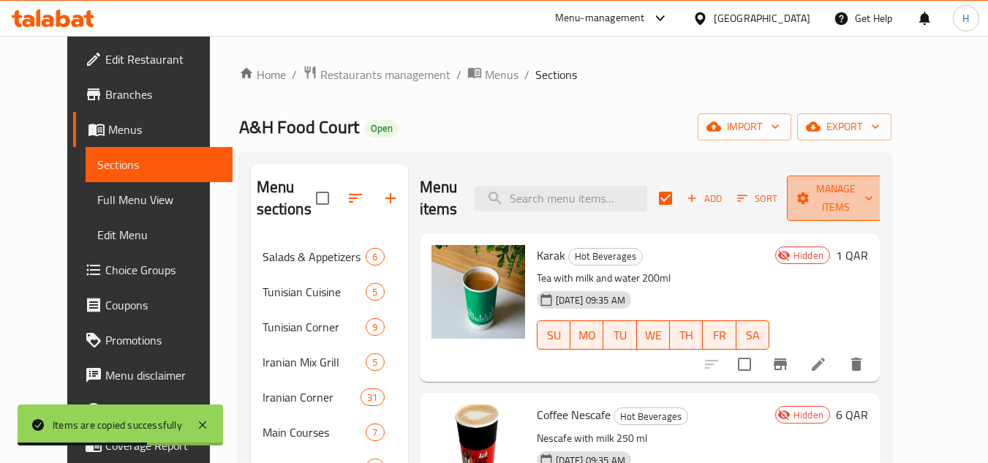
click at [815, 198] on button "Manage items" at bounding box center [836, 197] width 98 height 45
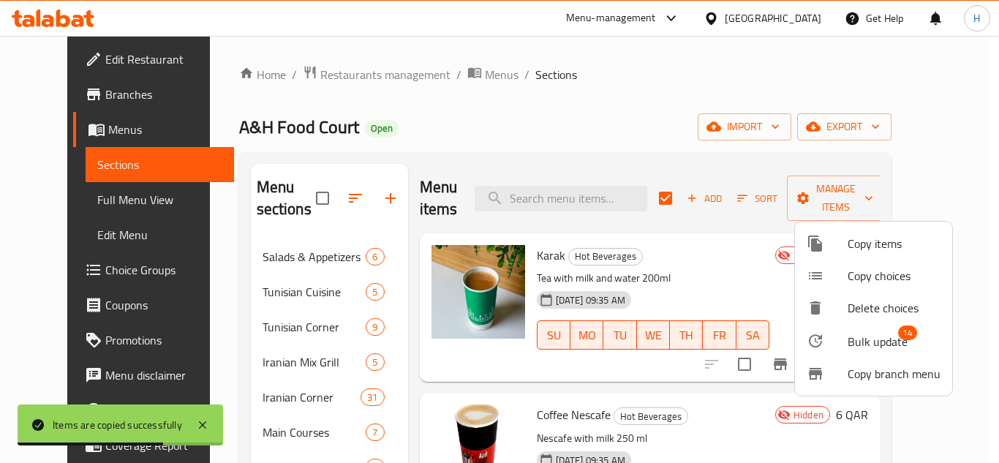
click at [861, 350] on span "Bulk update" at bounding box center [877, 342] width 60 height 18
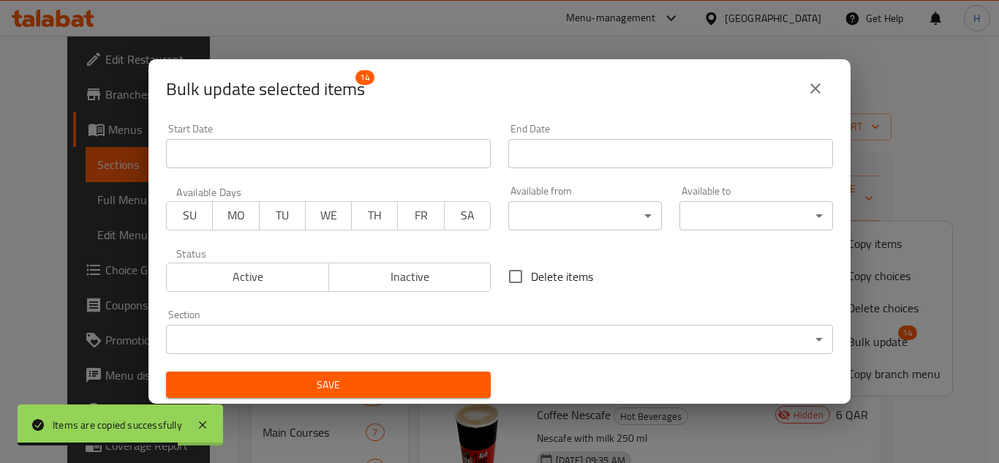
click at [513, 324] on body "Items are copied successfully ​ Menu-management [GEOGRAPHIC_DATA] Get Help H Ed…" at bounding box center [499, 249] width 999 height 427
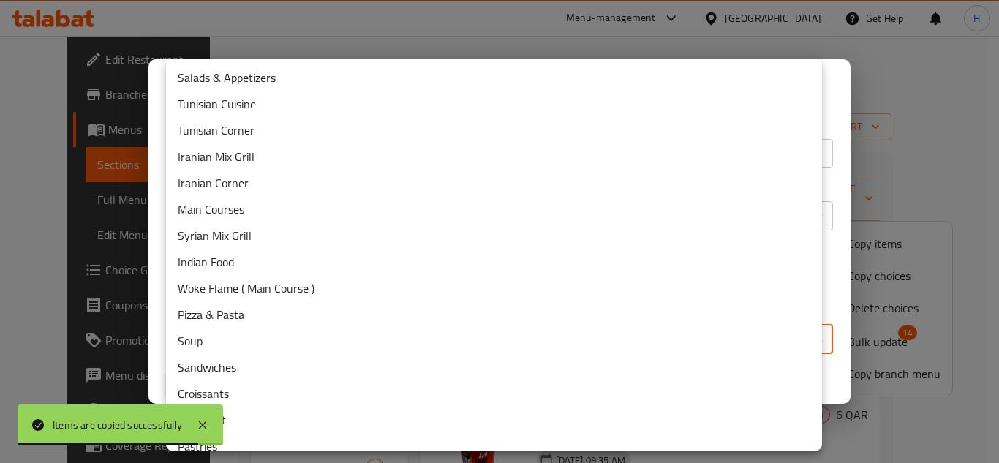
click at [831, 160] on div at bounding box center [499, 231] width 999 height 463
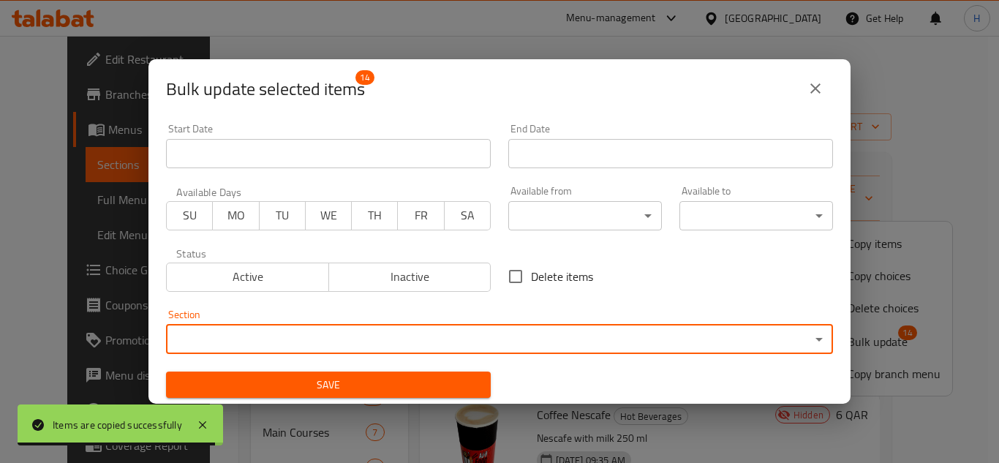
click at [570, 206] on body "Items are copied successfully ​ Menu-management [GEOGRAPHIC_DATA] Get Help H Ed…" at bounding box center [499, 249] width 999 height 427
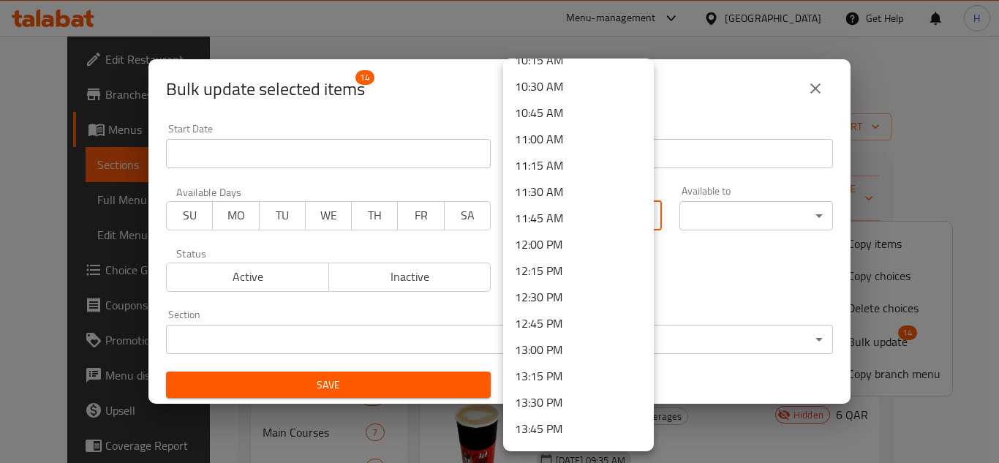
scroll to position [1024, 0]
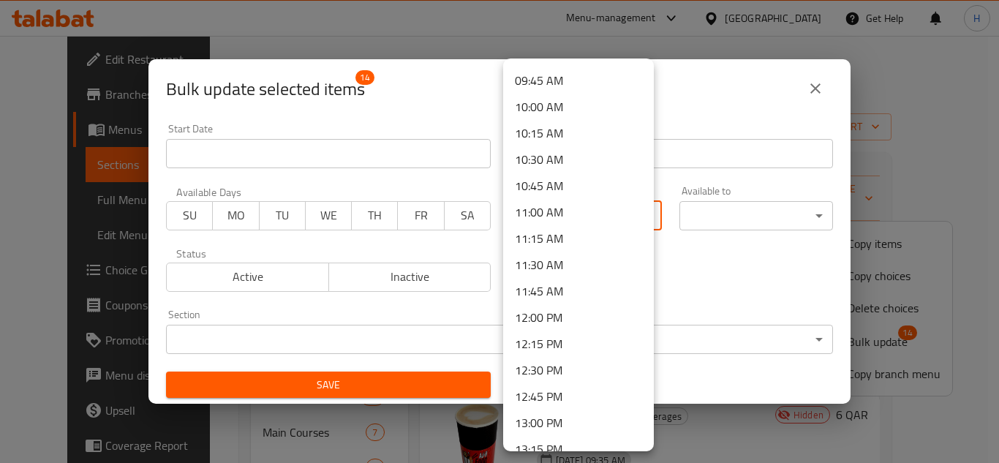
click at [551, 217] on li "11:00 AM" at bounding box center [578, 212] width 151 height 26
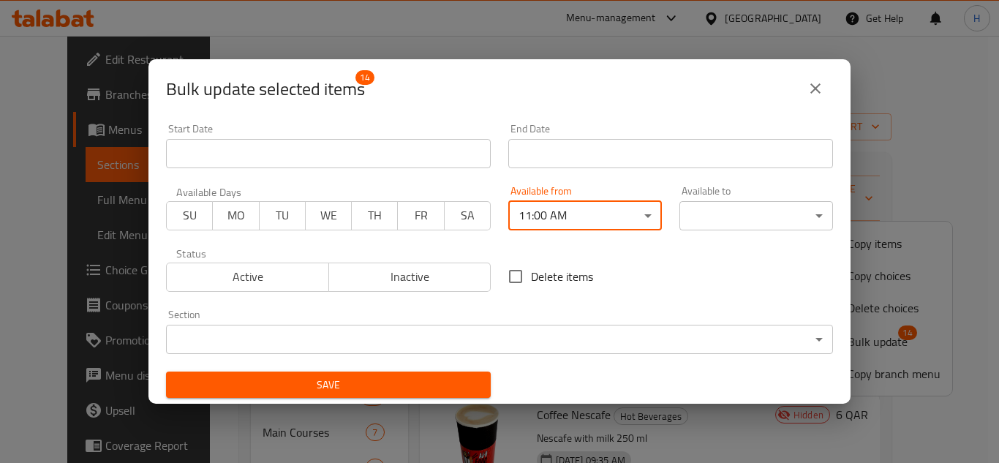
click at [757, 224] on div "00:00 AM 00:15 AM 00:30 AM 00:45 AM 01:00 AM 01:15 AM 01:30 AM 01:45 AM 02:00 A…" at bounding box center [499, 231] width 999 height 463
click at [757, 219] on body "​ Menu-management [GEOGRAPHIC_DATA] Get Help H Edit Restaurant Branches Menus S…" at bounding box center [499, 249] width 999 height 427
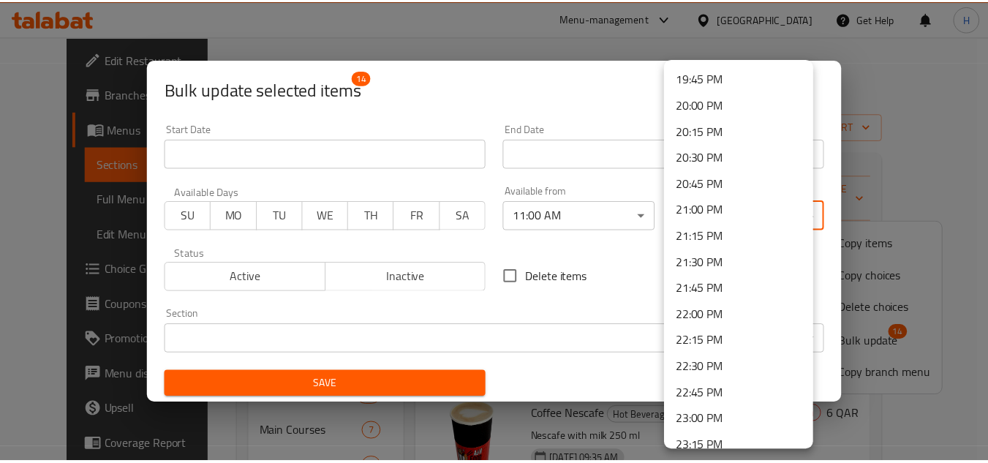
scroll to position [2172, 0]
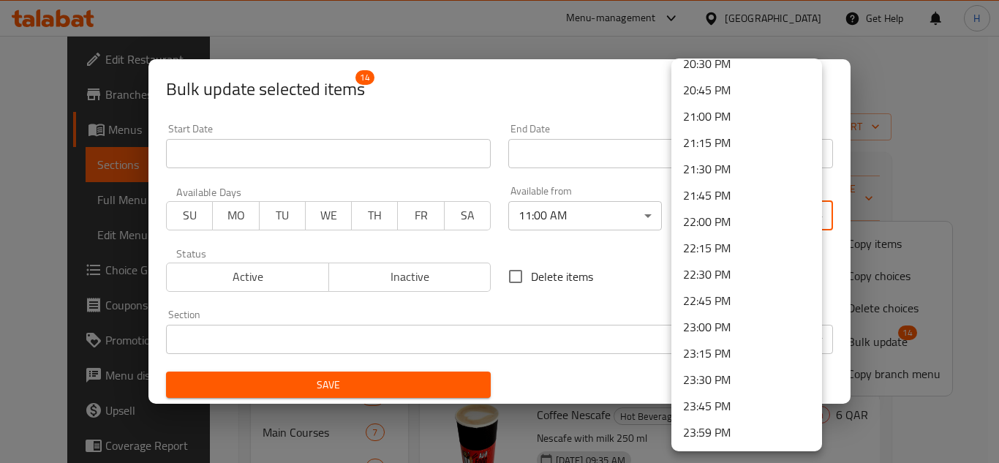
click at [718, 333] on li "23:00 PM" at bounding box center [746, 327] width 151 height 26
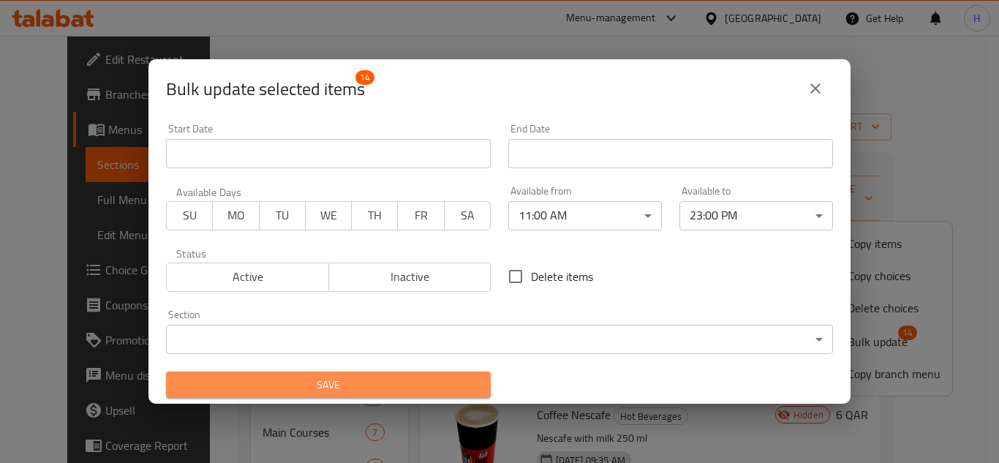
click at [420, 373] on button "Save" at bounding box center [328, 384] width 325 height 27
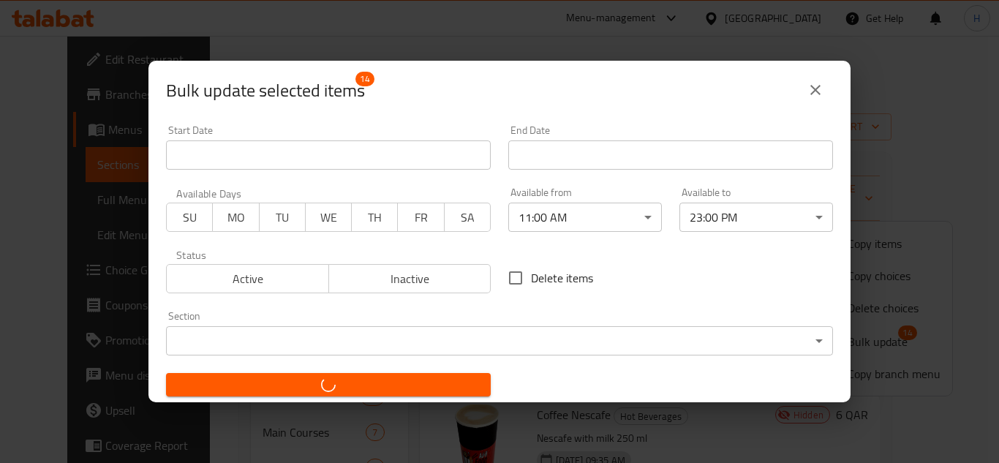
checkbox input "false"
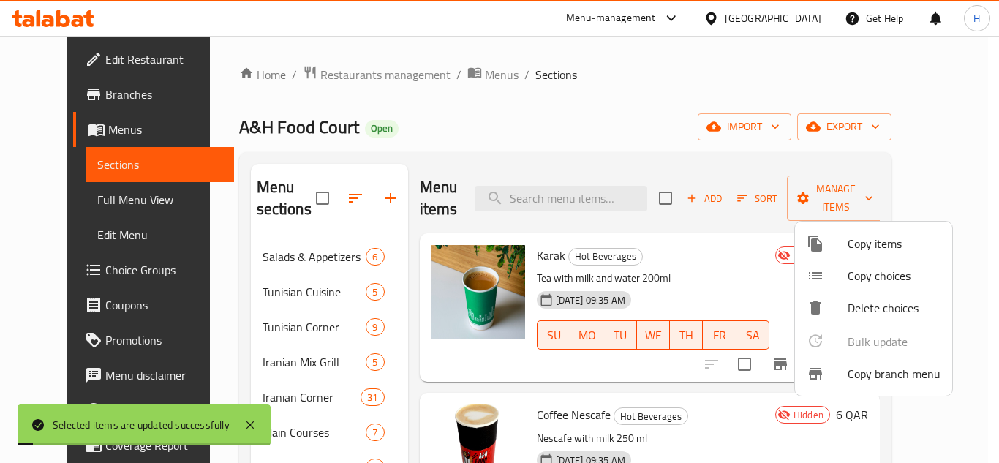
click at [721, 225] on div at bounding box center [499, 231] width 999 height 463
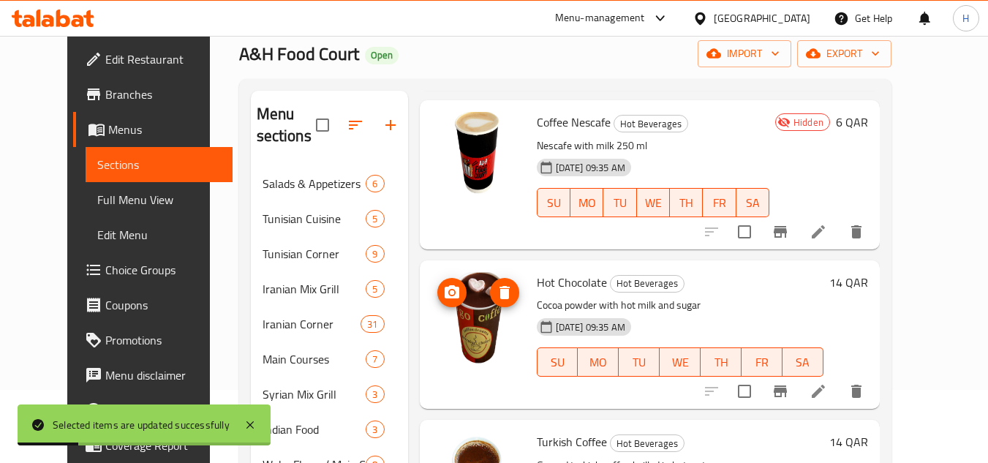
scroll to position [292, 0]
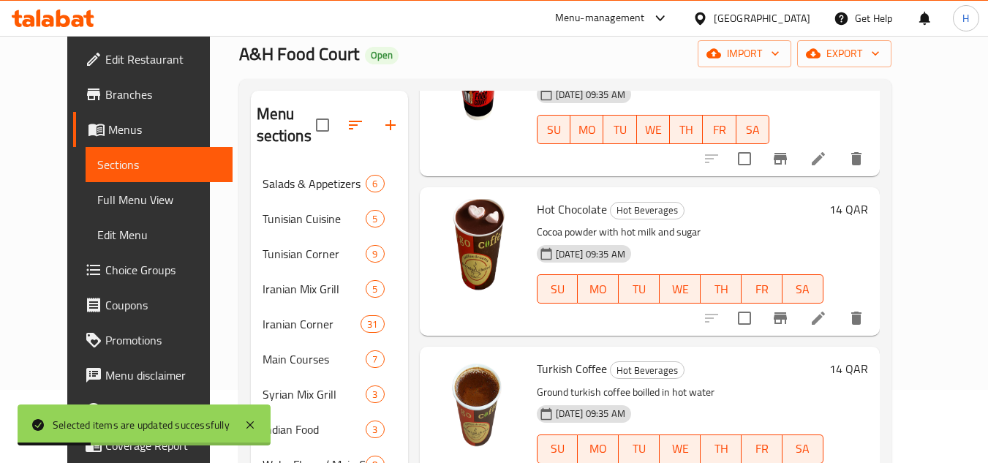
click at [97, 203] on span "Full Menu View" at bounding box center [159, 200] width 124 height 18
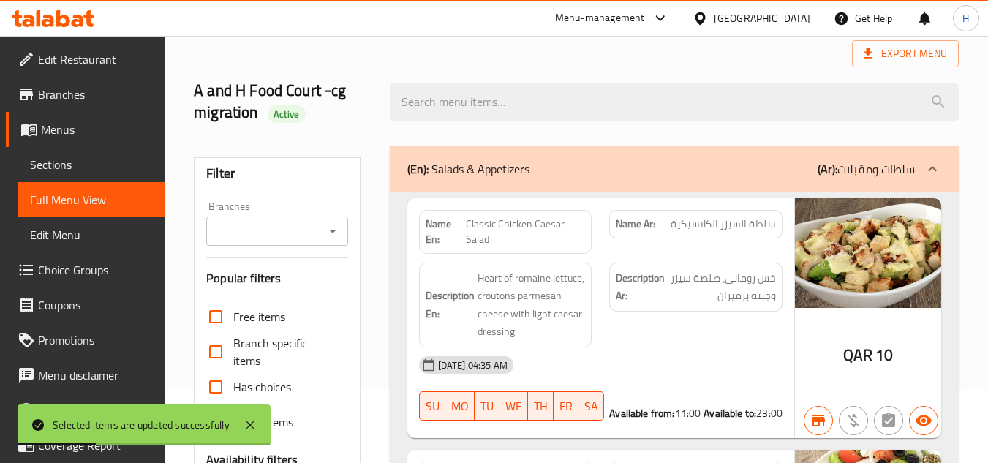
scroll to position [439, 0]
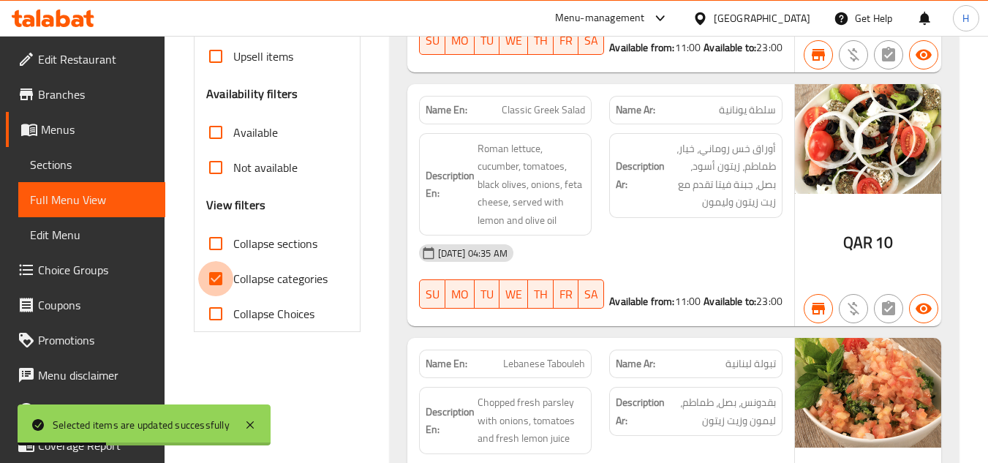
click at [227, 285] on input "Collapse categories" at bounding box center [215, 278] width 35 height 35
checkbox input "false"
click at [224, 244] on input "Collapse sections" at bounding box center [215, 243] width 35 height 35
checkbox input "true"
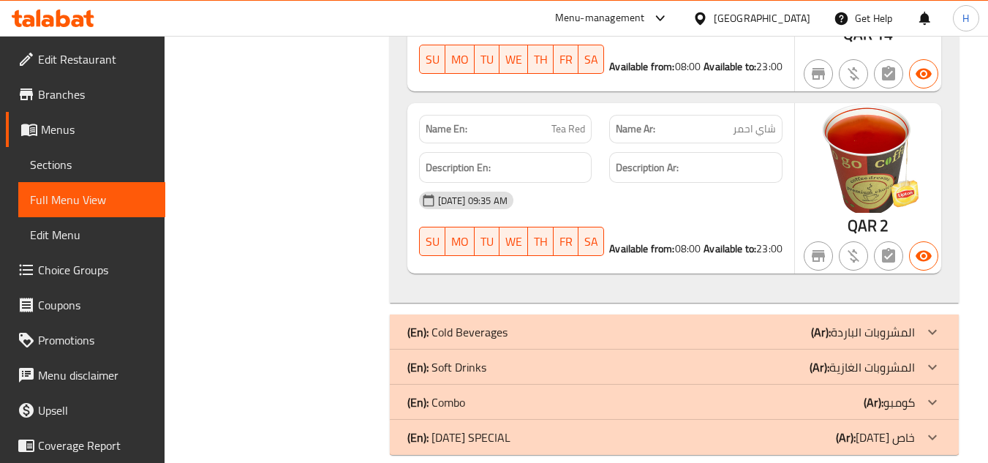
scroll to position [3350, 0]
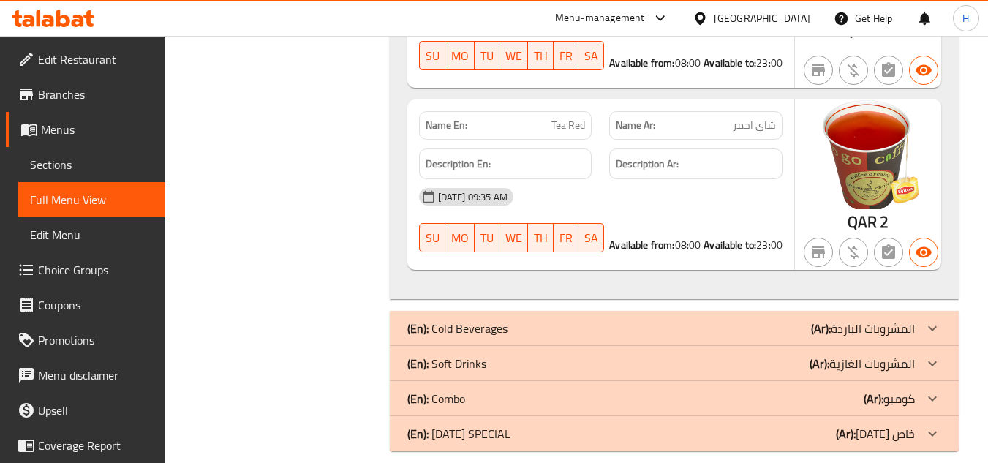
click at [51, 170] on span "Sections" at bounding box center [92, 165] width 124 height 18
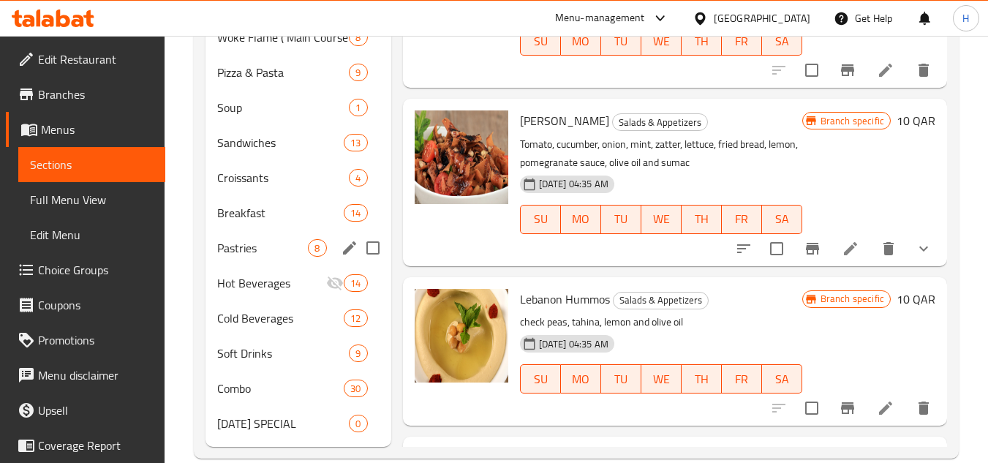
scroll to position [502, 0]
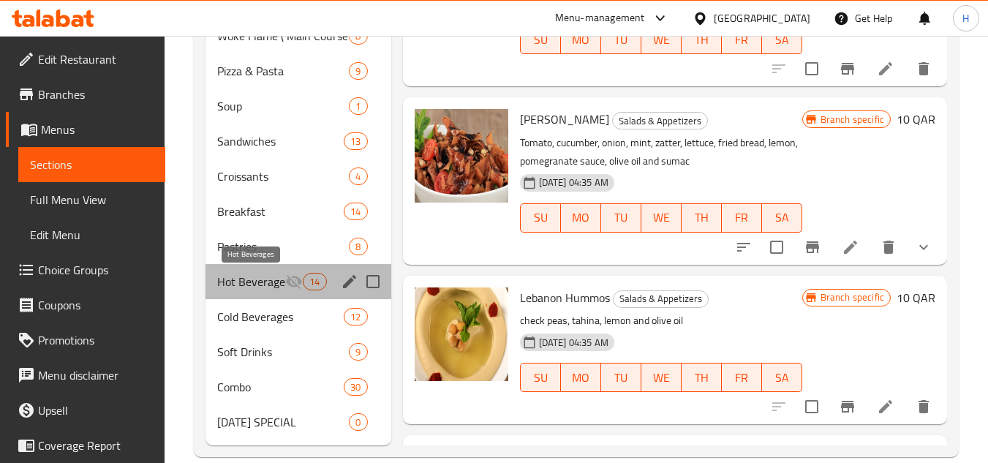
click at [271, 279] on span "Hot Beverages" at bounding box center [251, 282] width 68 height 18
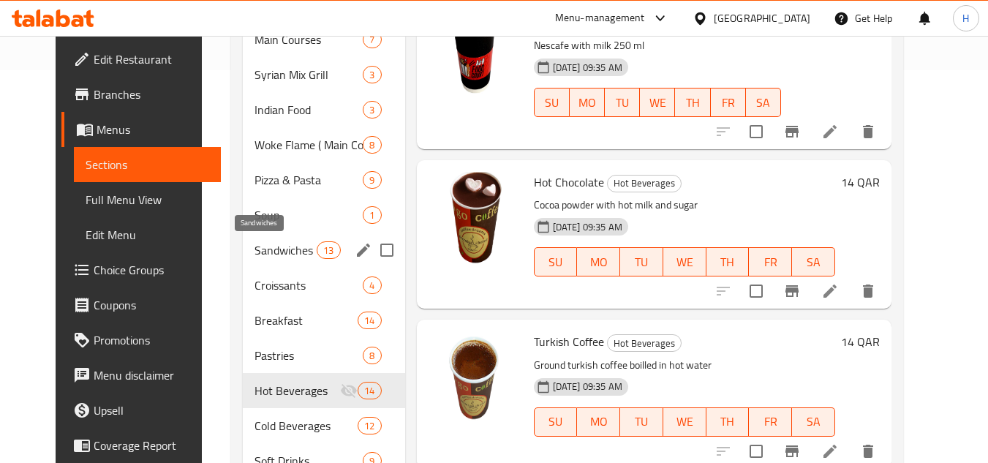
scroll to position [512, 0]
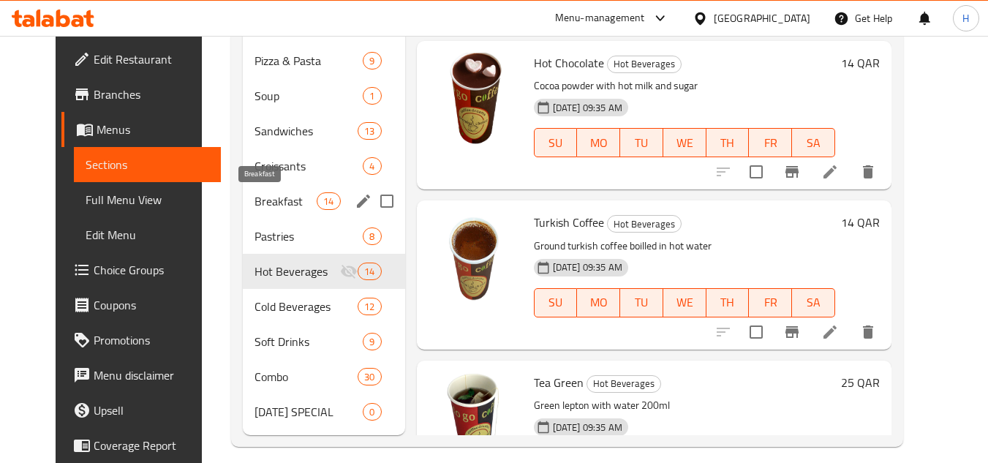
click at [257, 198] on span "Breakfast" at bounding box center [285, 201] width 62 height 18
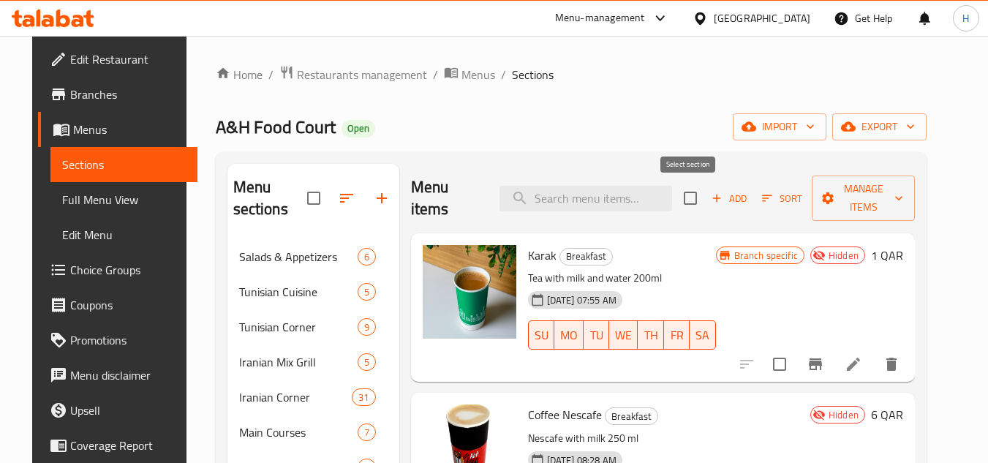
click at [693, 203] on input "checkbox" at bounding box center [690, 198] width 31 height 31
checkbox input "true"
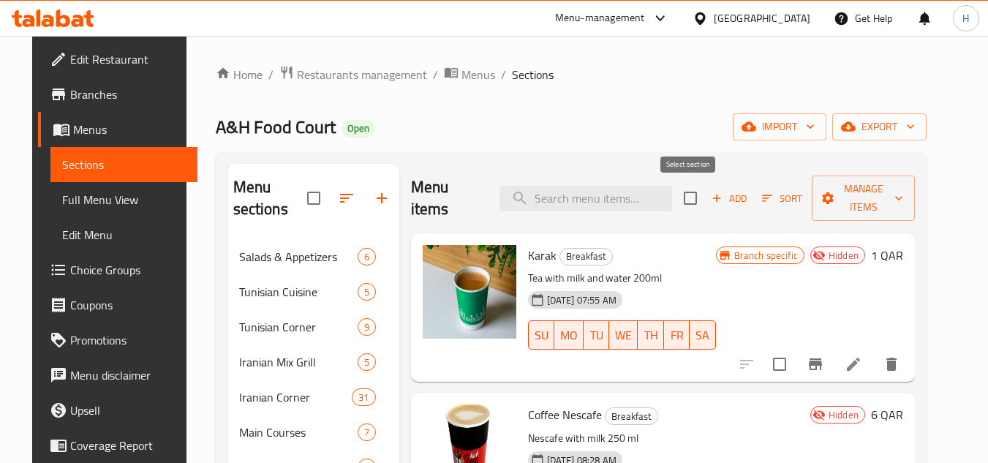
checkbox input "true"
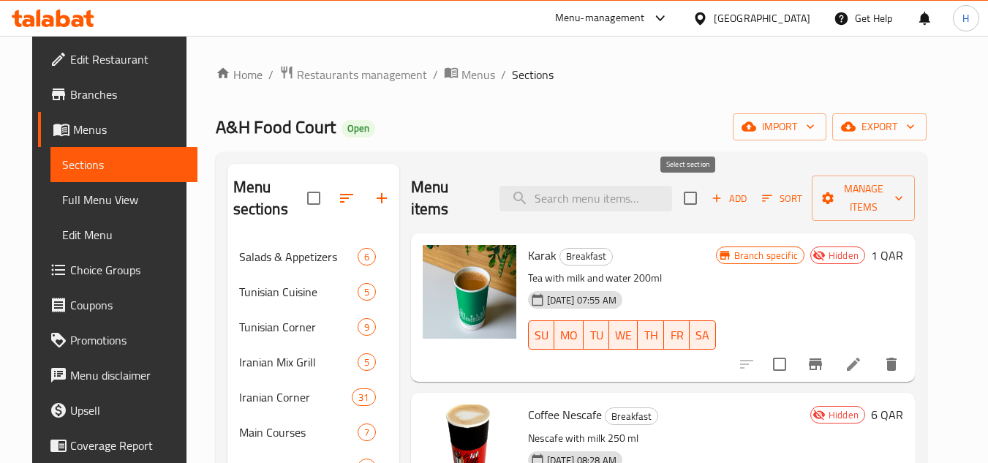
checkbox input "true"
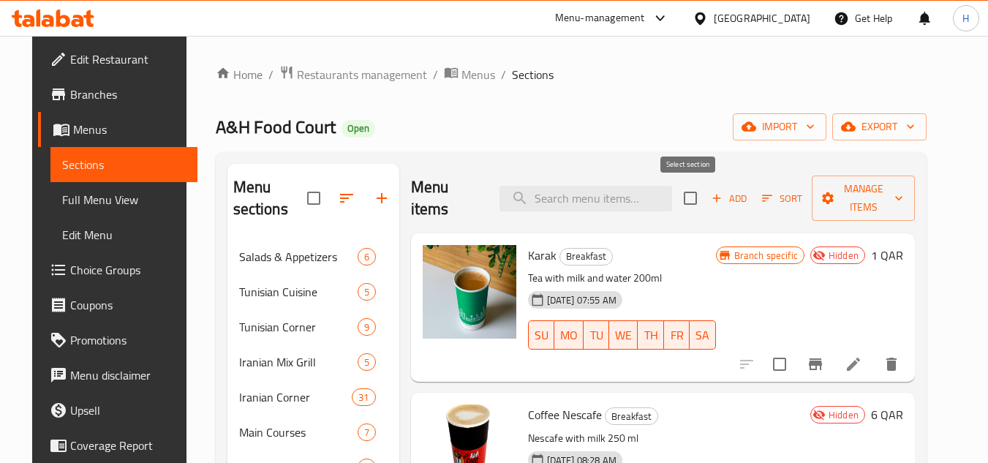
checkbox input "true"
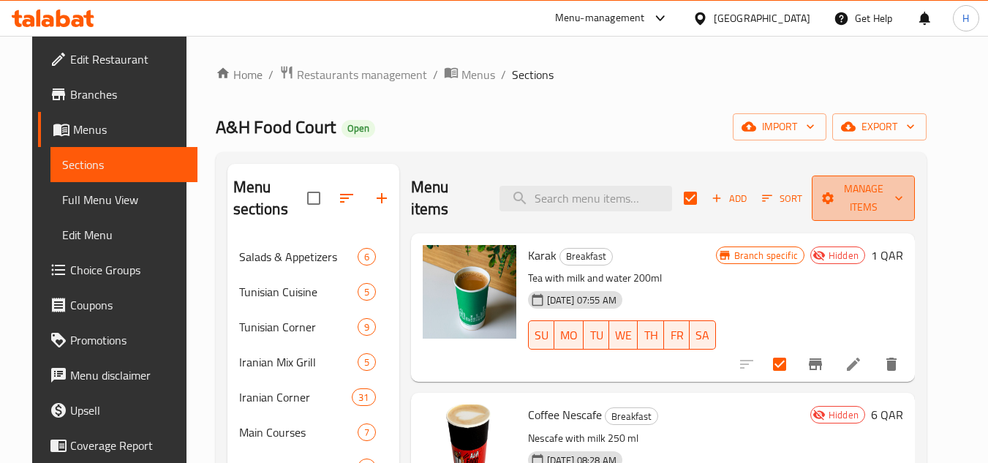
click at [836, 181] on span "Manage items" at bounding box center [862, 198] width 79 height 37
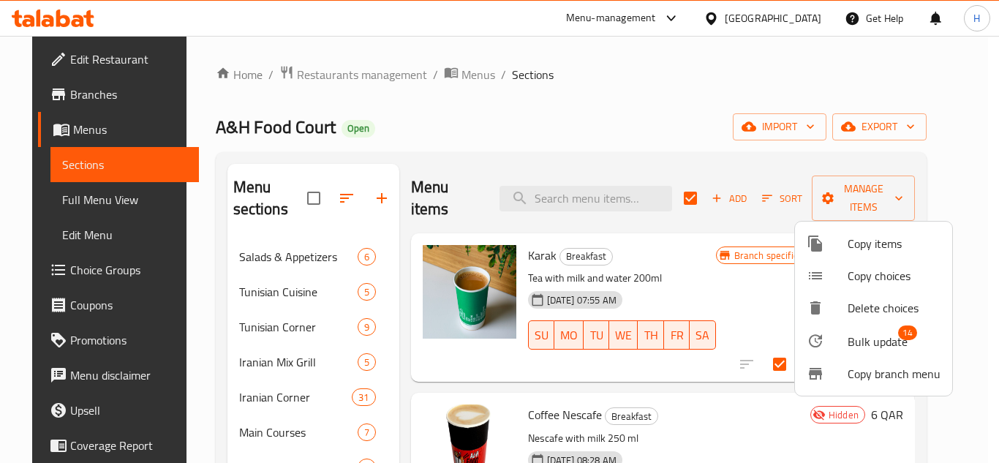
click at [830, 333] on div at bounding box center [826, 341] width 41 height 18
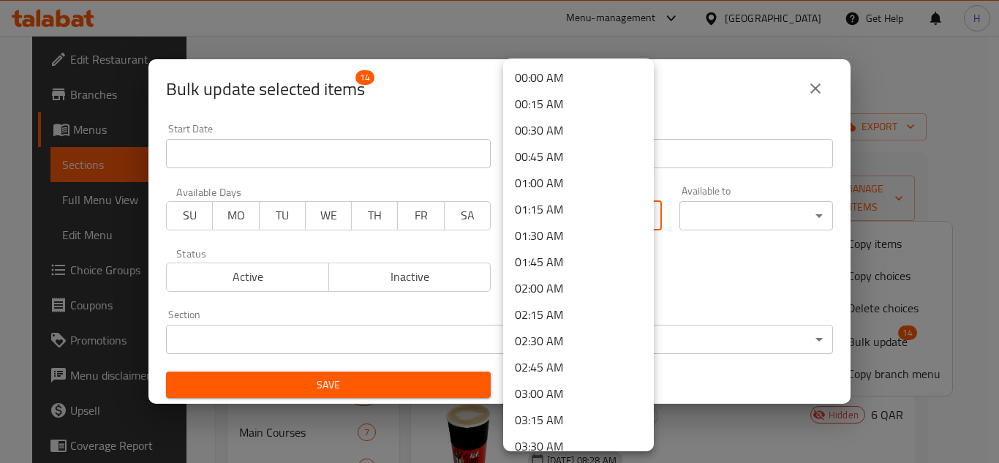
click at [588, 216] on body "​ Menu-management [GEOGRAPHIC_DATA] Get Help H Edit Restaurant Branches Menus S…" at bounding box center [499, 249] width 999 height 427
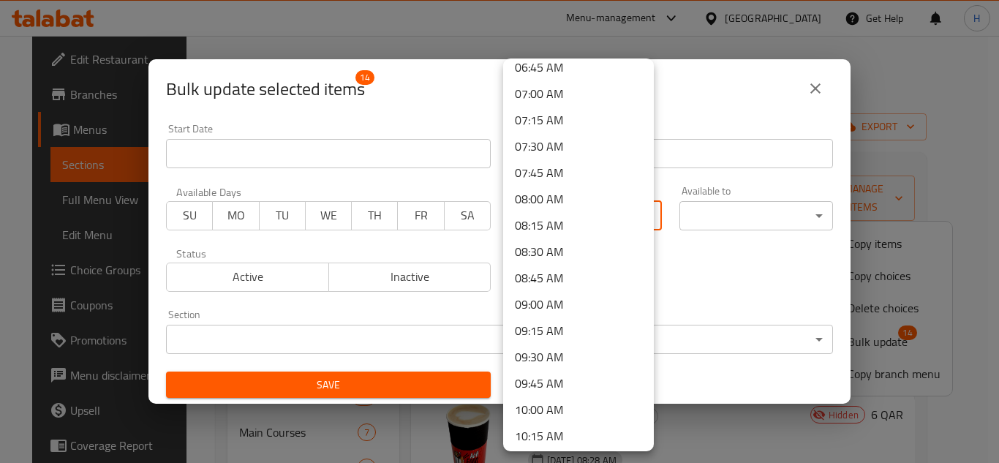
scroll to position [731, 0]
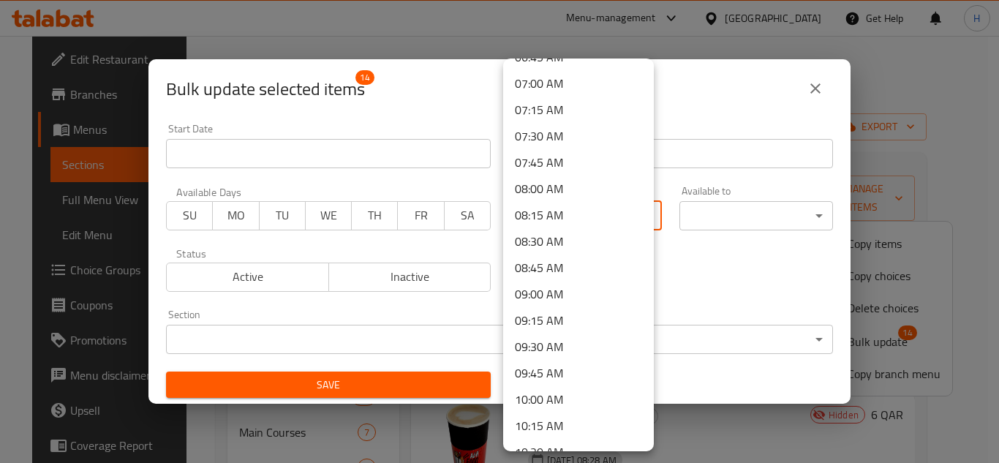
click at [534, 187] on li "08:00 AM" at bounding box center [578, 188] width 151 height 26
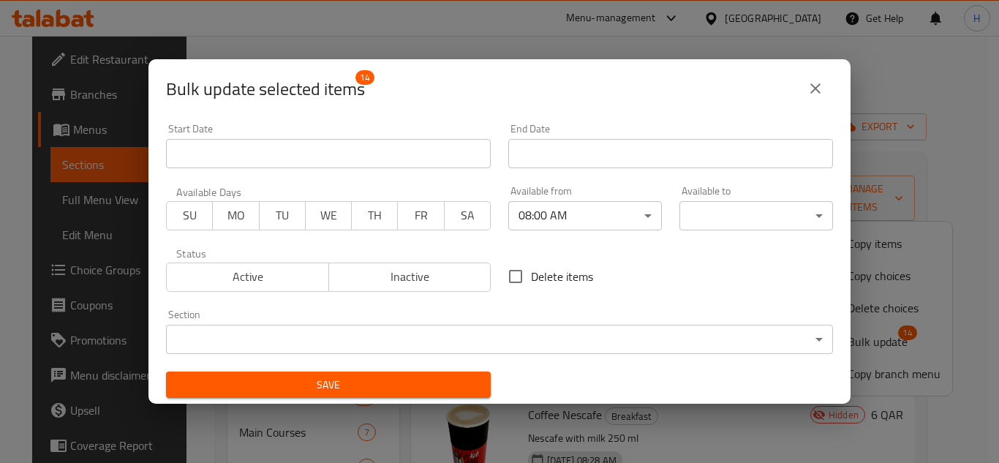
click at [725, 208] on body "​ Menu-management [GEOGRAPHIC_DATA] Get Help H Edit Restaurant Branches Menus S…" at bounding box center [499, 249] width 999 height 427
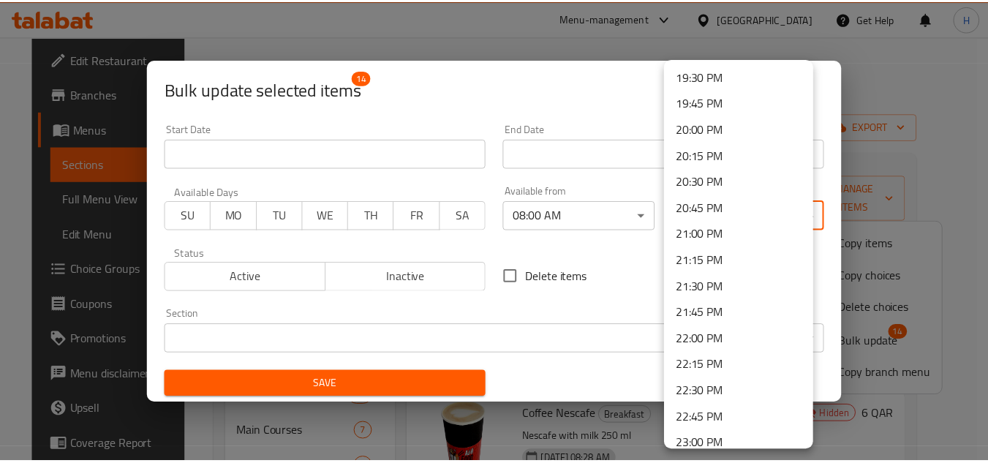
scroll to position [2172, 0]
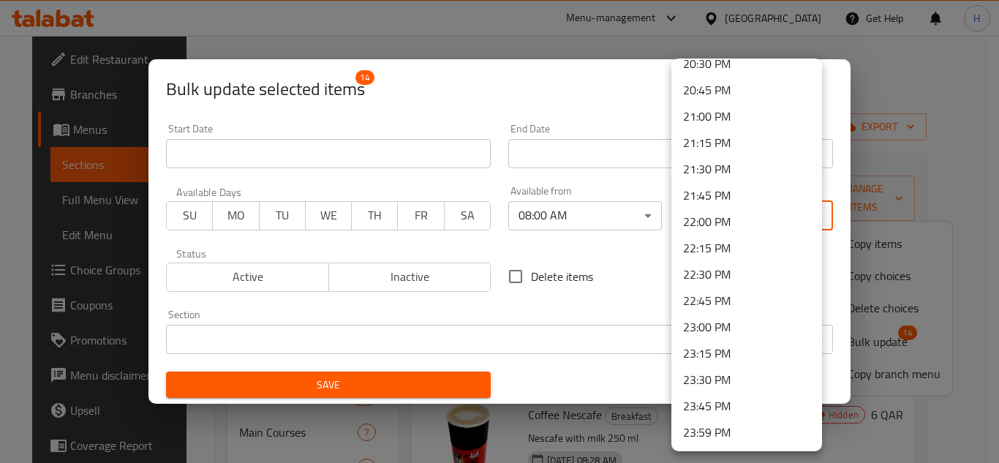
click at [713, 319] on li "23:00 PM" at bounding box center [746, 327] width 151 height 26
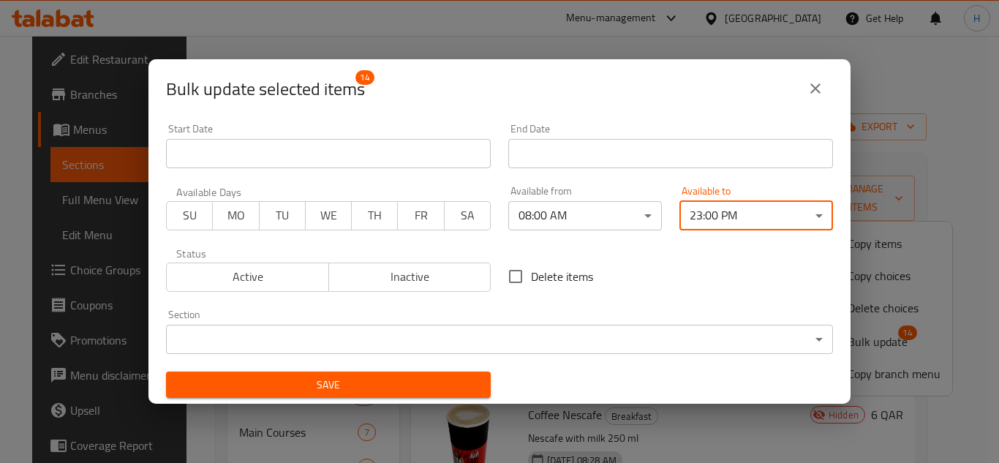
click at [406, 393] on span "Save" at bounding box center [328, 385] width 301 height 18
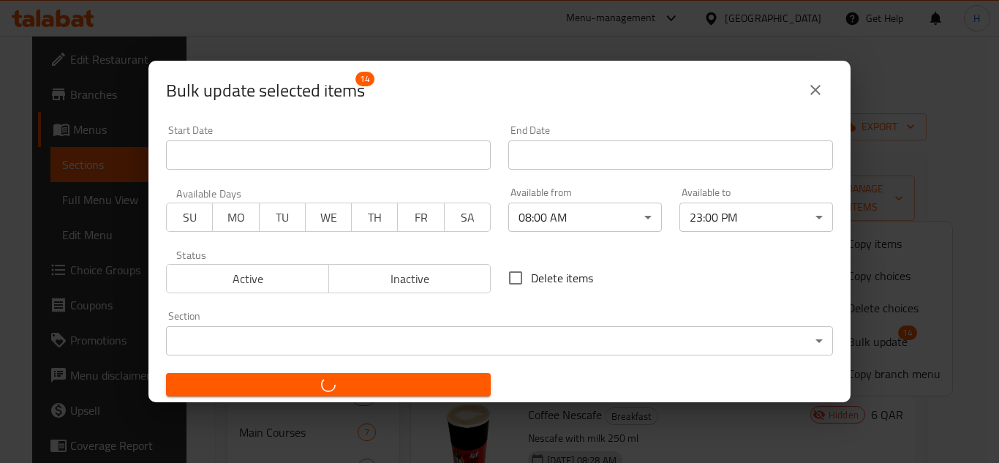
checkbox input "false"
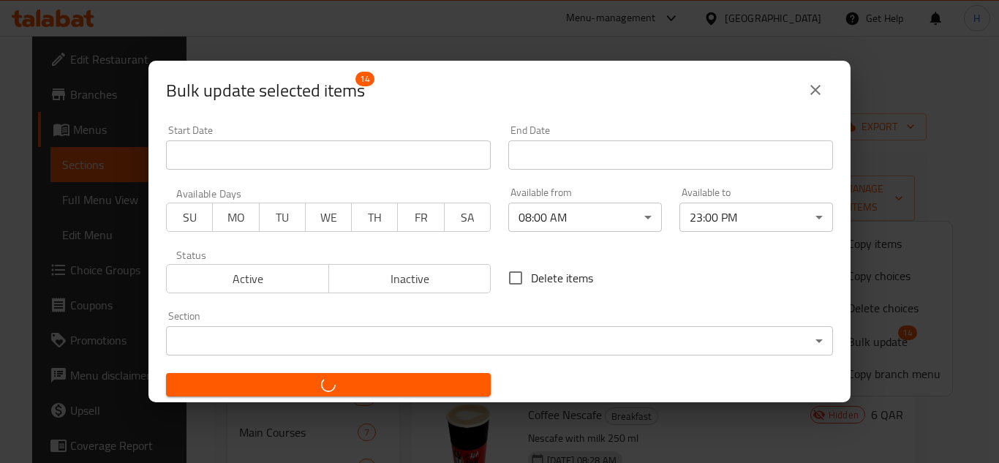
checkbox input "false"
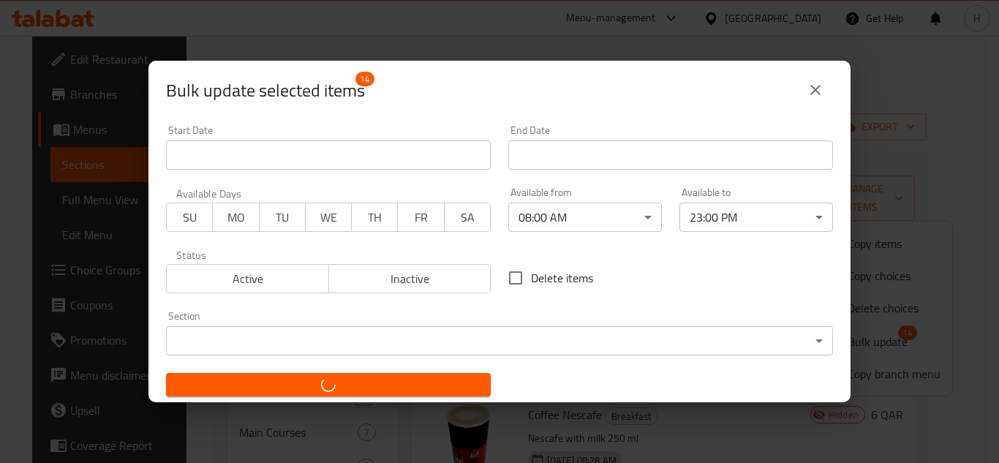
checkbox input "false"
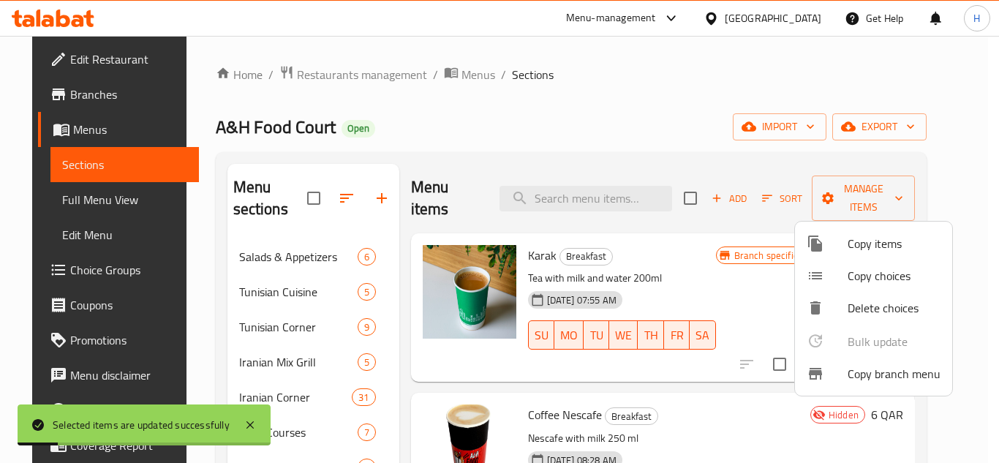
click at [388, 361] on div at bounding box center [499, 231] width 999 height 463
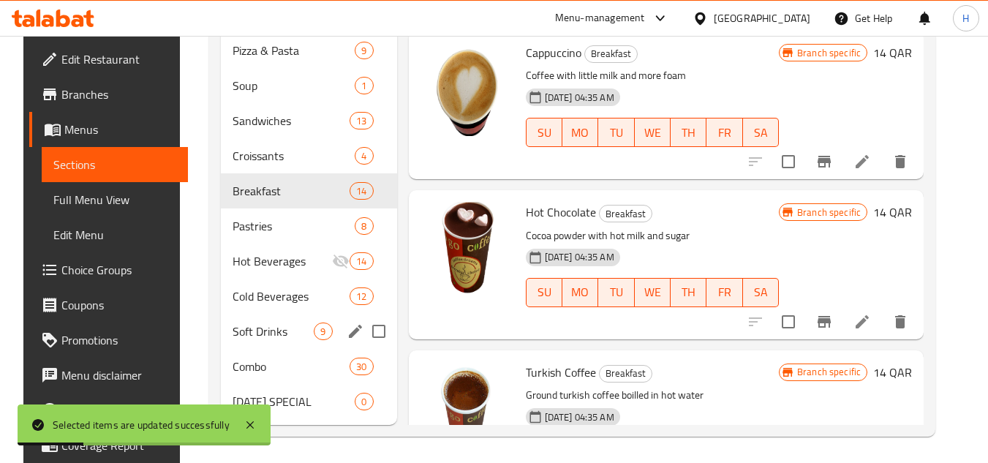
scroll to position [525, 0]
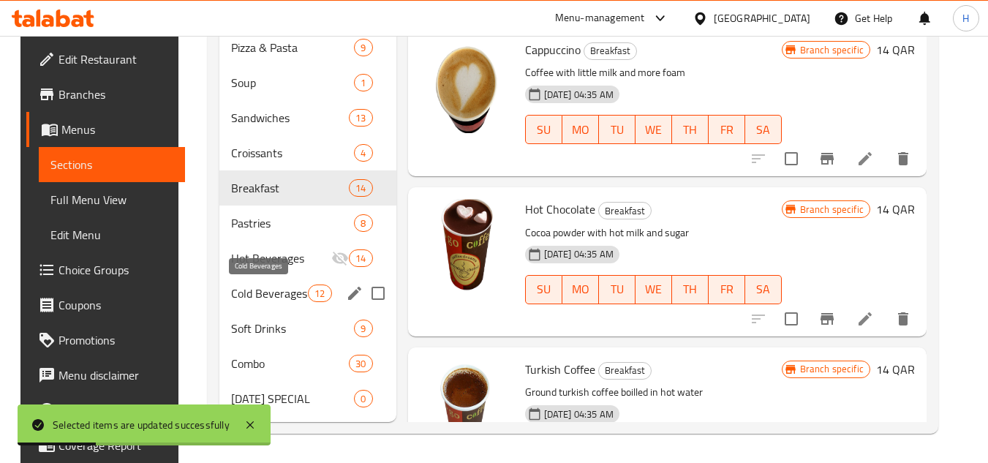
click at [260, 262] on span "Hot Beverages" at bounding box center [281, 258] width 100 height 18
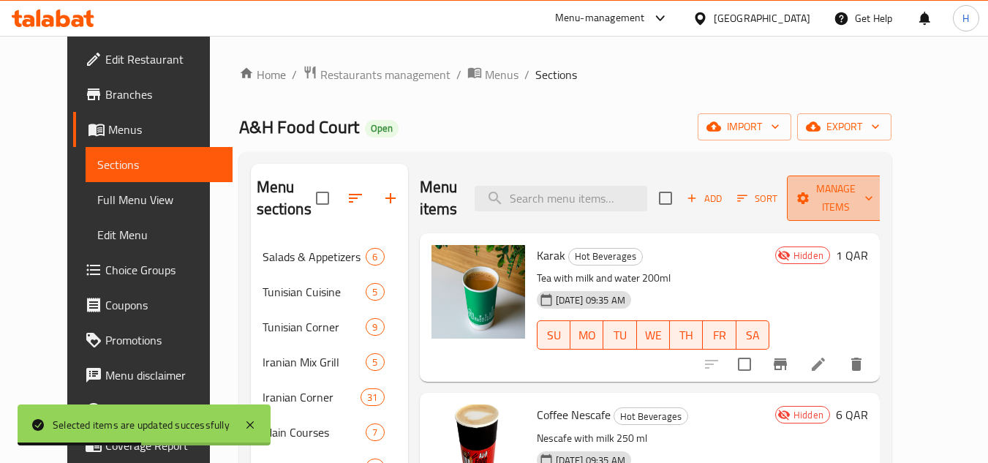
click at [847, 200] on span "Manage items" at bounding box center [835, 198] width 75 height 37
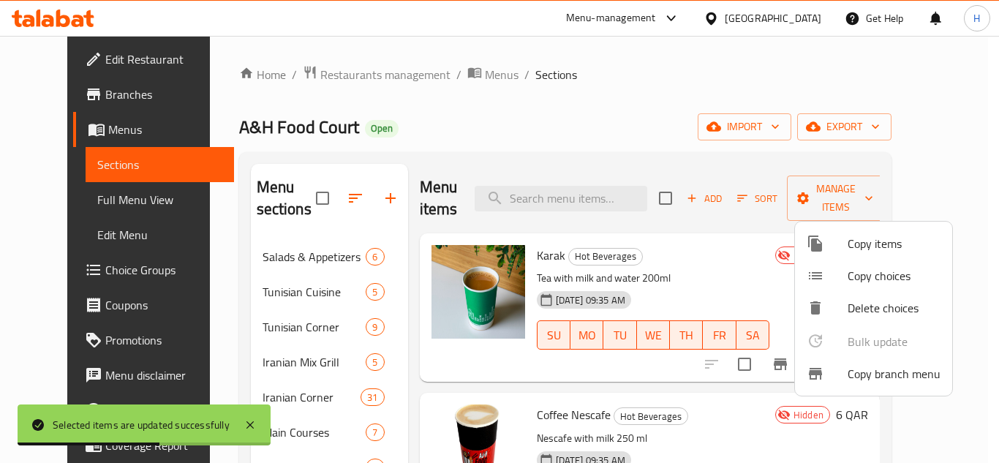
click at [835, 308] on div at bounding box center [826, 308] width 41 height 18
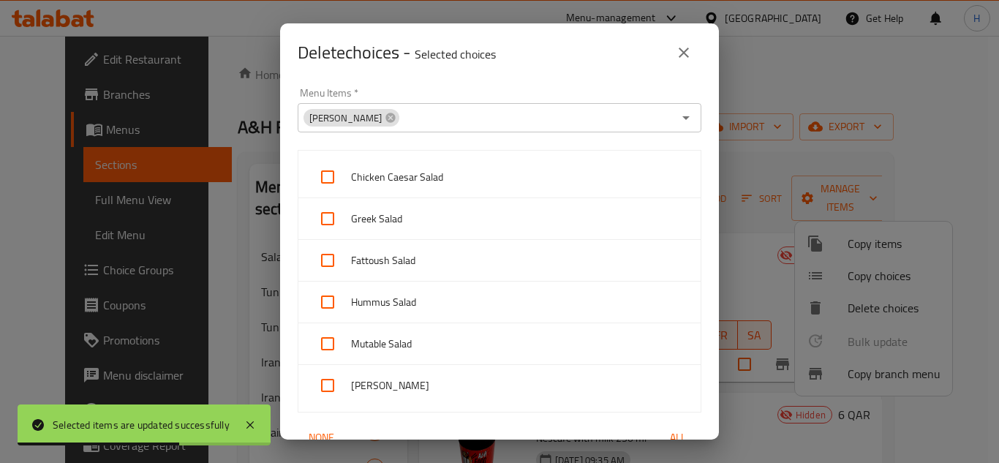
click at [687, 49] on icon "close" at bounding box center [684, 53] width 10 height 10
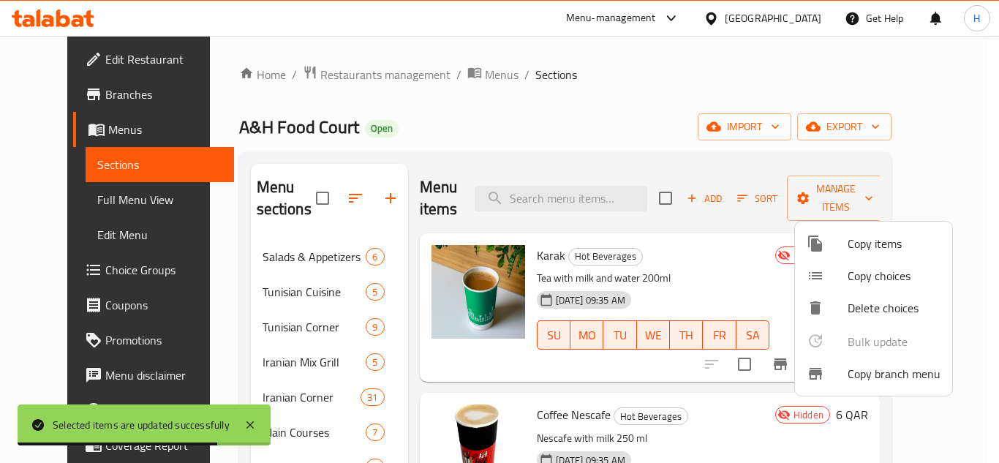
click at [686, 197] on div at bounding box center [499, 231] width 999 height 463
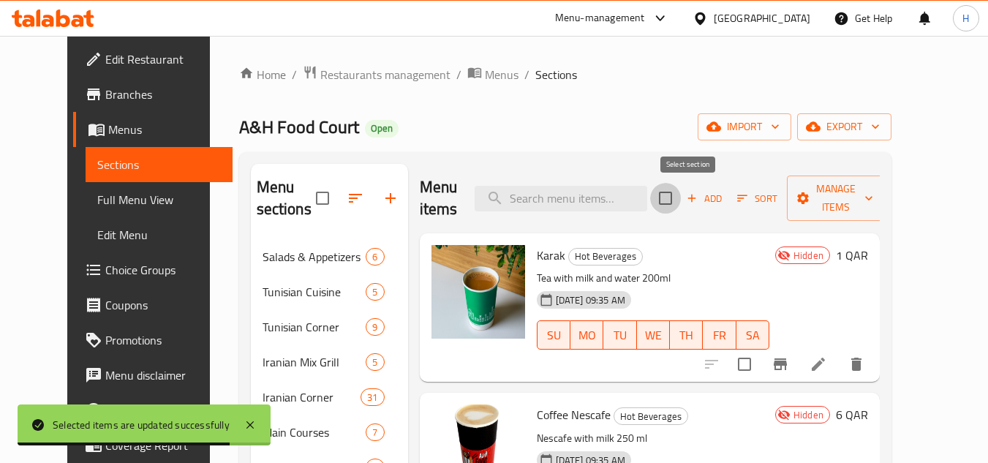
click at [681, 203] on input "checkbox" at bounding box center [665, 198] width 31 height 31
checkbox input "true"
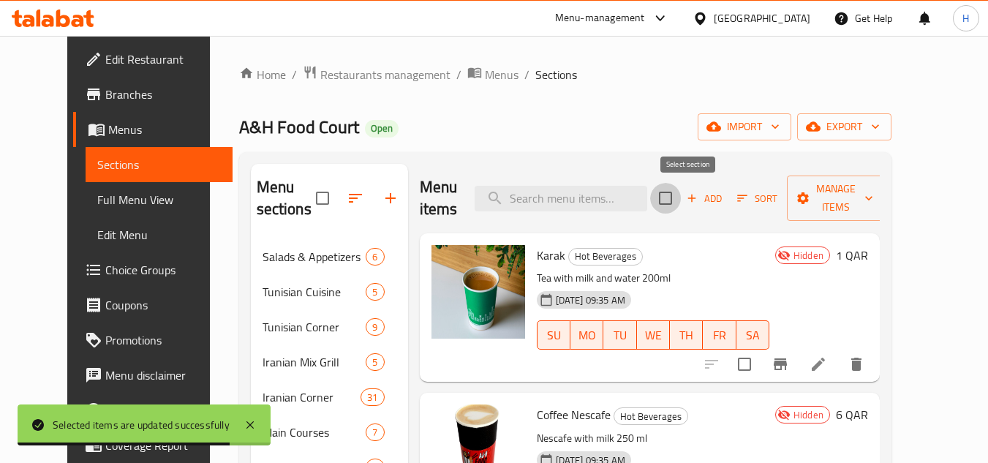
checkbox input "true"
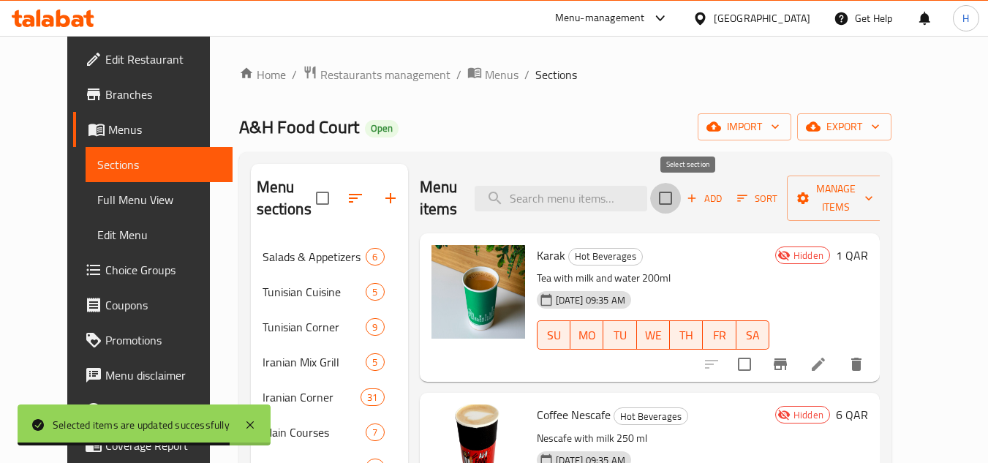
checkbox input "true"
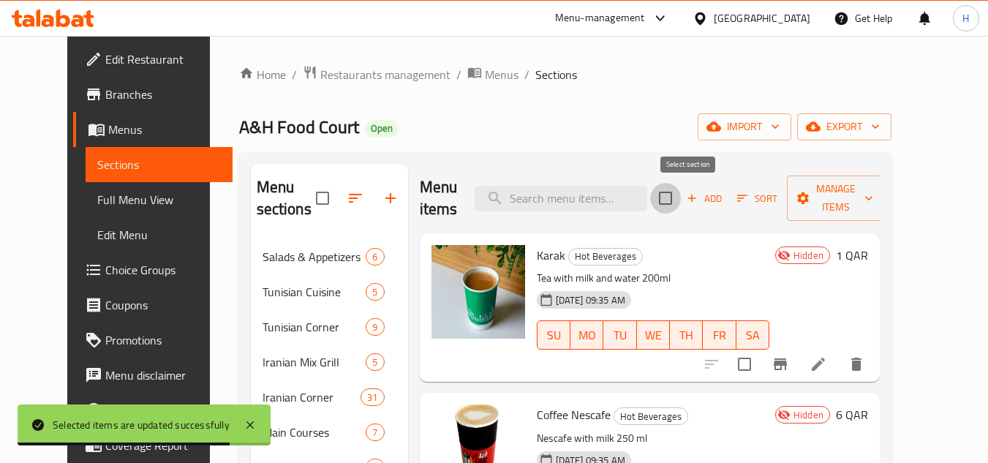
checkbox input "true"
click at [866, 195] on span "Manage items" at bounding box center [835, 198] width 75 height 37
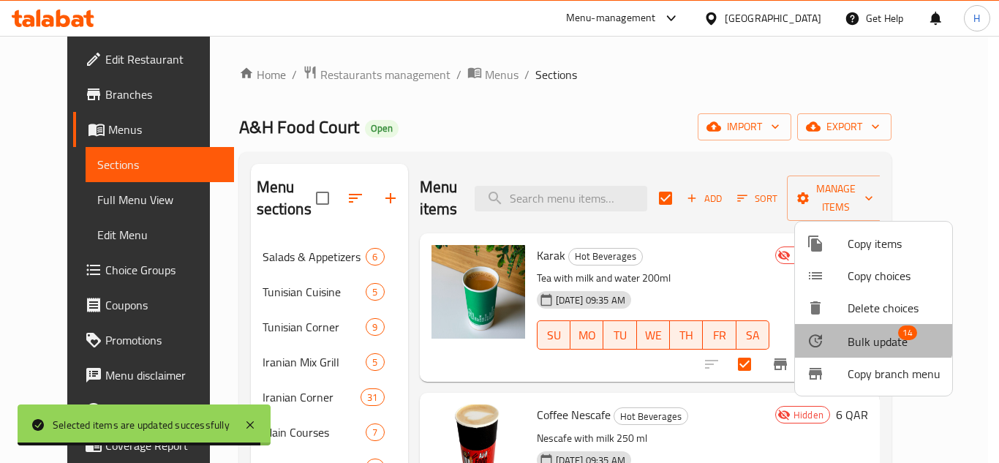
click at [857, 333] on span "Bulk update" at bounding box center [877, 342] width 60 height 18
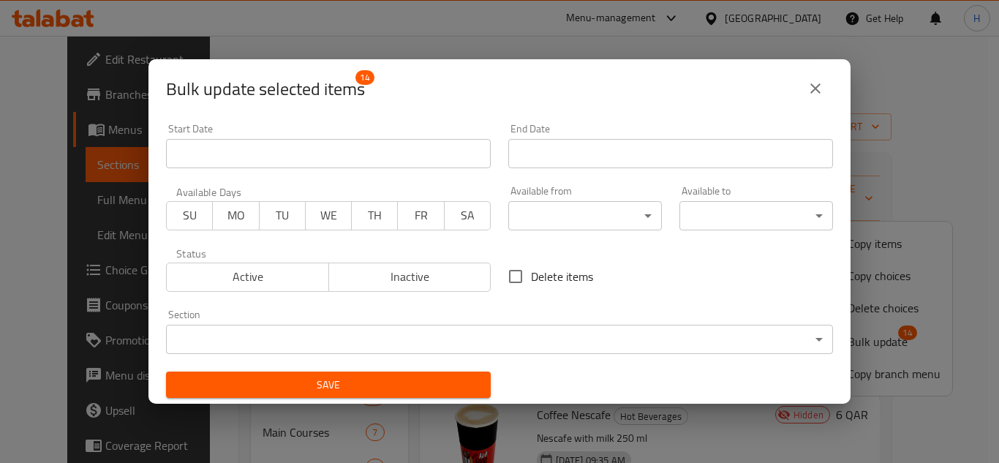
click at [534, 211] on body "​ Menu-management [GEOGRAPHIC_DATA] Get Help H Edit Restaurant Branches Menus S…" at bounding box center [499, 249] width 999 height 427
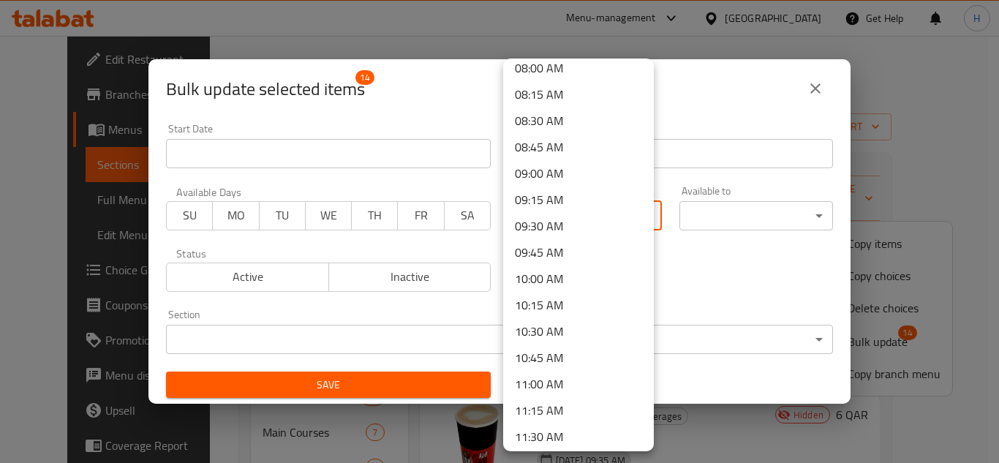
scroll to position [877, 0]
click at [543, 355] on li "11:00 AM" at bounding box center [578, 358] width 151 height 26
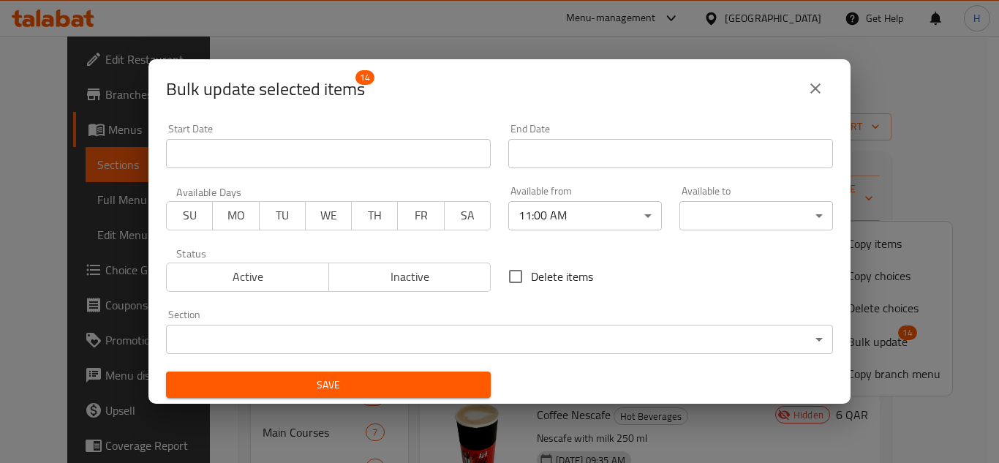
click at [700, 207] on body "​ Menu-management [GEOGRAPHIC_DATA] Get Help H Edit Restaurant Branches Menus S…" at bounding box center [499, 249] width 999 height 427
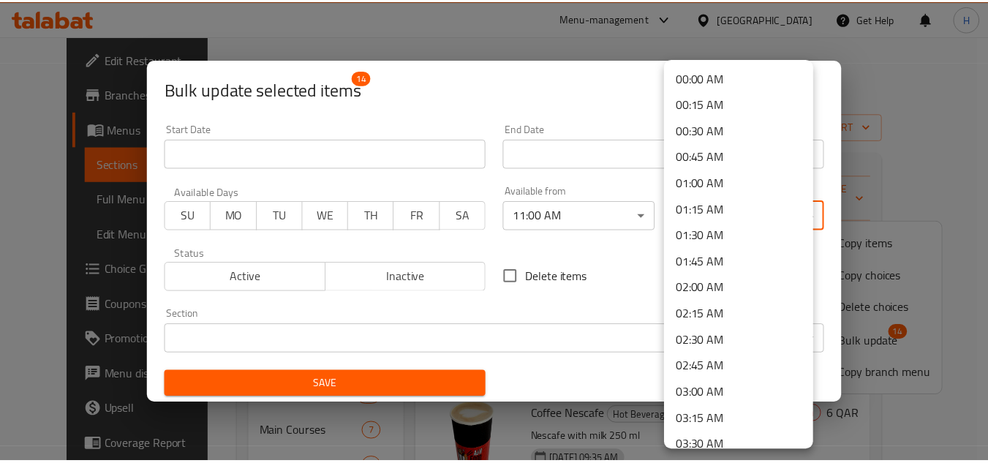
scroll to position [2172, 0]
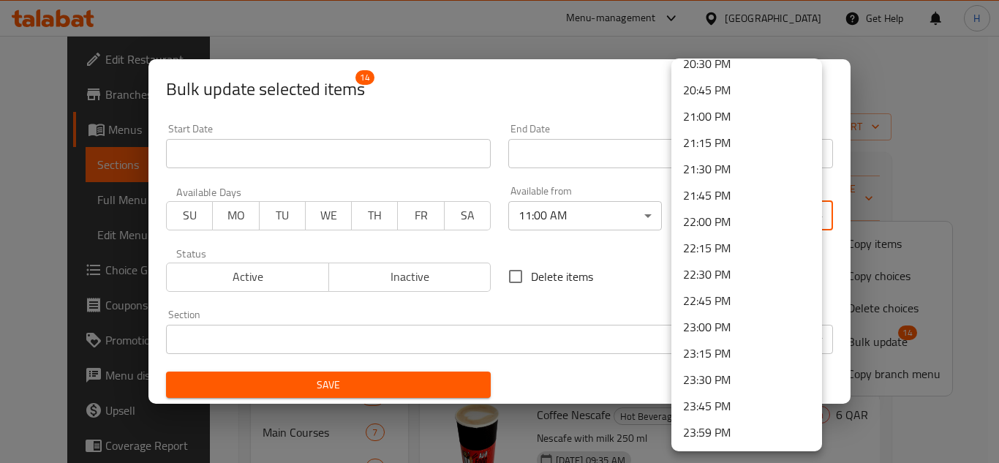
click at [706, 314] on li "23:00 PM" at bounding box center [746, 327] width 151 height 26
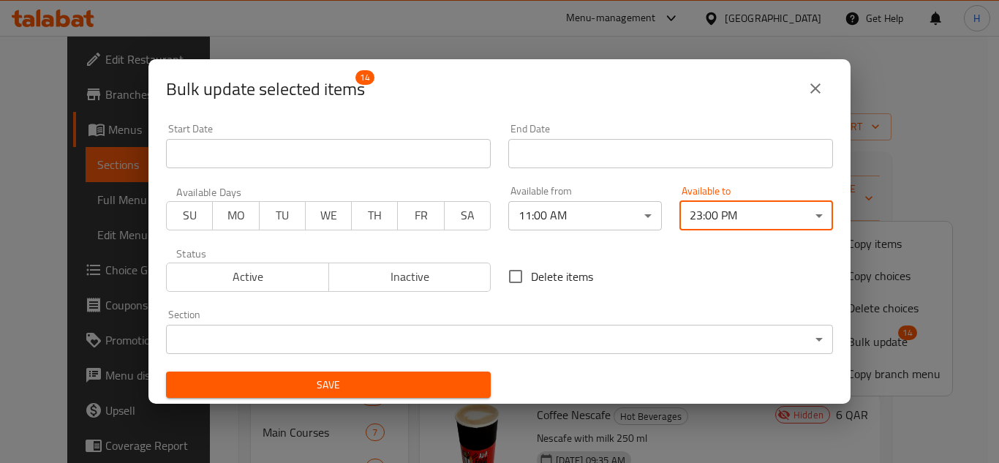
click at [442, 376] on span "Save" at bounding box center [328, 385] width 301 height 18
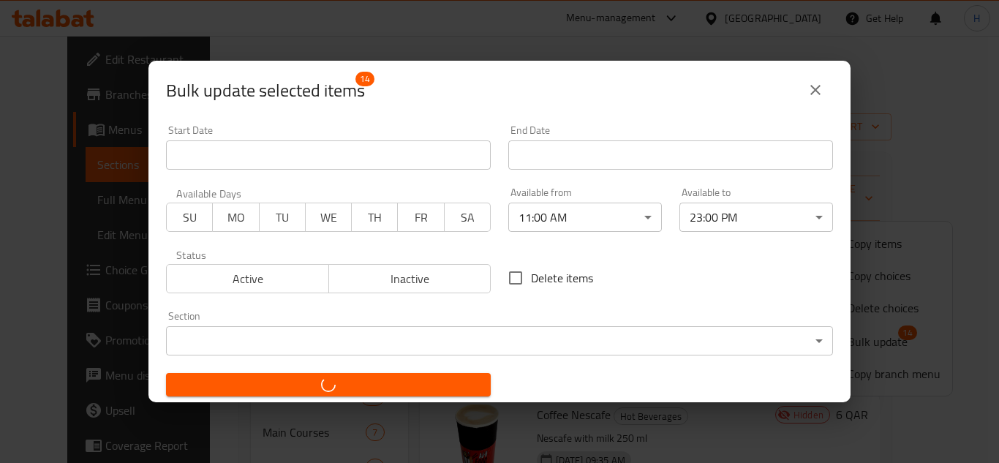
checkbox input "false"
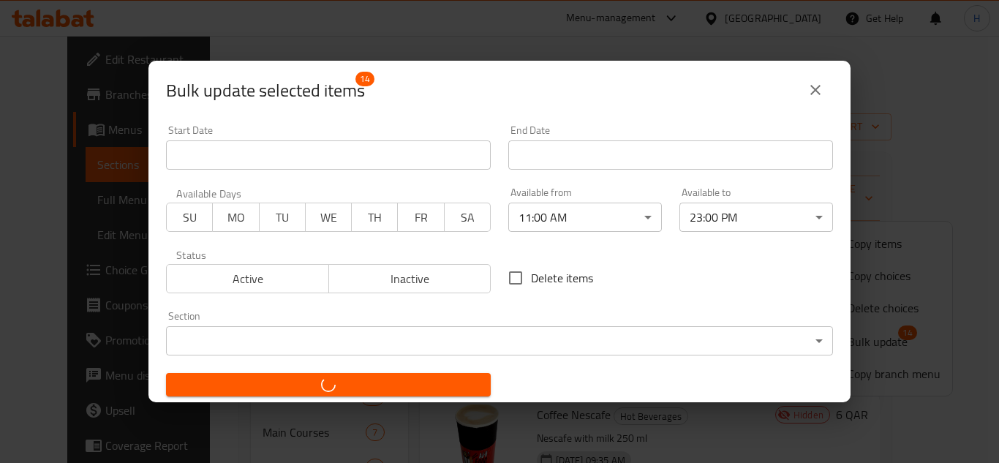
checkbox input "false"
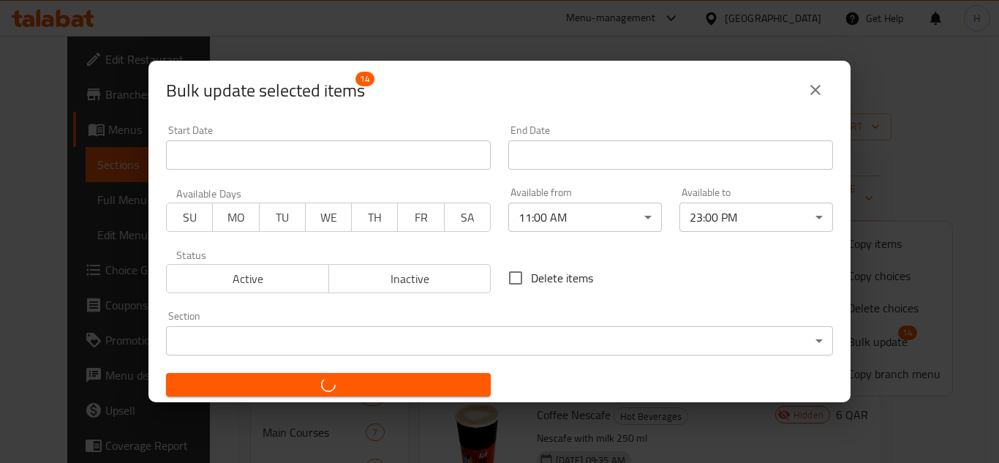
checkbox input "false"
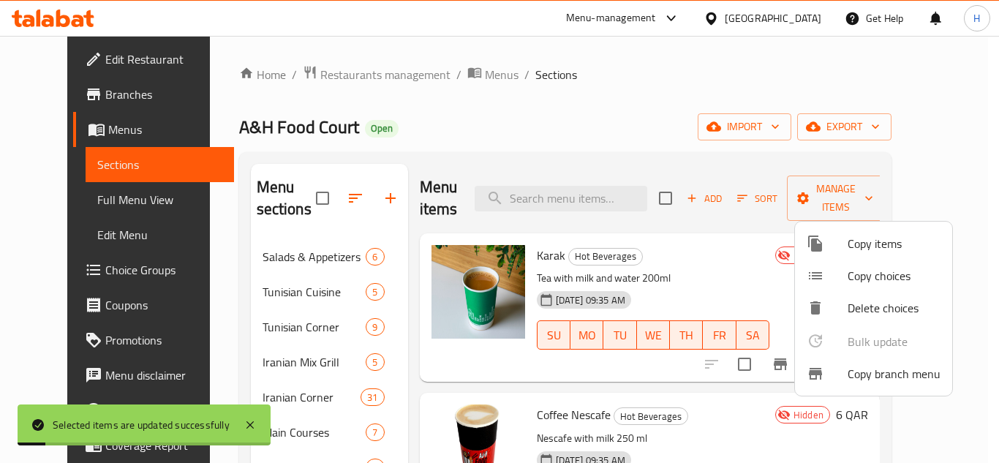
click at [143, 194] on div at bounding box center [499, 231] width 999 height 463
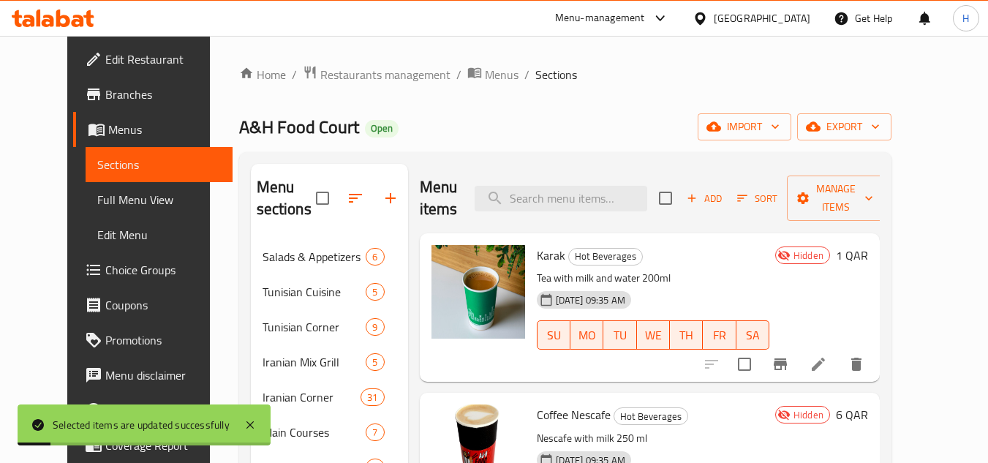
click at [132, 196] on span "Full Menu View" at bounding box center [159, 200] width 124 height 18
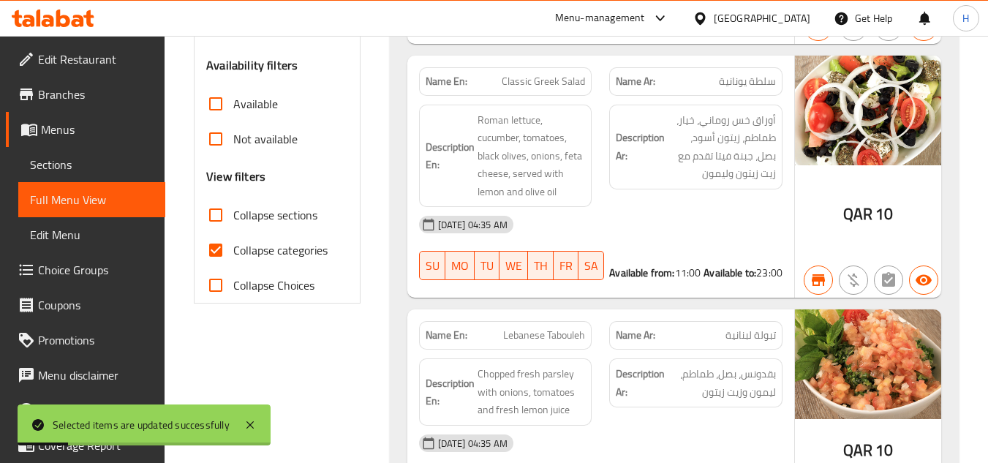
scroll to position [512, 0]
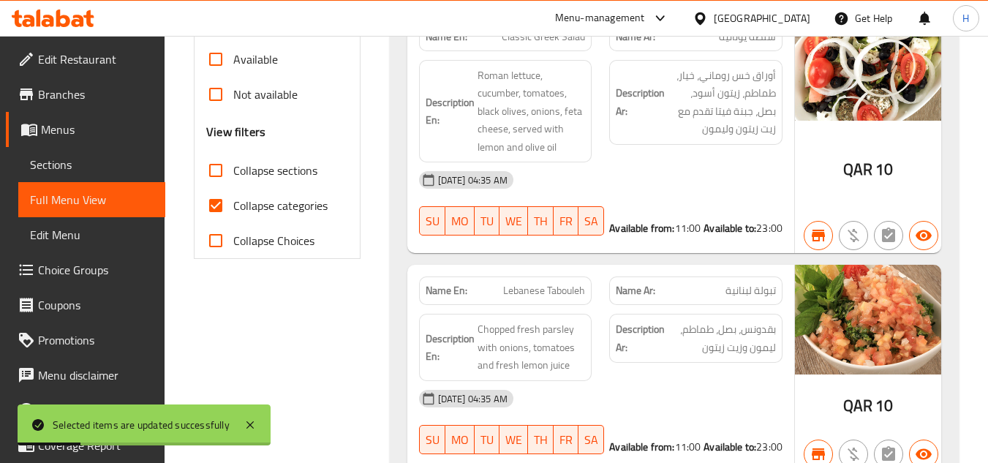
click at [218, 203] on input "Collapse categories" at bounding box center [215, 205] width 35 height 35
checkbox input "false"
click at [227, 159] on input "Collapse sections" at bounding box center [215, 170] width 35 height 35
checkbox input "true"
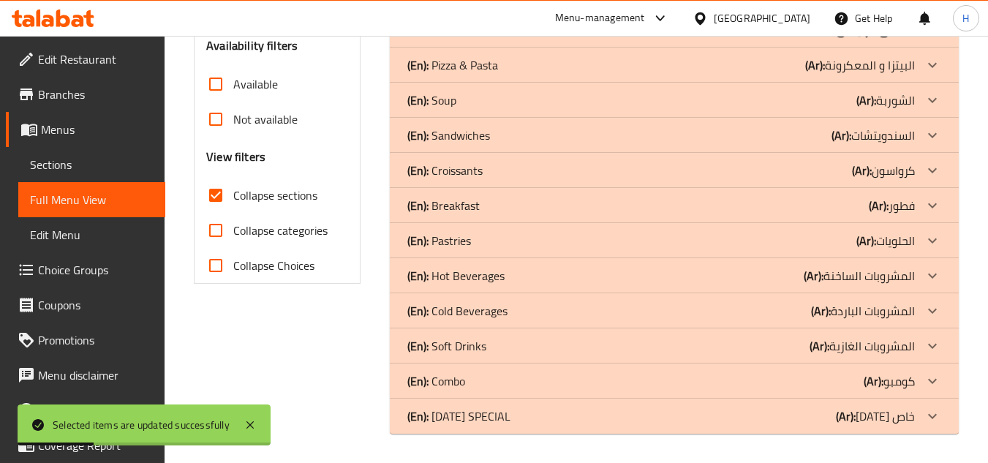
scroll to position [487, 0]
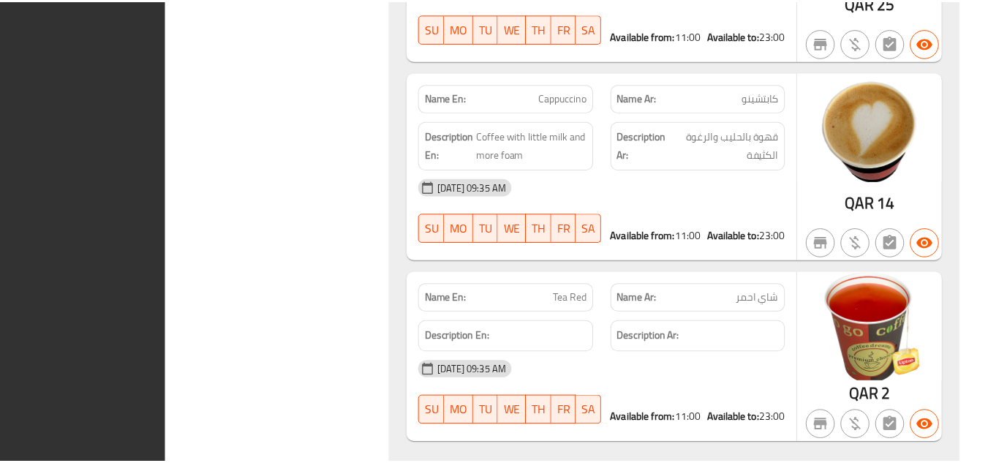
scroll to position [3332, 0]
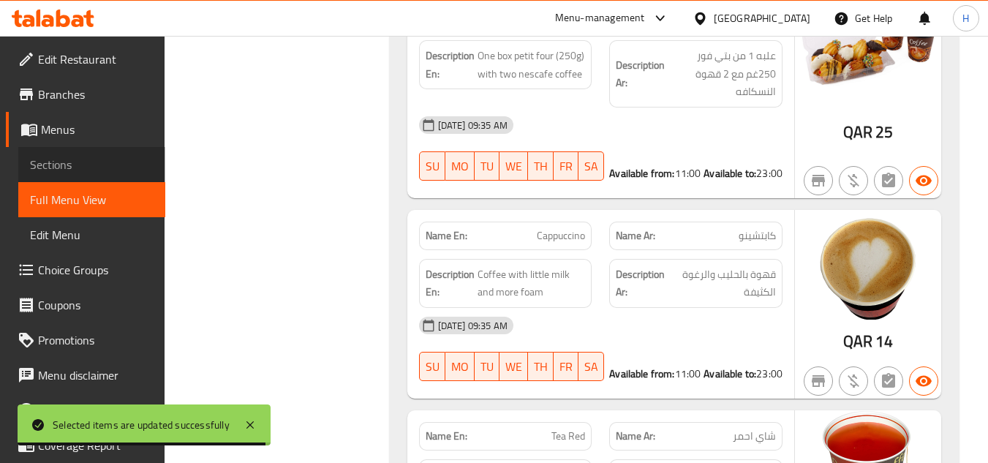
click at [102, 170] on span "Sections" at bounding box center [92, 165] width 124 height 18
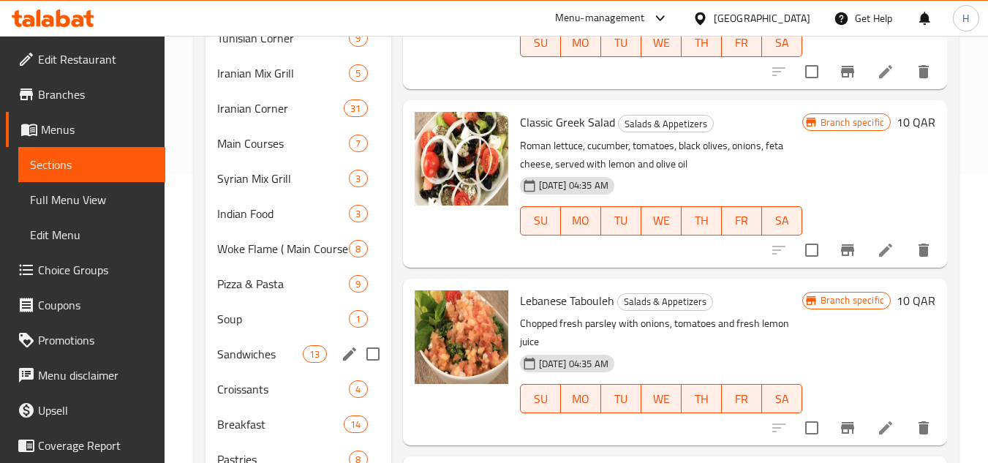
scroll to position [428, 0]
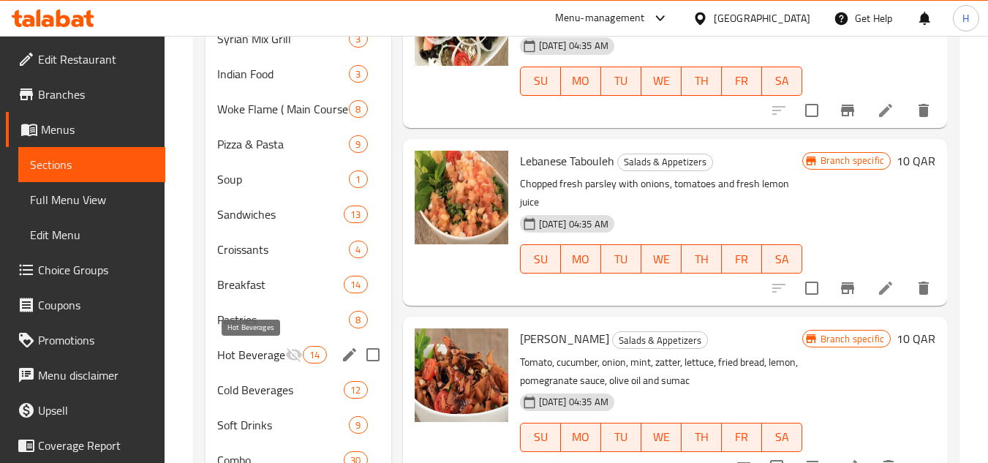
click at [256, 357] on span "Hot Beverages" at bounding box center [251, 355] width 68 height 18
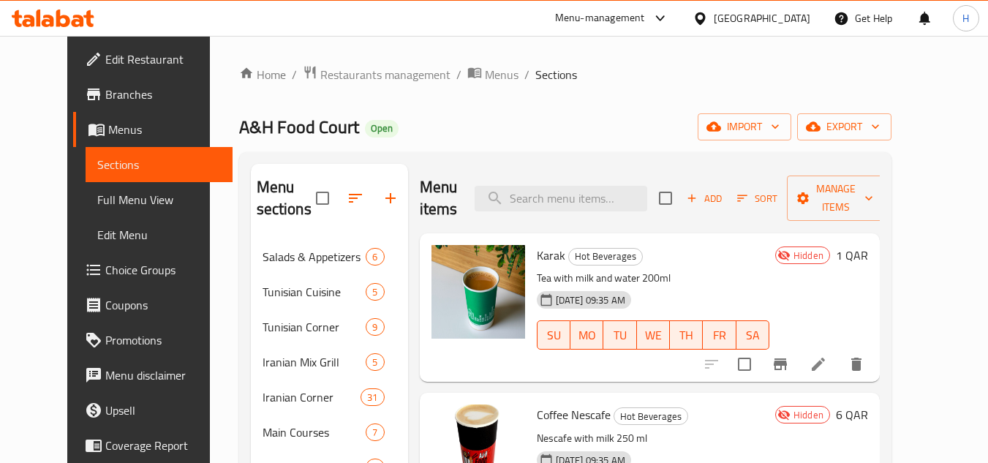
click at [681, 201] on input "checkbox" at bounding box center [665, 198] width 31 height 31
checkbox input "true"
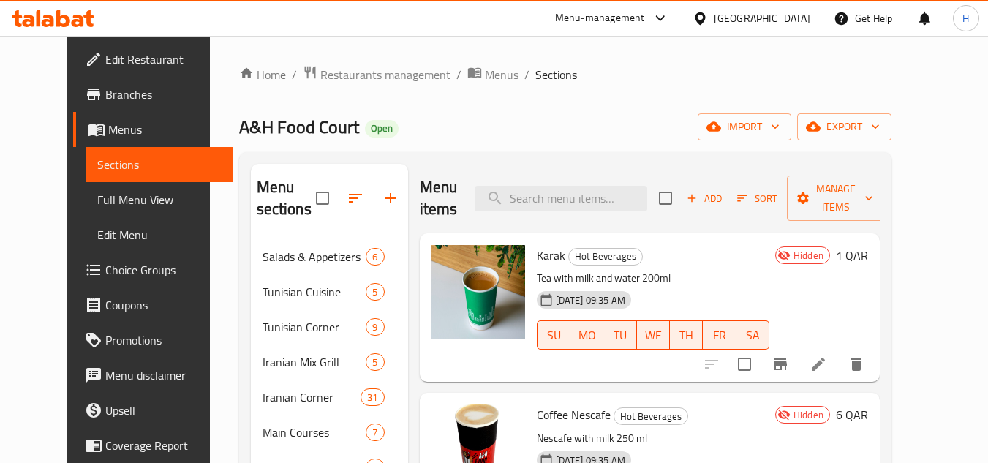
checkbox input "true"
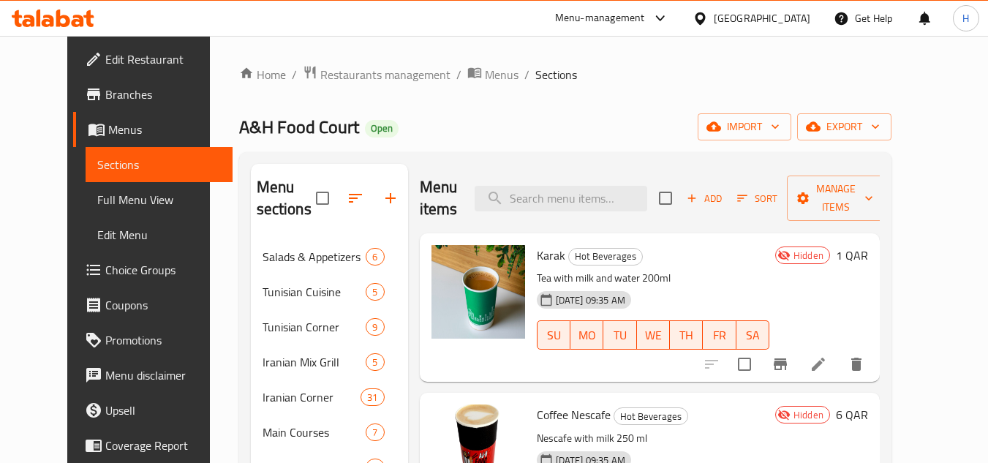
checkbox input "true"
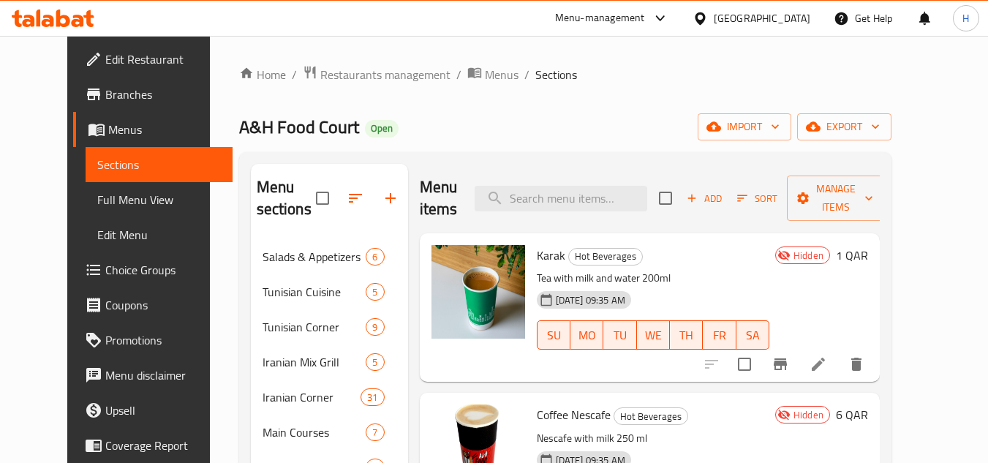
checkbox input "true"
click at [810, 197] on icon "button" at bounding box center [803, 198] width 15 height 15
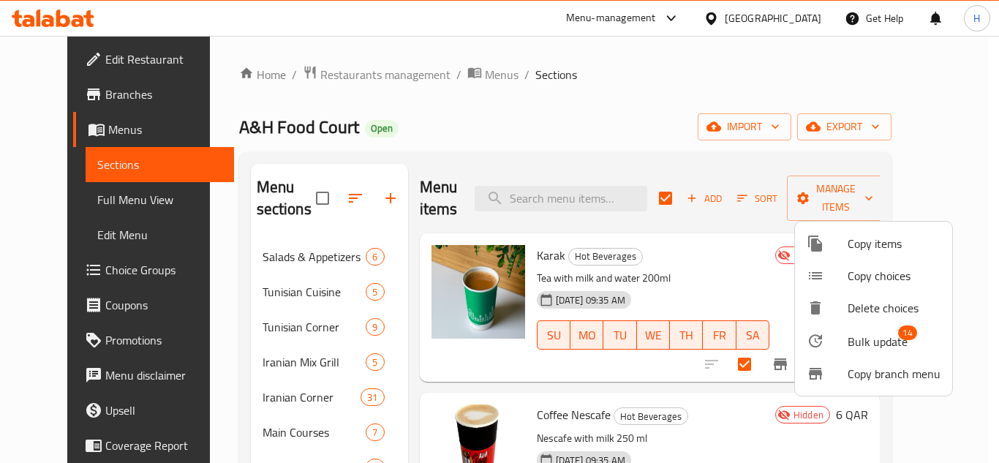
click at [834, 342] on div at bounding box center [826, 341] width 41 height 18
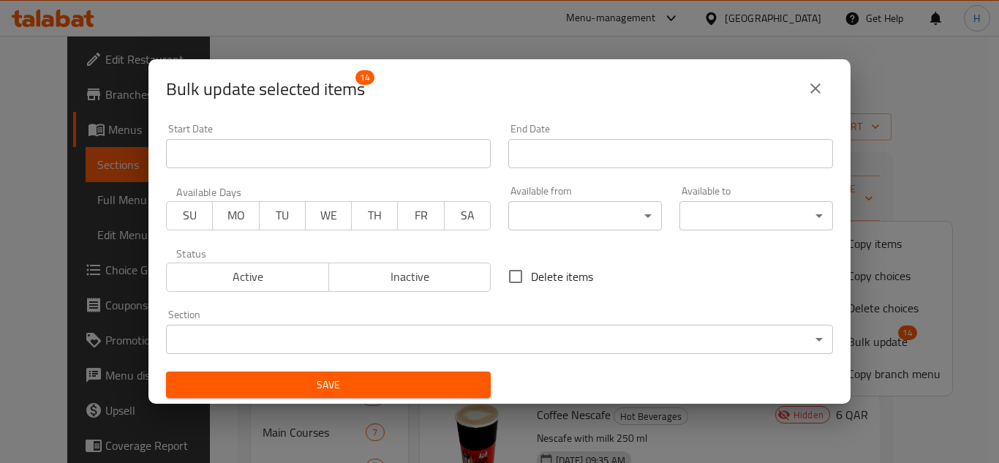
click at [503, 271] on input "Delete items" at bounding box center [515, 276] width 31 height 31
checkbox input "true"
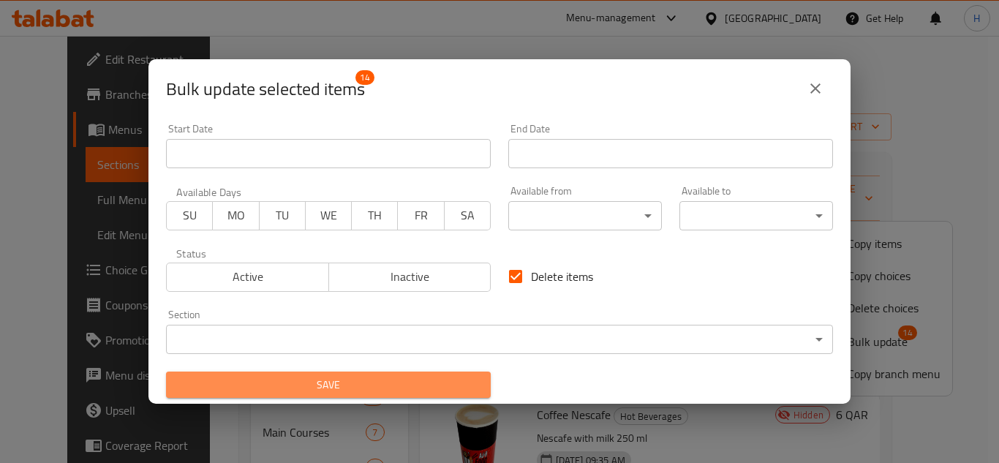
click at [459, 379] on span "Save" at bounding box center [328, 385] width 301 height 18
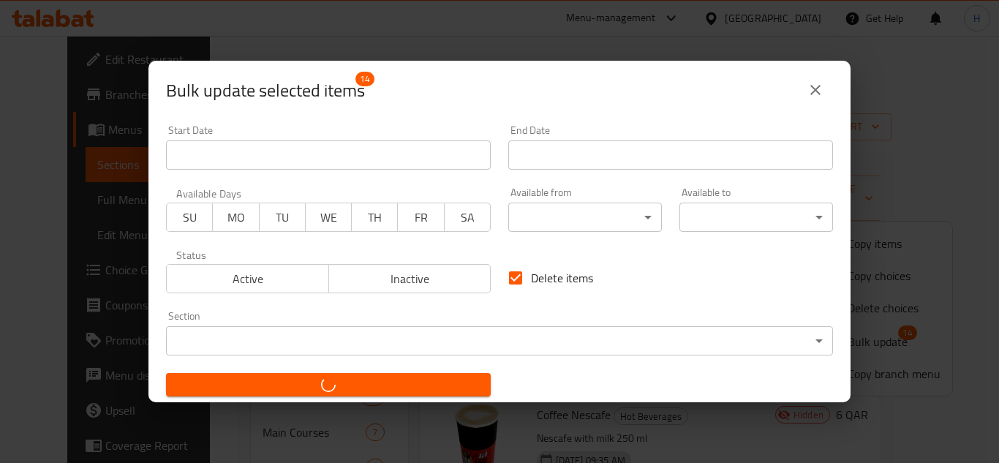
checkbox input "false"
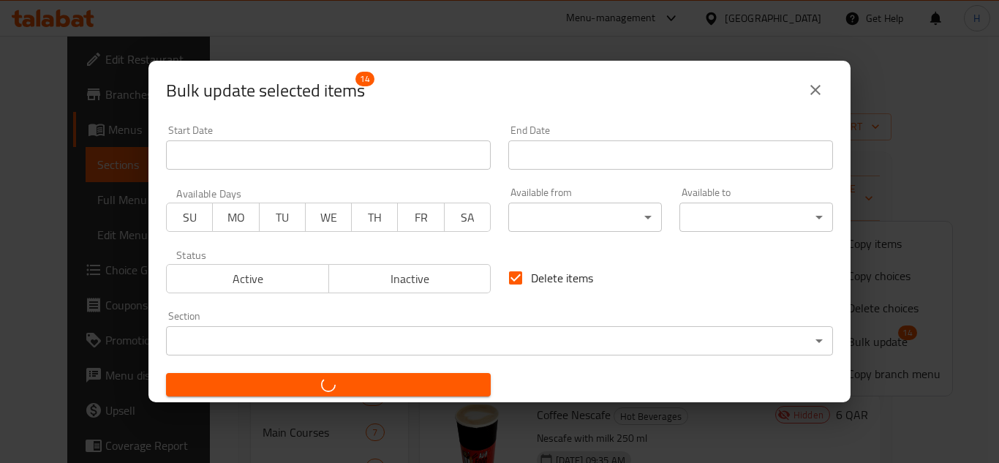
checkbox input "false"
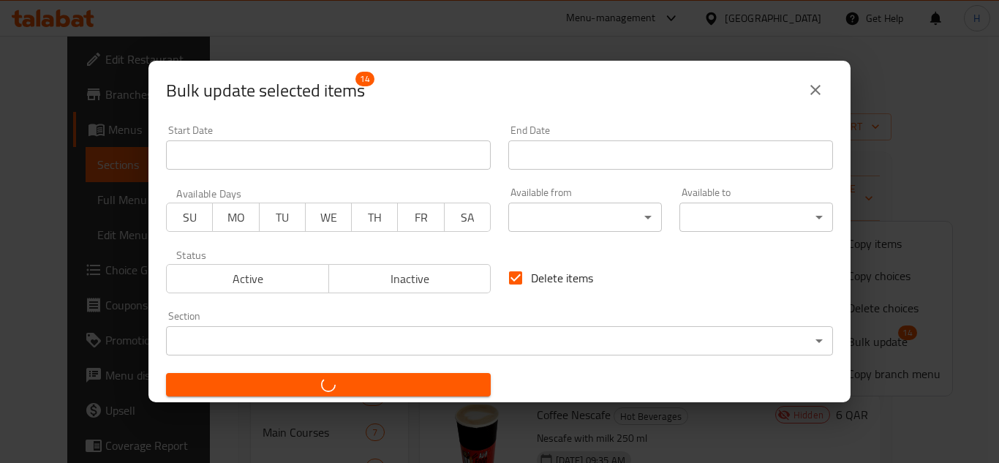
checkbox input "false"
